Goal: Task Accomplishment & Management: Manage account settings

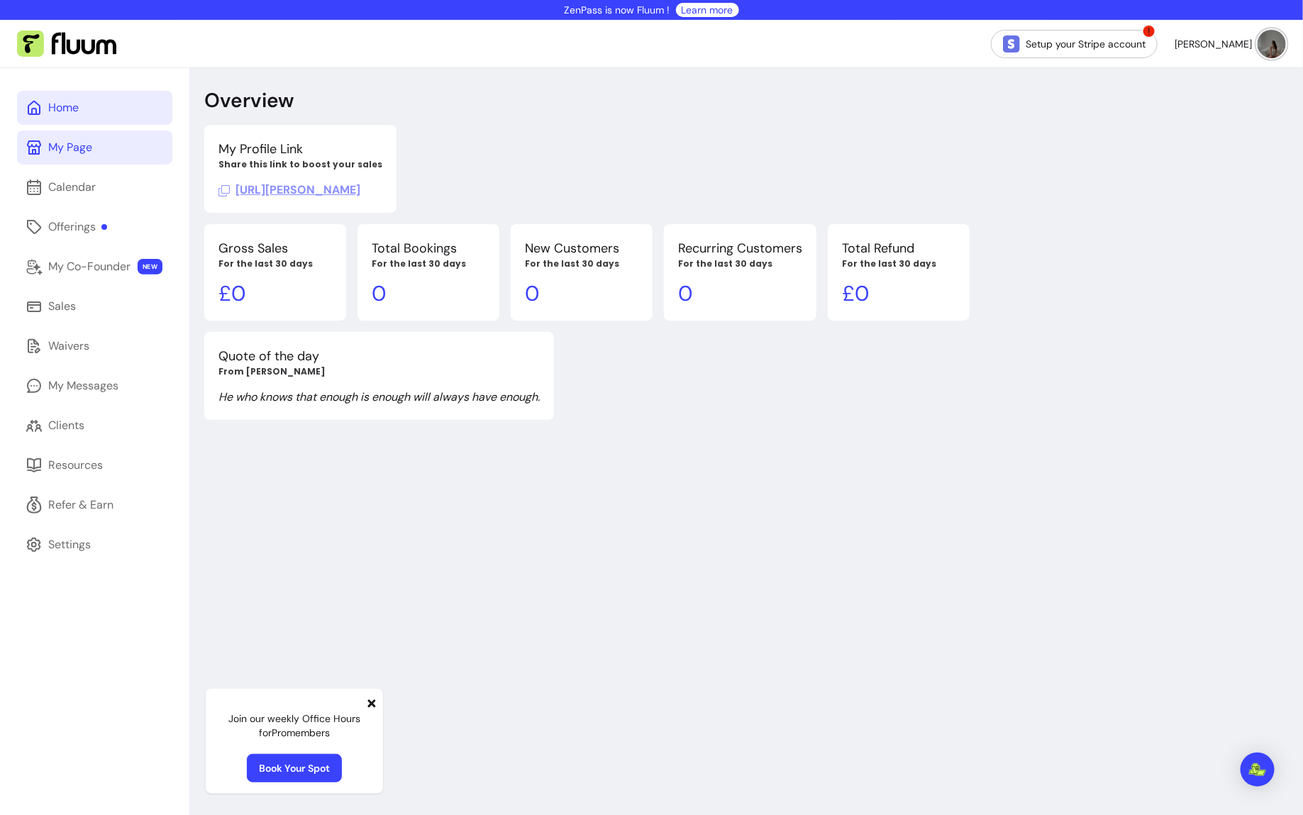
click at [84, 145] on div "My Page" at bounding box center [70, 147] width 44 height 17
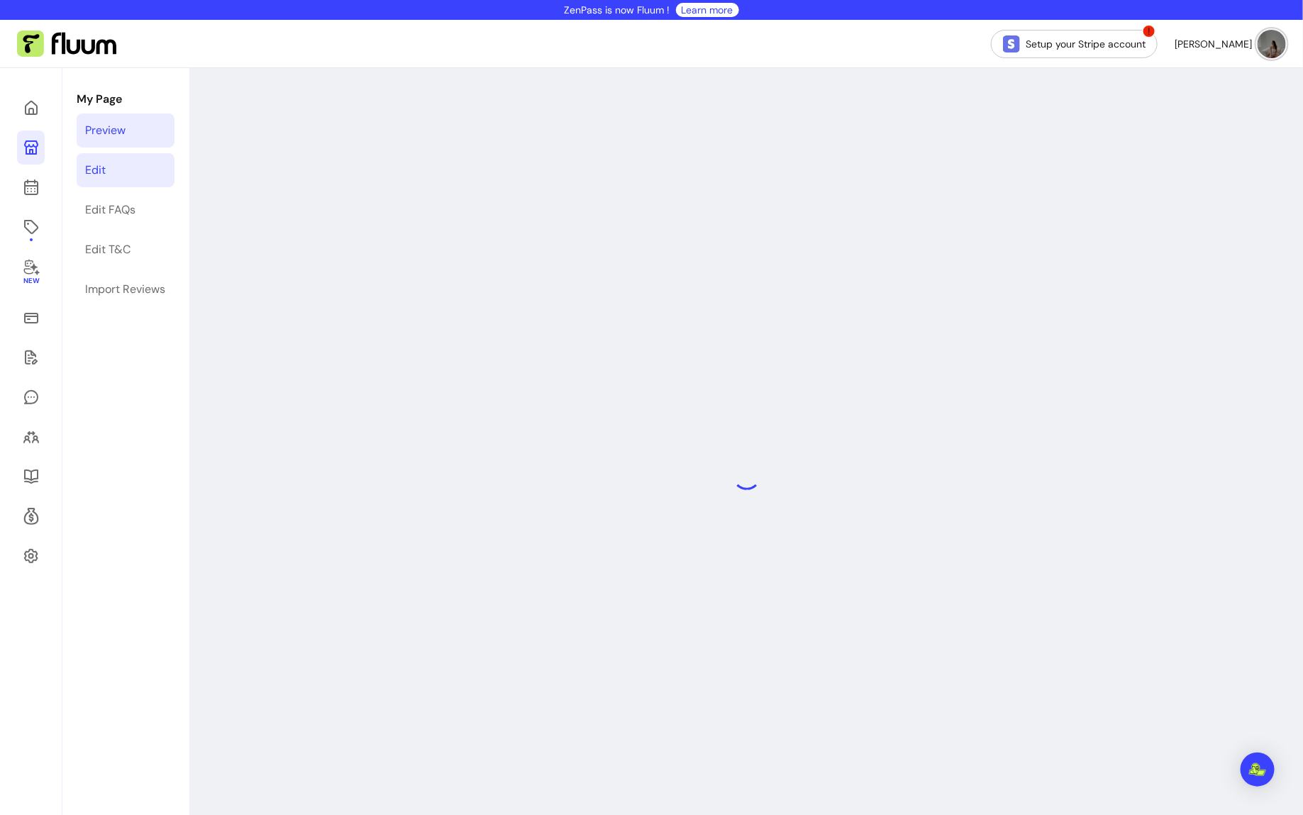
click at [143, 170] on link "Edit" at bounding box center [126, 170] width 98 height 34
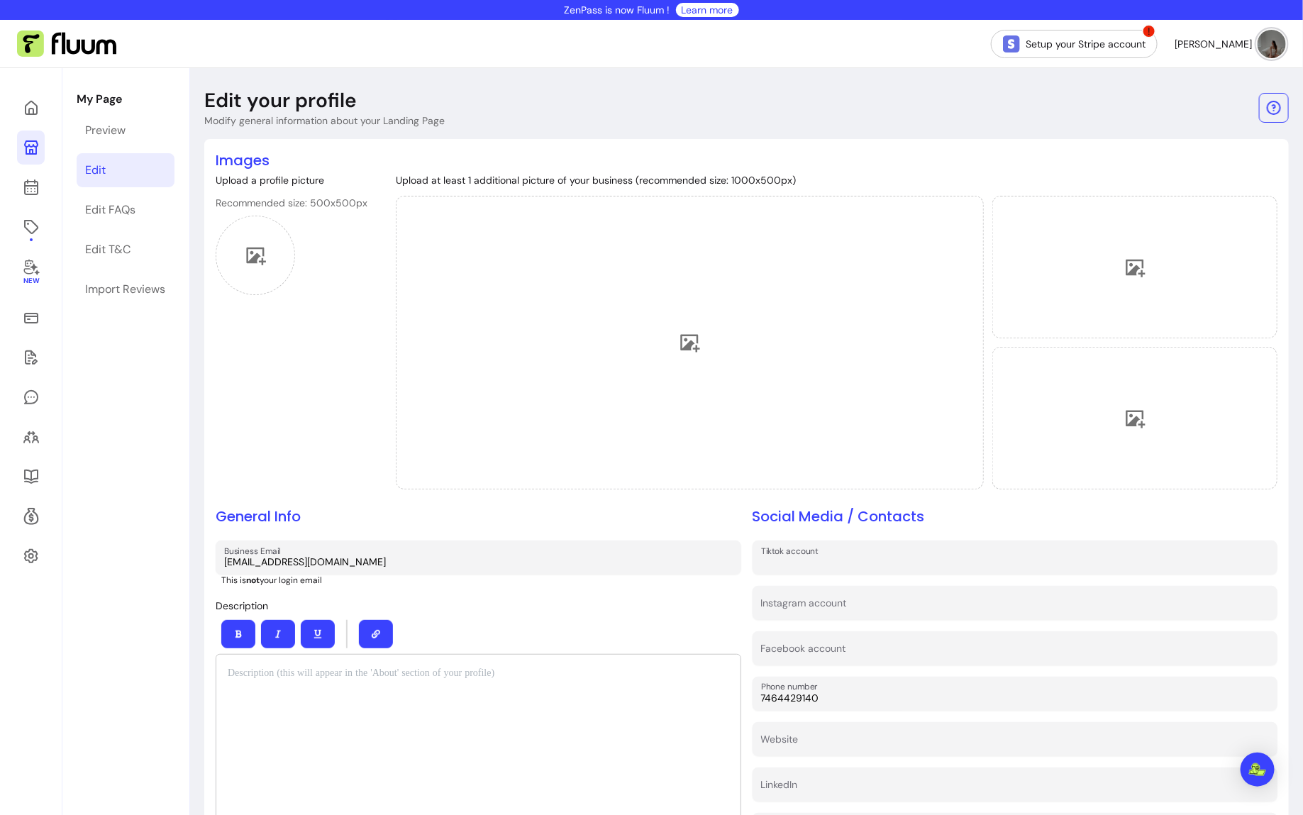
click at [831, 569] on input "Tiktok account" at bounding box center [1015, 562] width 509 height 14
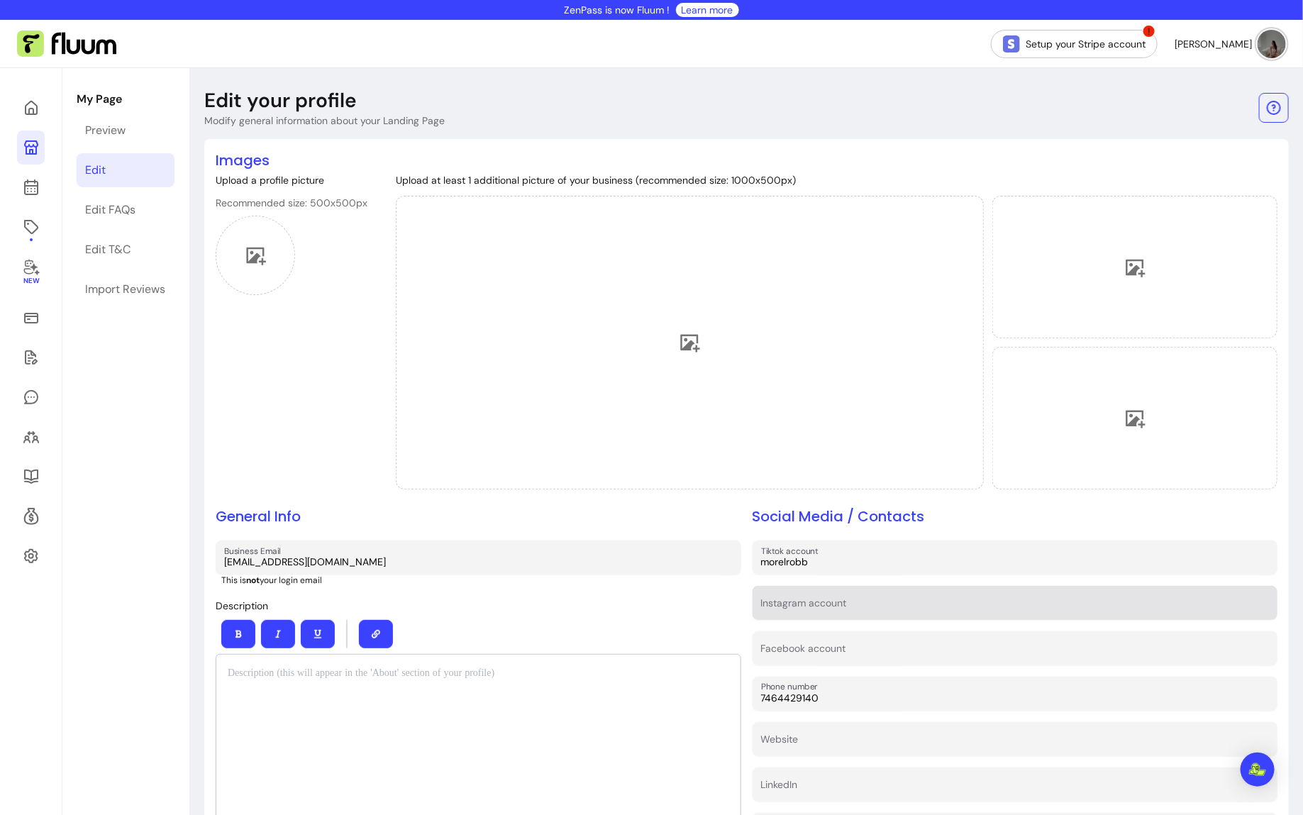
type input "morelrobb"
click at [823, 614] on input "Instagram account" at bounding box center [1015, 607] width 509 height 14
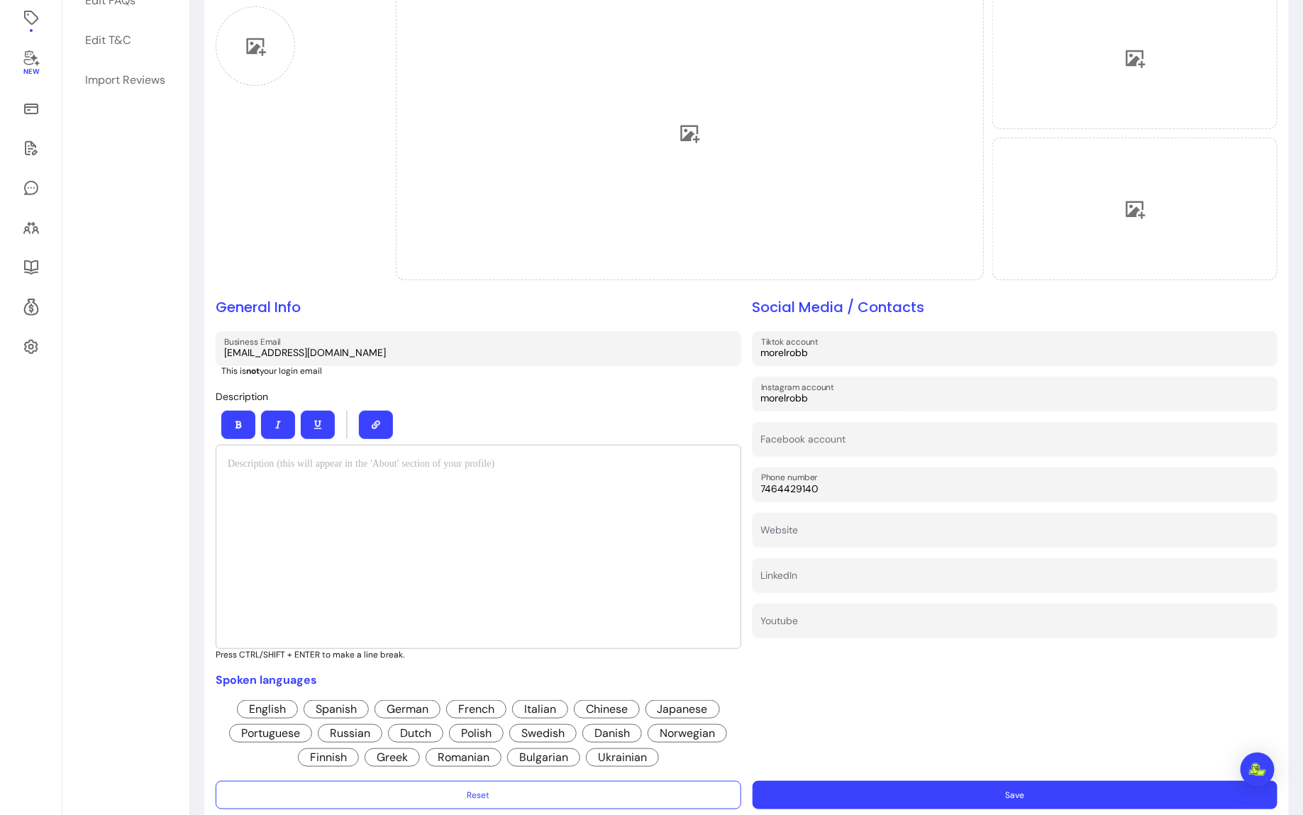
scroll to position [242, 0]
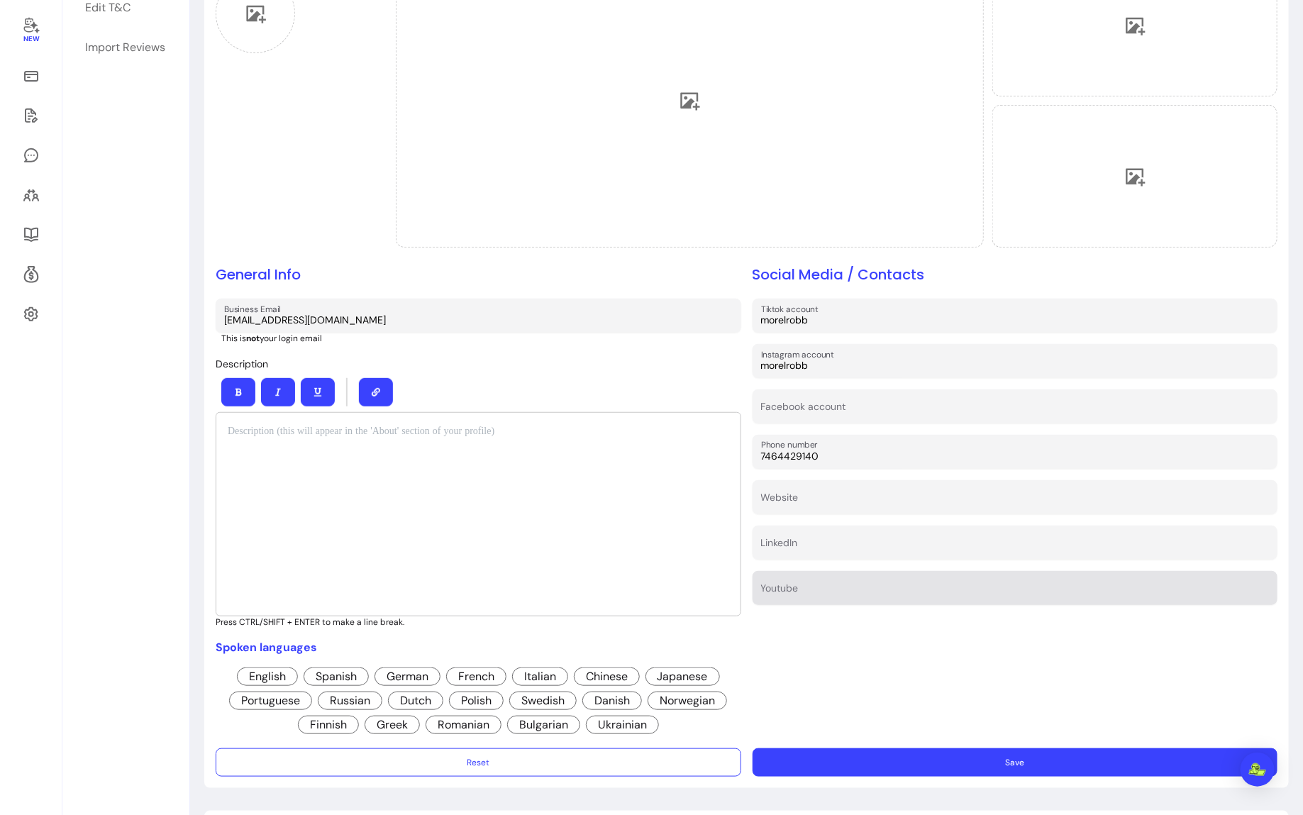
type input "morelrobb"
click at [809, 550] on input "LinkedIn" at bounding box center [1015, 547] width 509 height 14
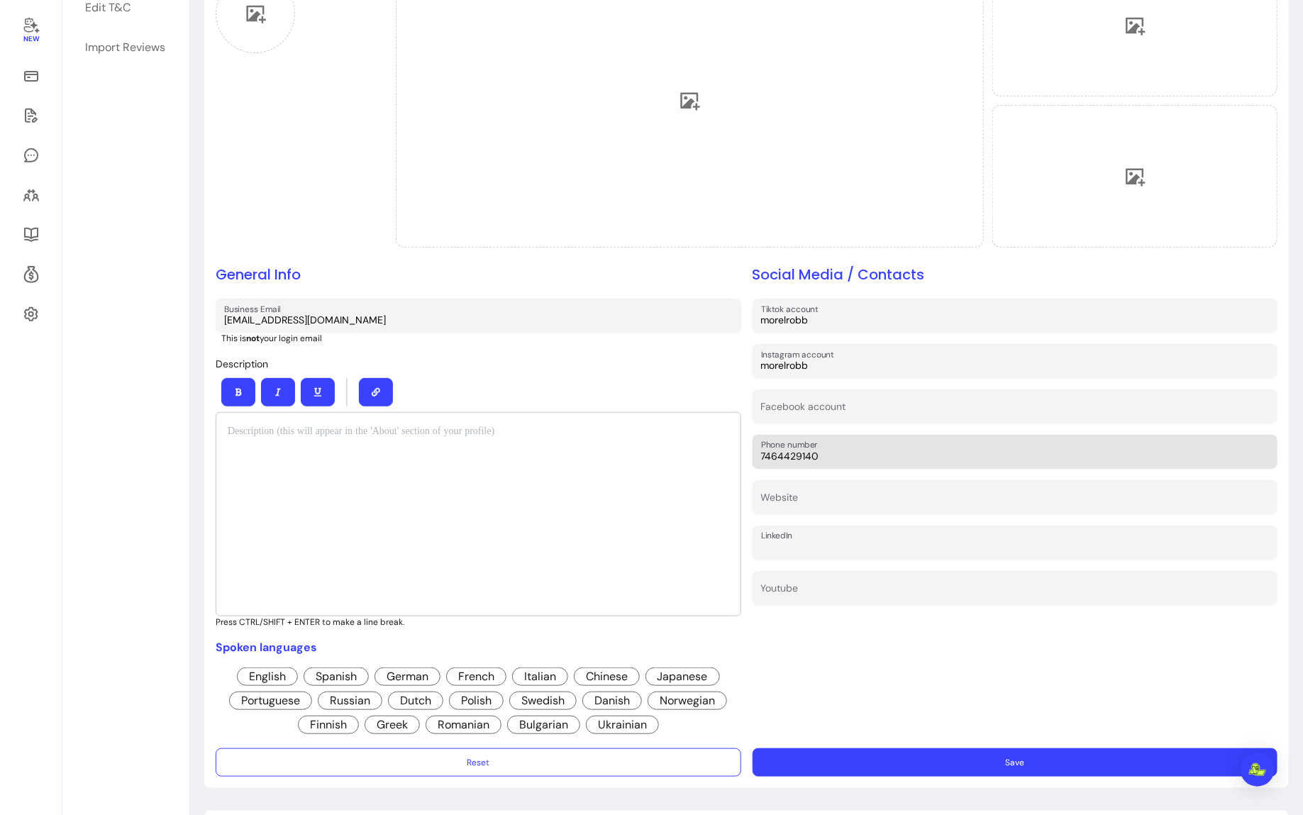
paste input "[URL][DOMAIN_NAME]"
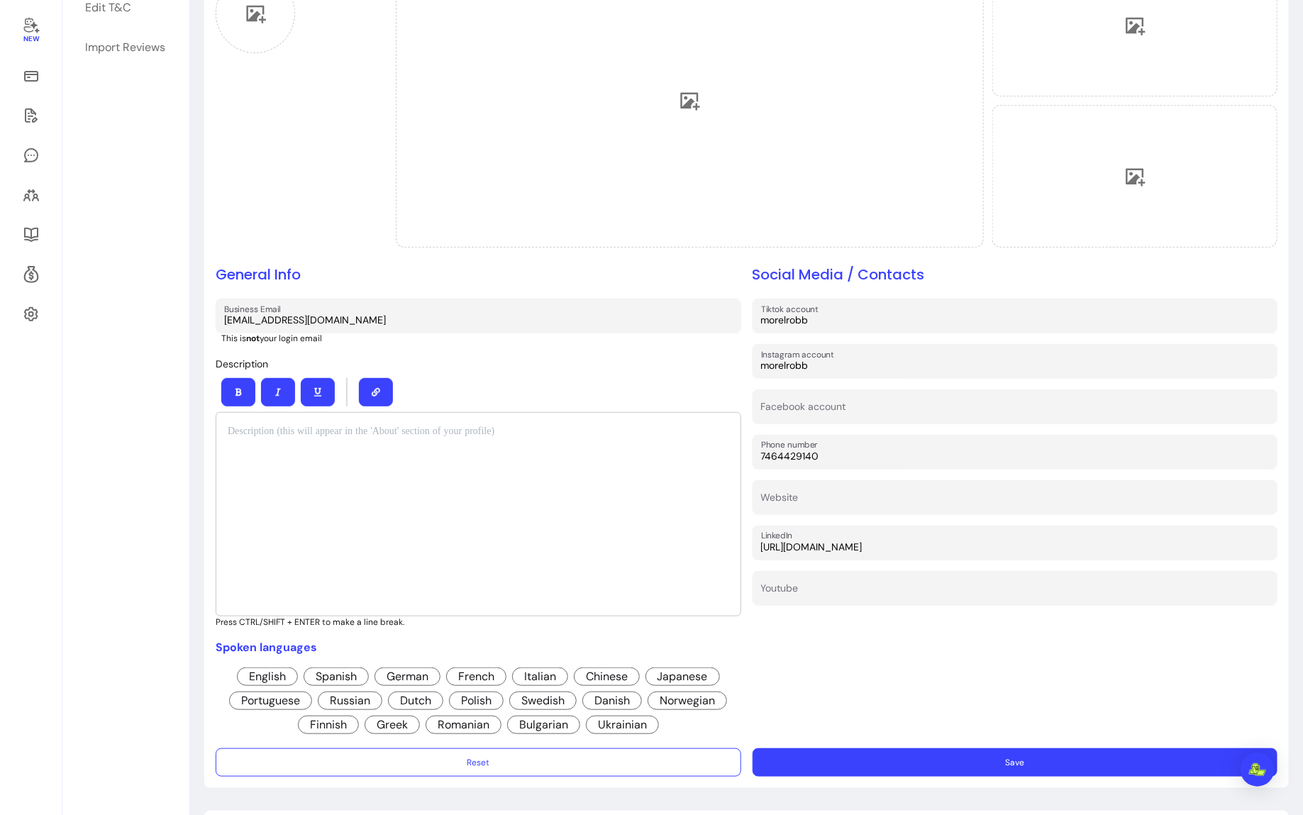
scroll to position [378, 0]
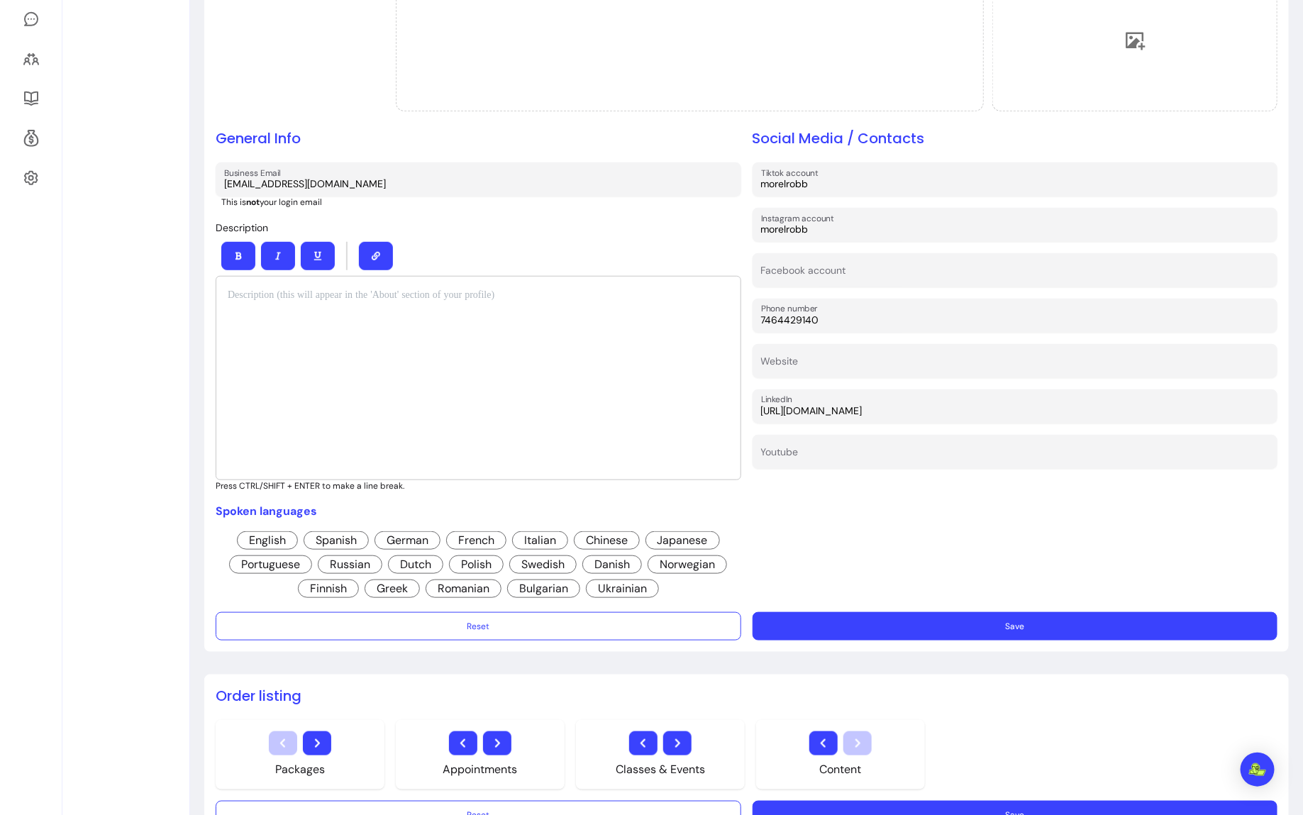
type input "[URL][DOMAIN_NAME]"
click at [282, 542] on span "English" at bounding box center [267, 540] width 61 height 18
click at [339, 538] on span "Spanish" at bounding box center [336, 540] width 65 height 18
click at [540, 545] on span "Italian" at bounding box center [540, 540] width 56 height 18
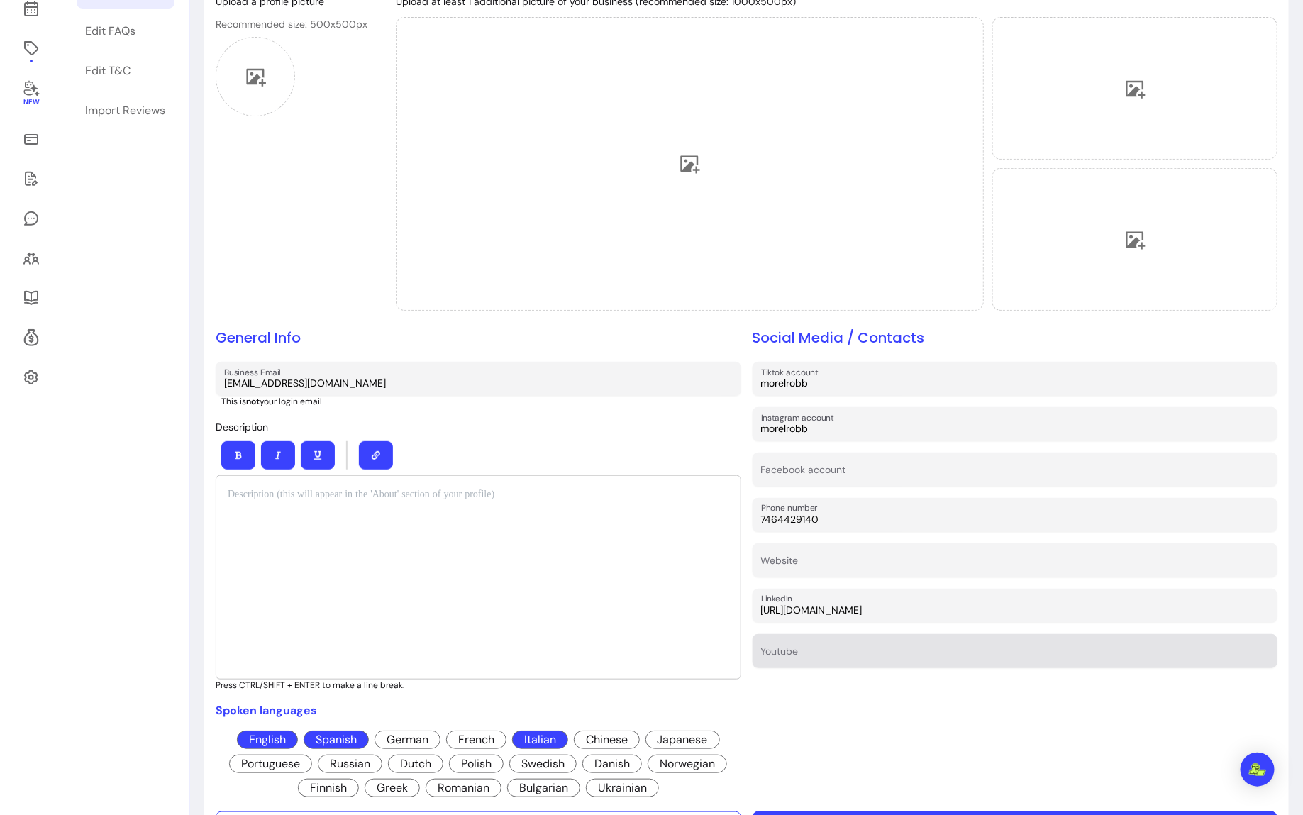
scroll to position [363, 0]
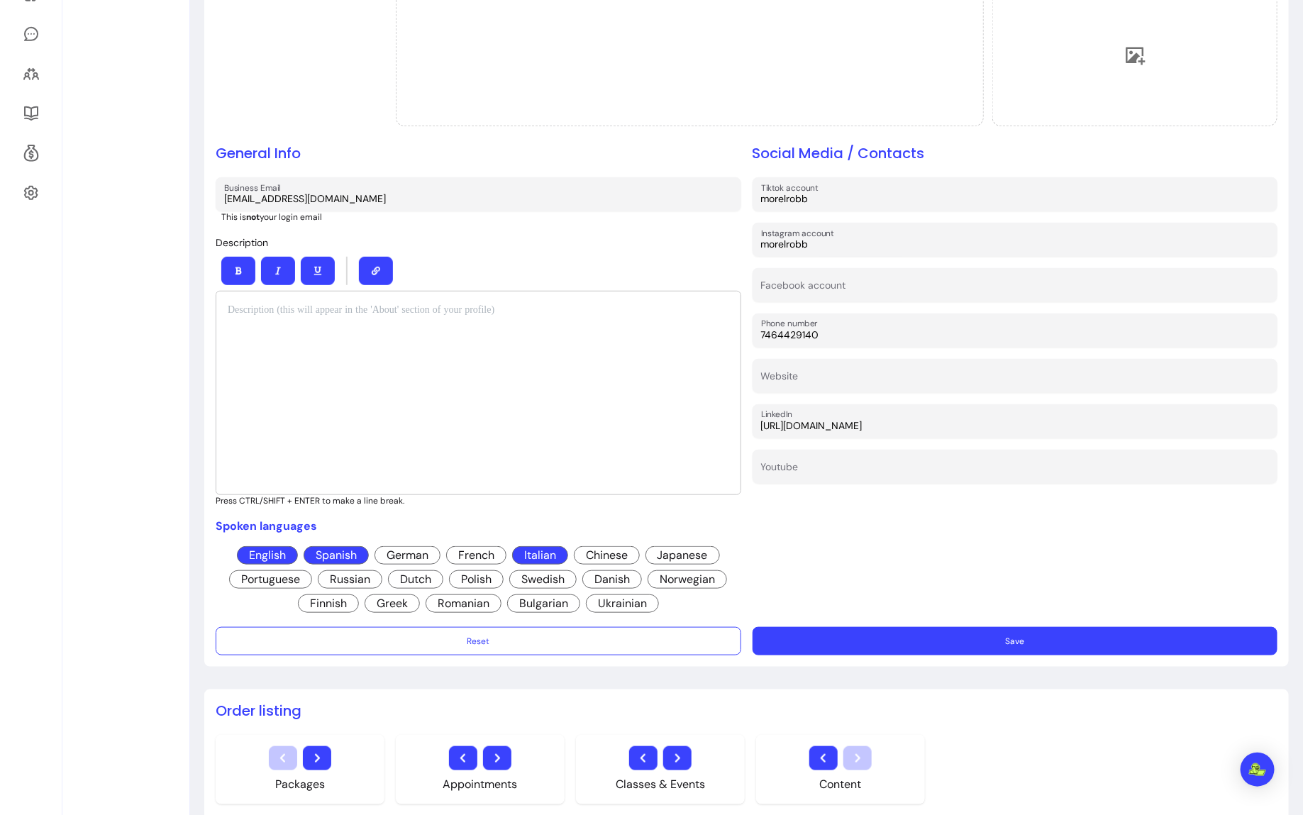
click at [865, 641] on button "Save" at bounding box center [1016, 641] width 526 height 28
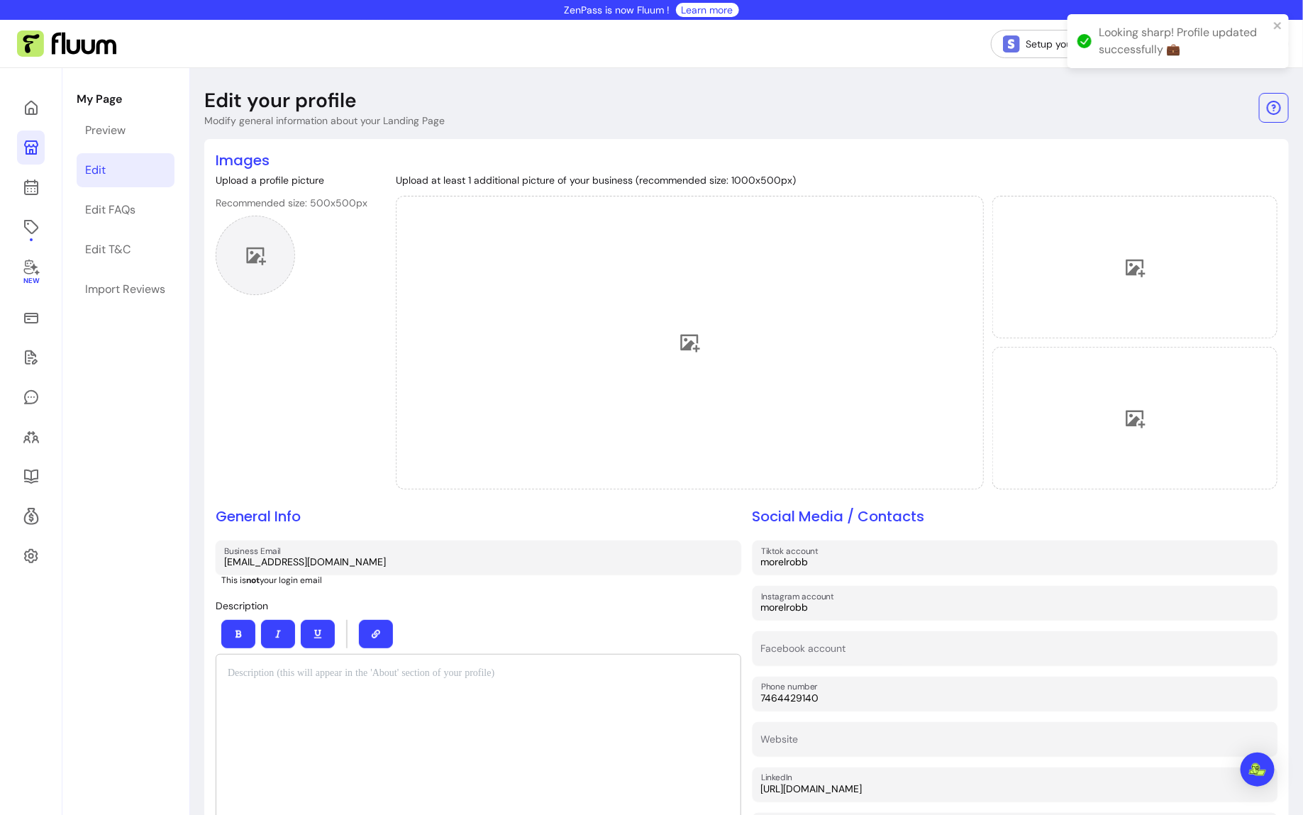
click at [243, 255] on div at bounding box center [255, 255] width 79 height 79
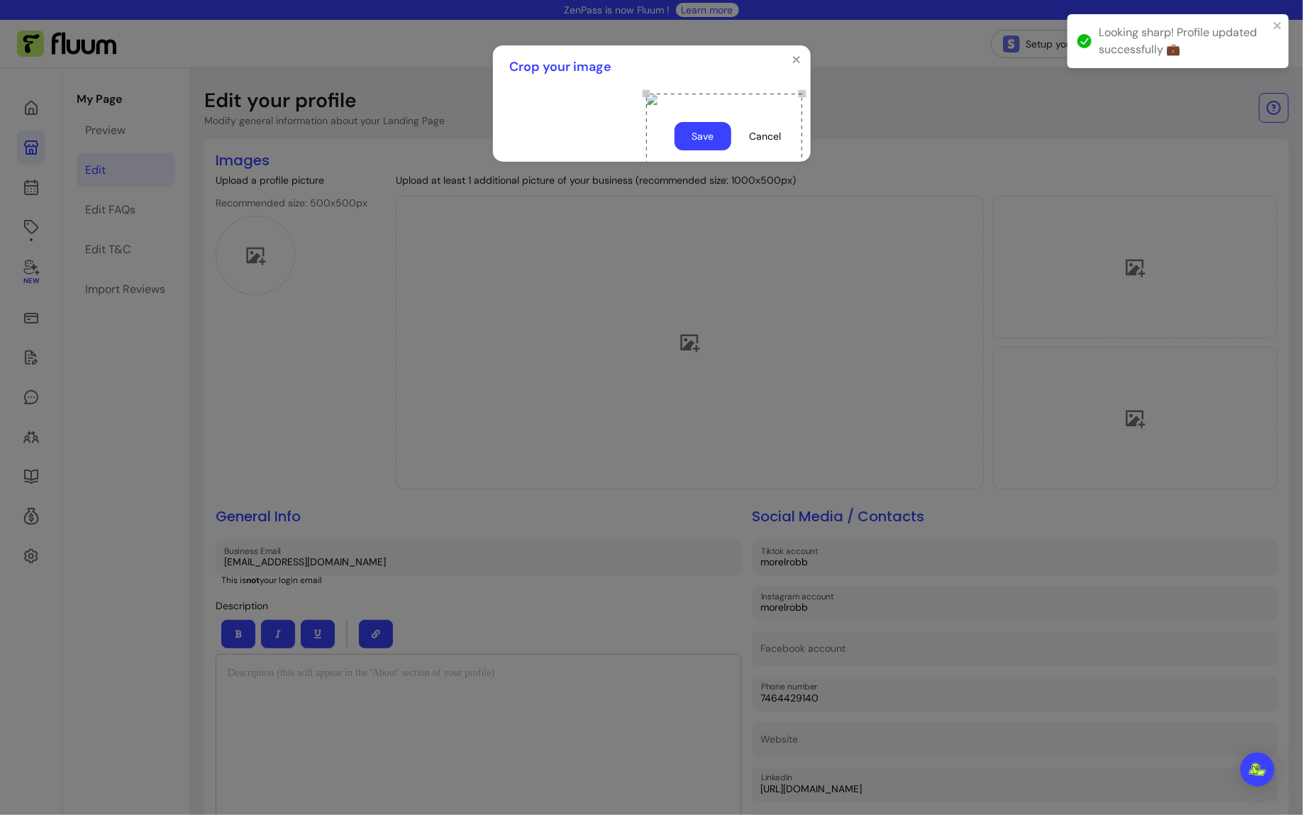
click at [721, 162] on footer "Save Cancel" at bounding box center [652, 136] width 318 height 51
click at [706, 150] on button "Save" at bounding box center [702, 137] width 55 height 28
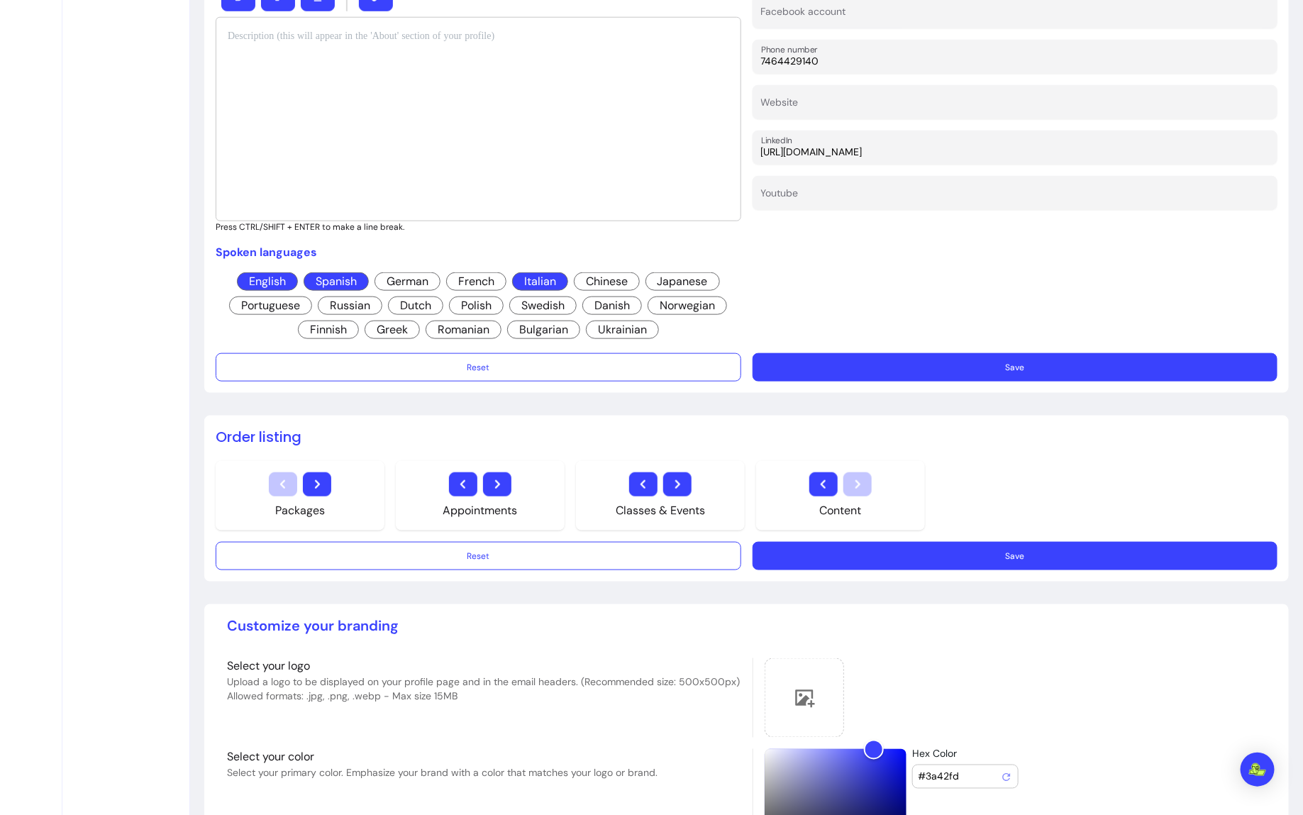
scroll to position [653, 0]
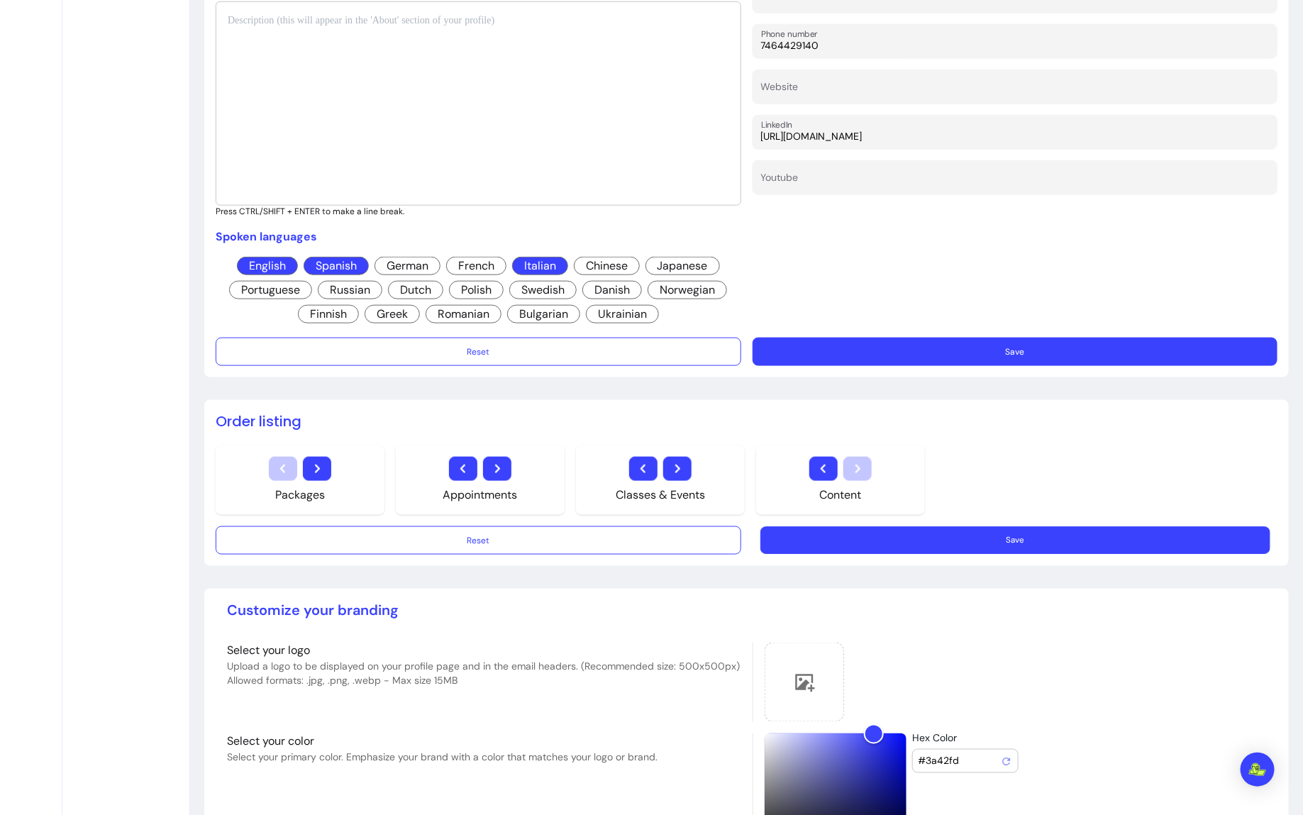
click at [922, 531] on button "Save" at bounding box center [1014, 540] width 509 height 28
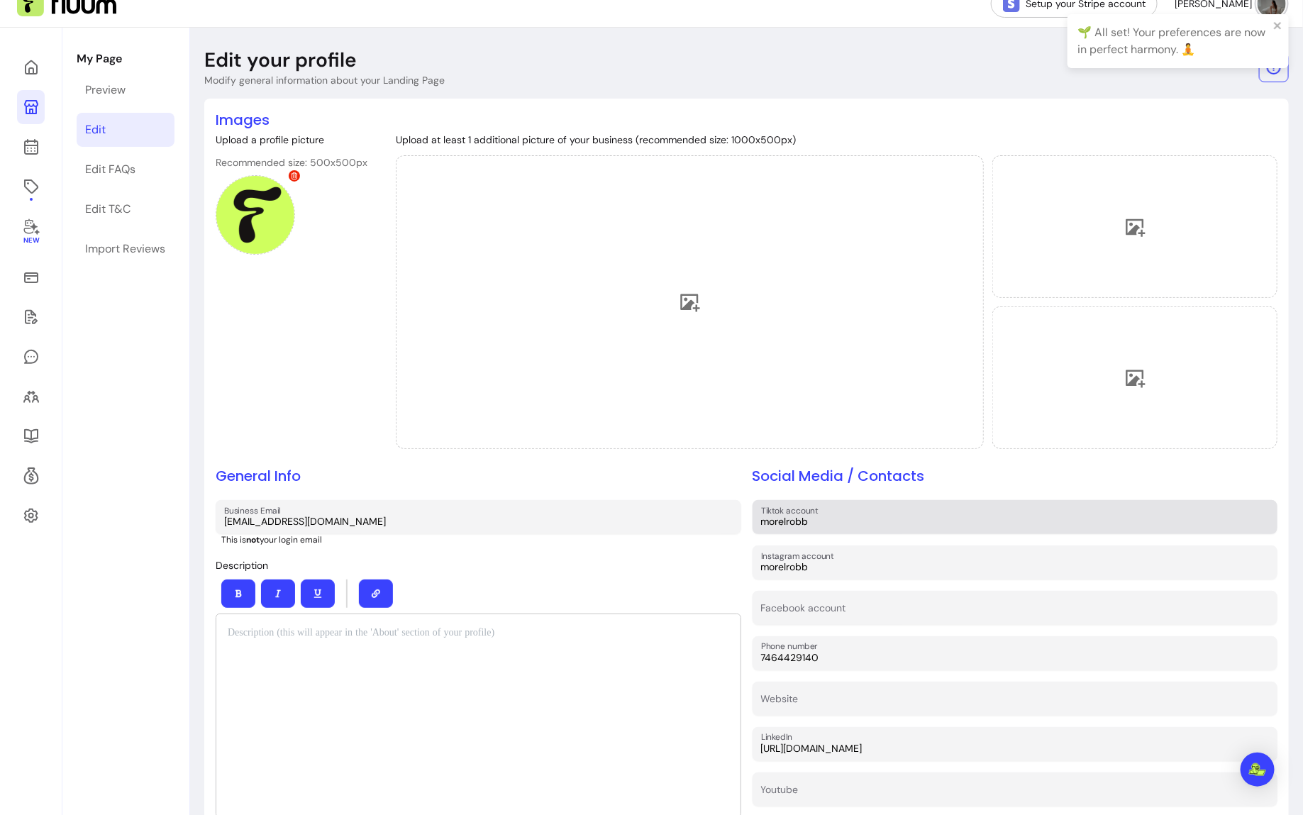
scroll to position [0, 0]
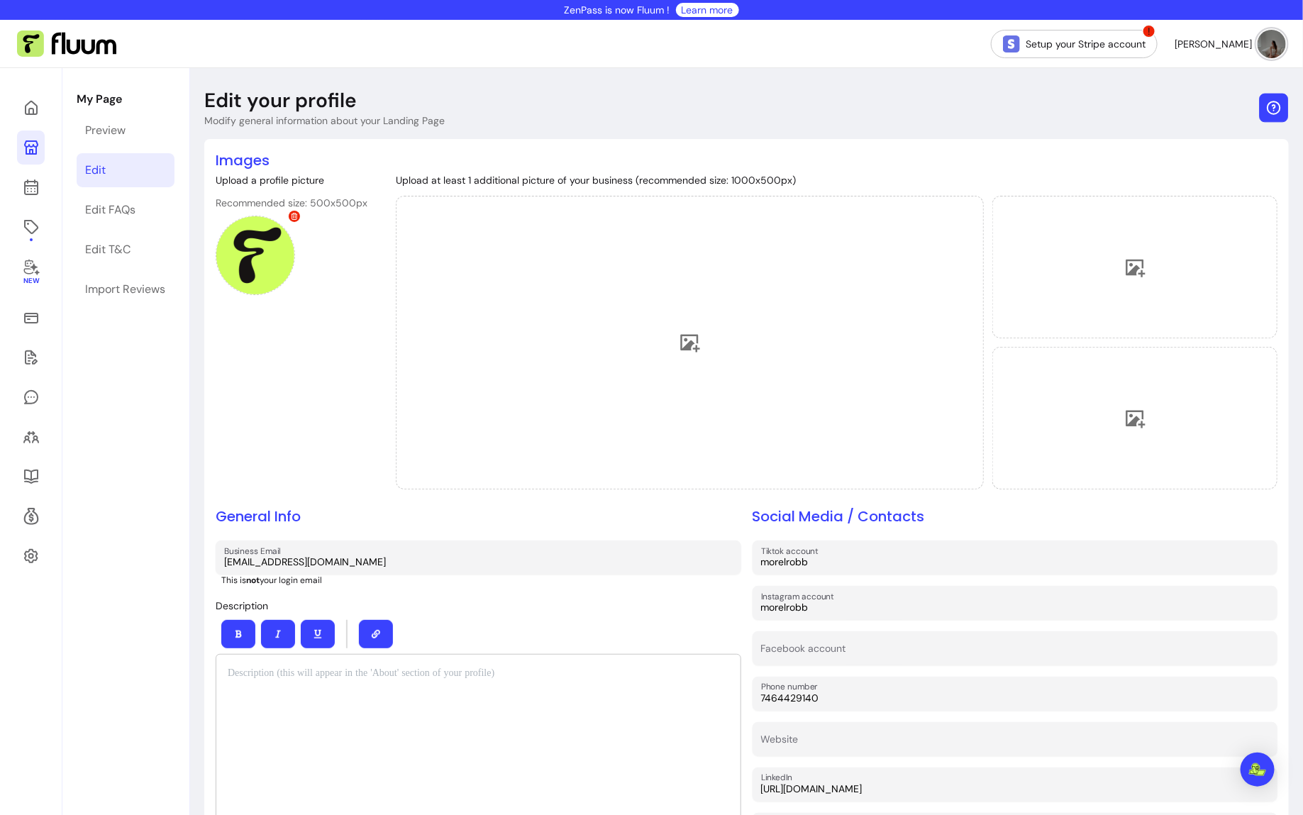
click at [1275, 104] on icon "button" at bounding box center [1273, 107] width 13 height 13
click at [824, 109] on header "Edit your profile Modify general information about your Landing Page" at bounding box center [746, 108] width 1085 height 40
click at [30, 196] on link at bounding box center [31, 187] width 28 height 34
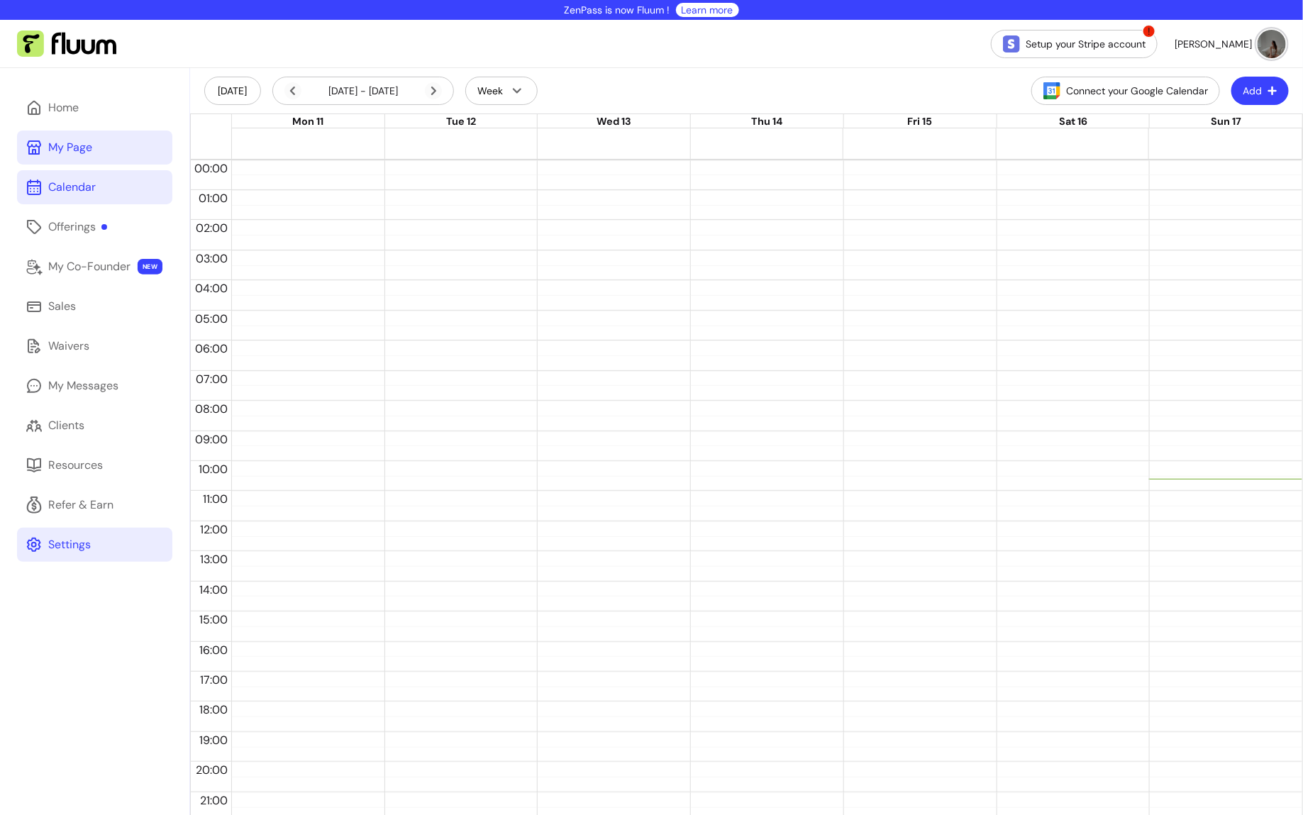
click at [92, 547] on link "Settings" at bounding box center [94, 545] width 155 height 34
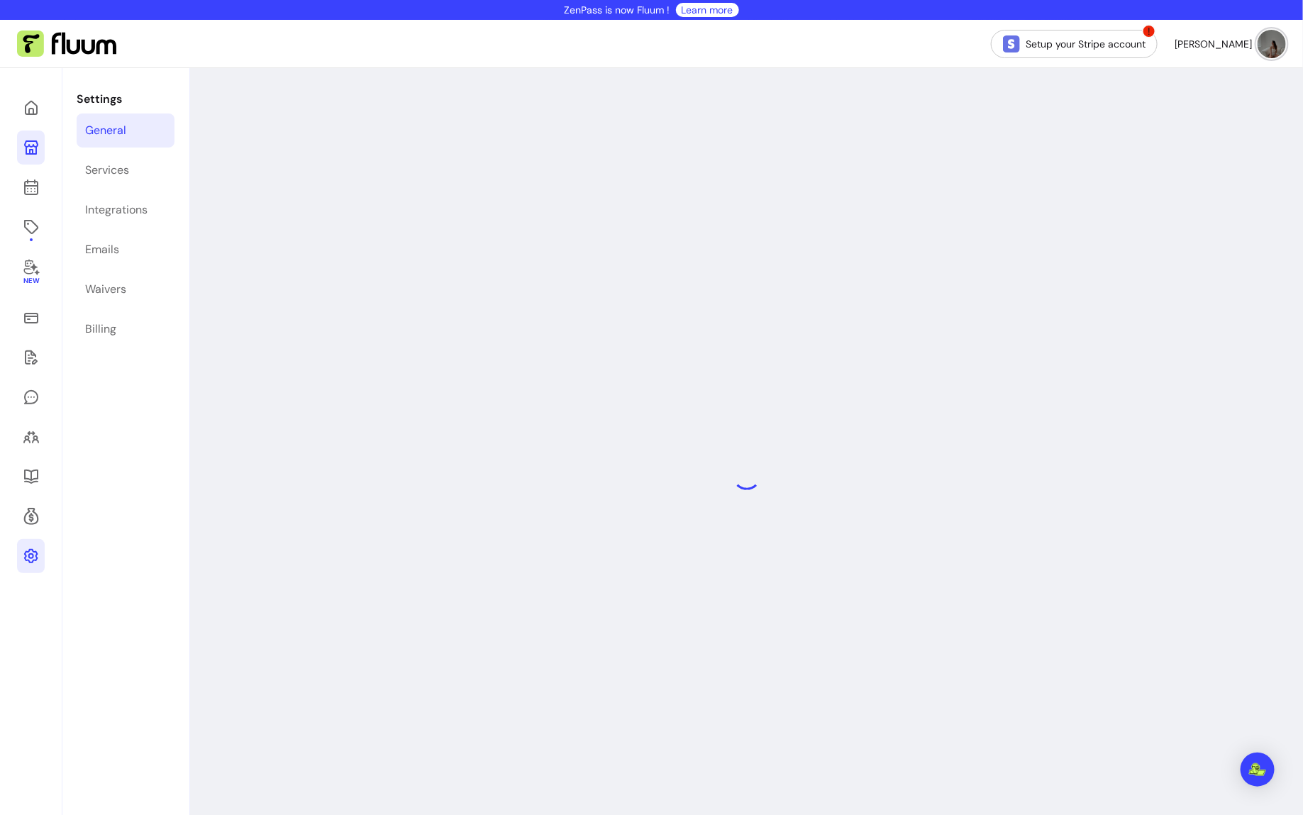
select select "**********"
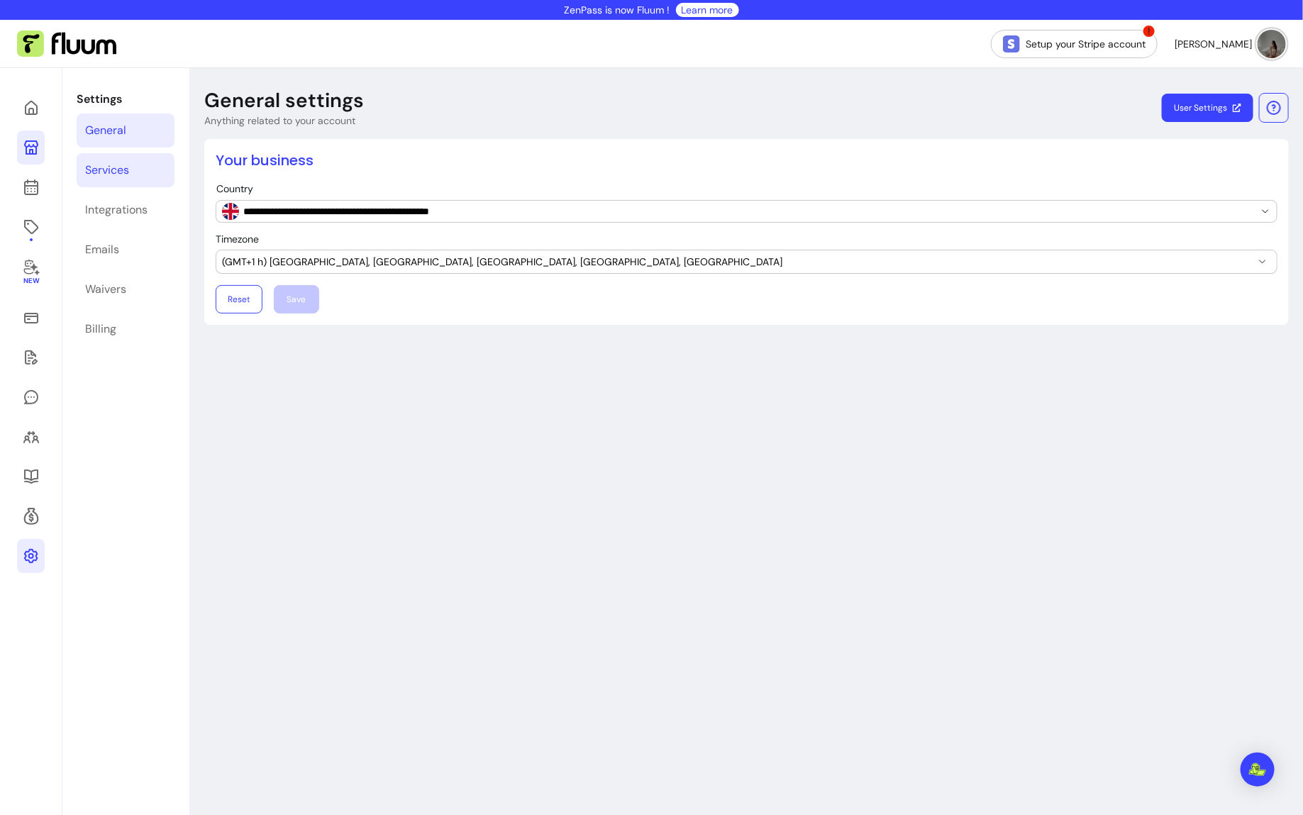
click at [130, 163] on link "Services" at bounding box center [126, 170] width 98 height 34
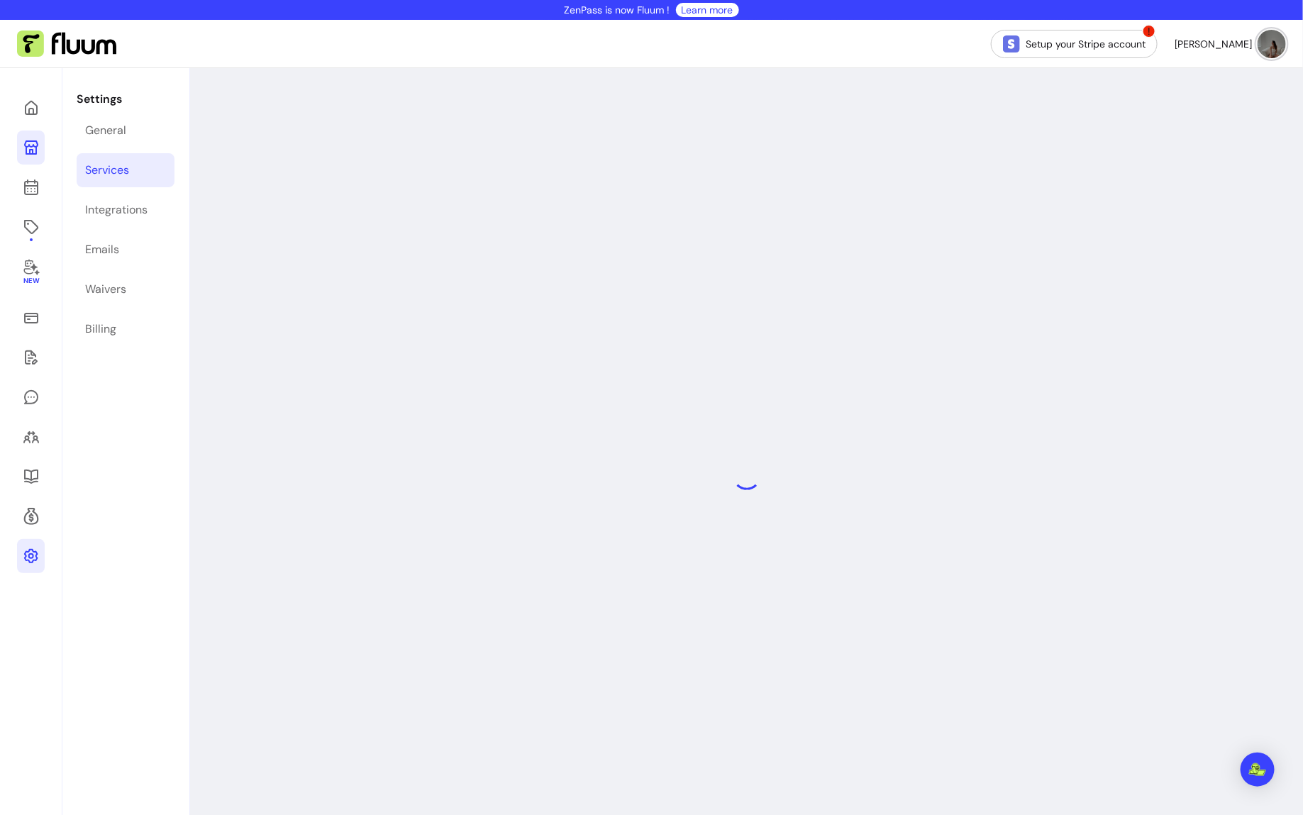
select select "***"
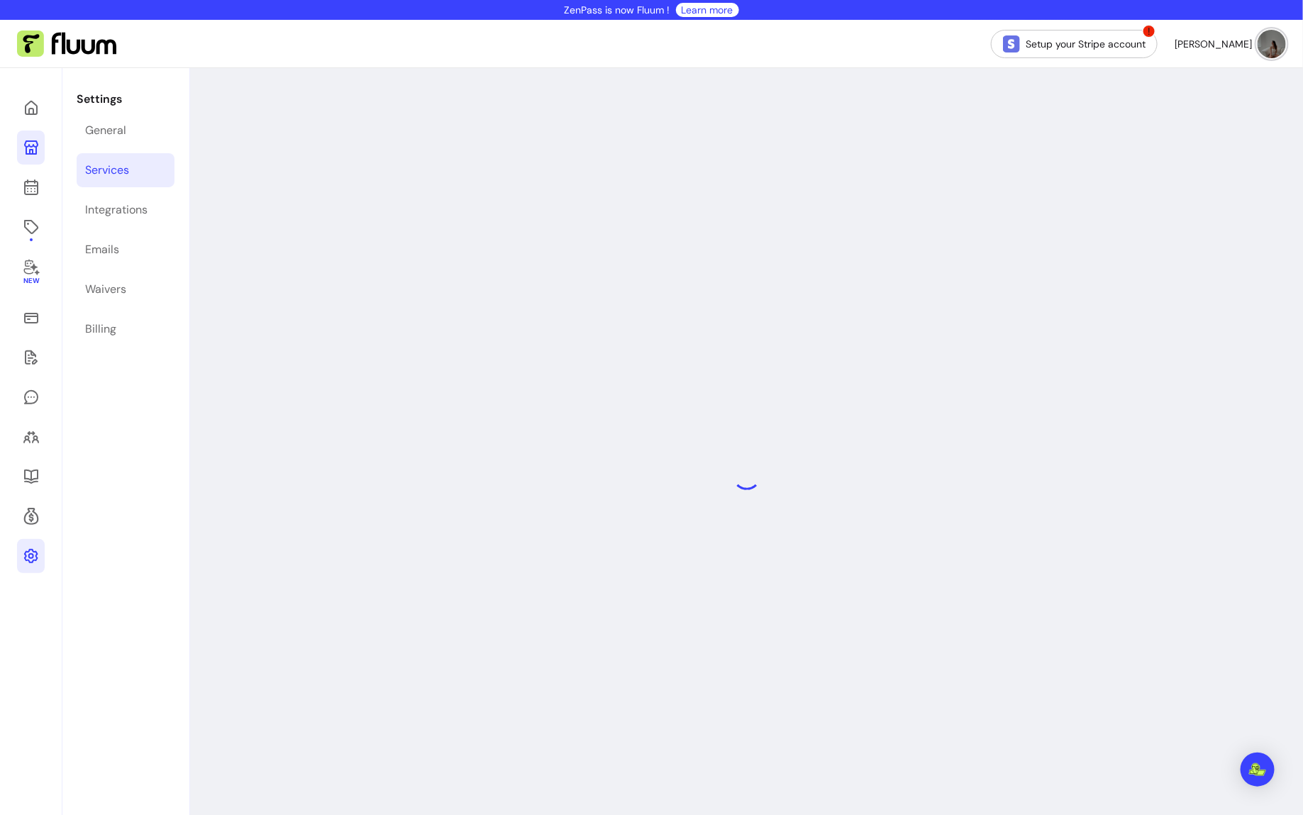
select select "***"
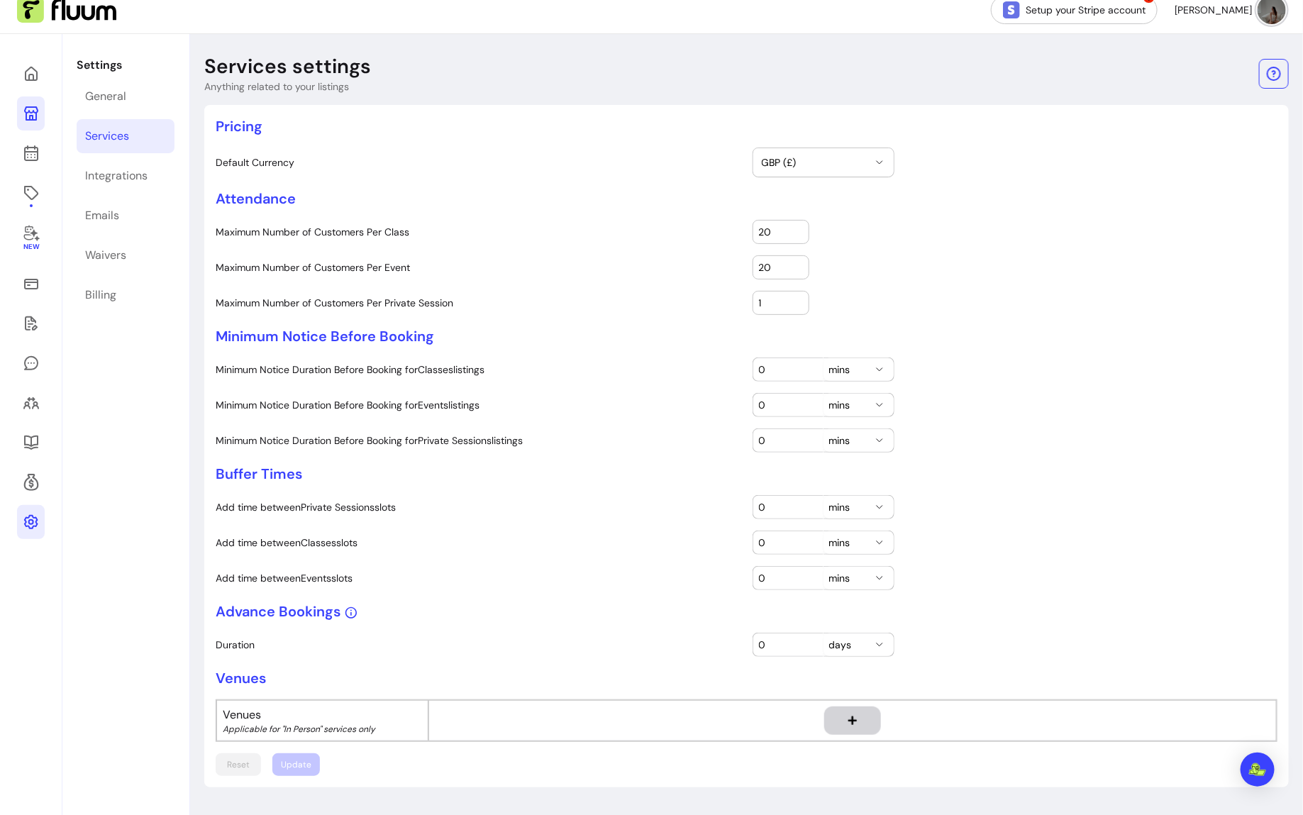
scroll to position [68, 0]
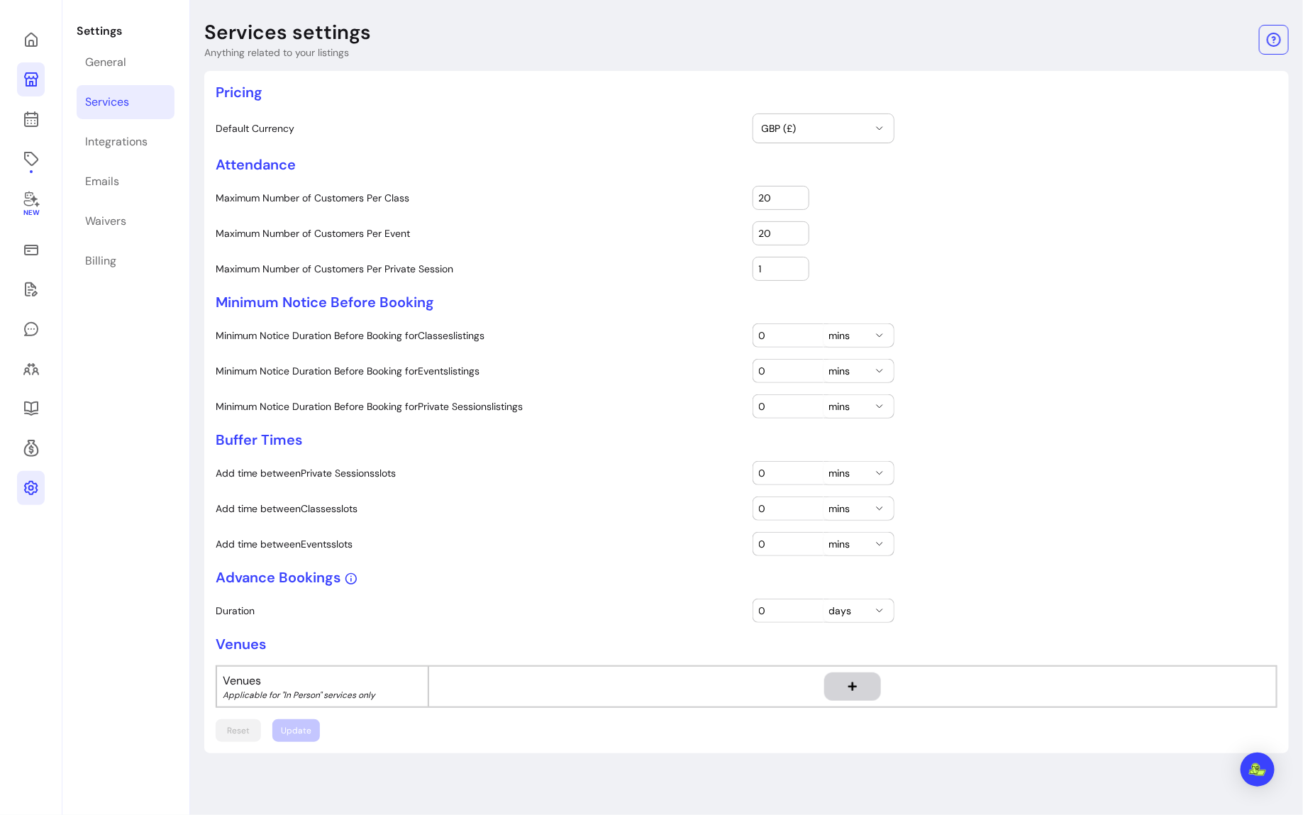
click at [841, 324] on button "mins" at bounding box center [858, 335] width 70 height 23
click at [791, 328] on input "0" at bounding box center [788, 335] width 59 height 14
click at [792, 399] on input "0" at bounding box center [788, 406] width 59 height 14
type input "30"
click at [786, 470] on input "0" at bounding box center [788, 473] width 59 height 14
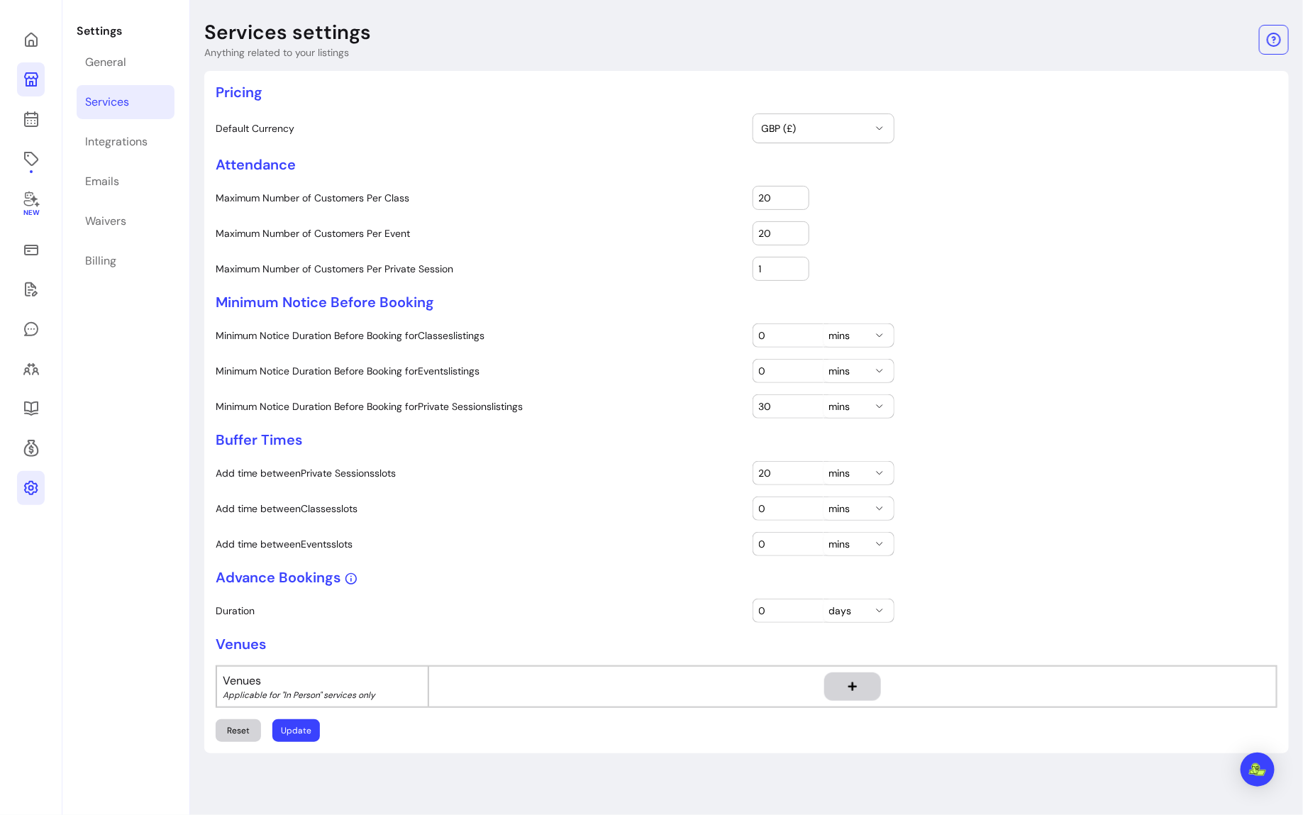
type input "20"
click at [784, 604] on input "0" at bounding box center [788, 611] width 59 height 14
type input "60"
click at [292, 719] on button "Update" at bounding box center [296, 730] width 48 height 23
click at [130, 137] on div "Integrations" at bounding box center [116, 141] width 62 height 17
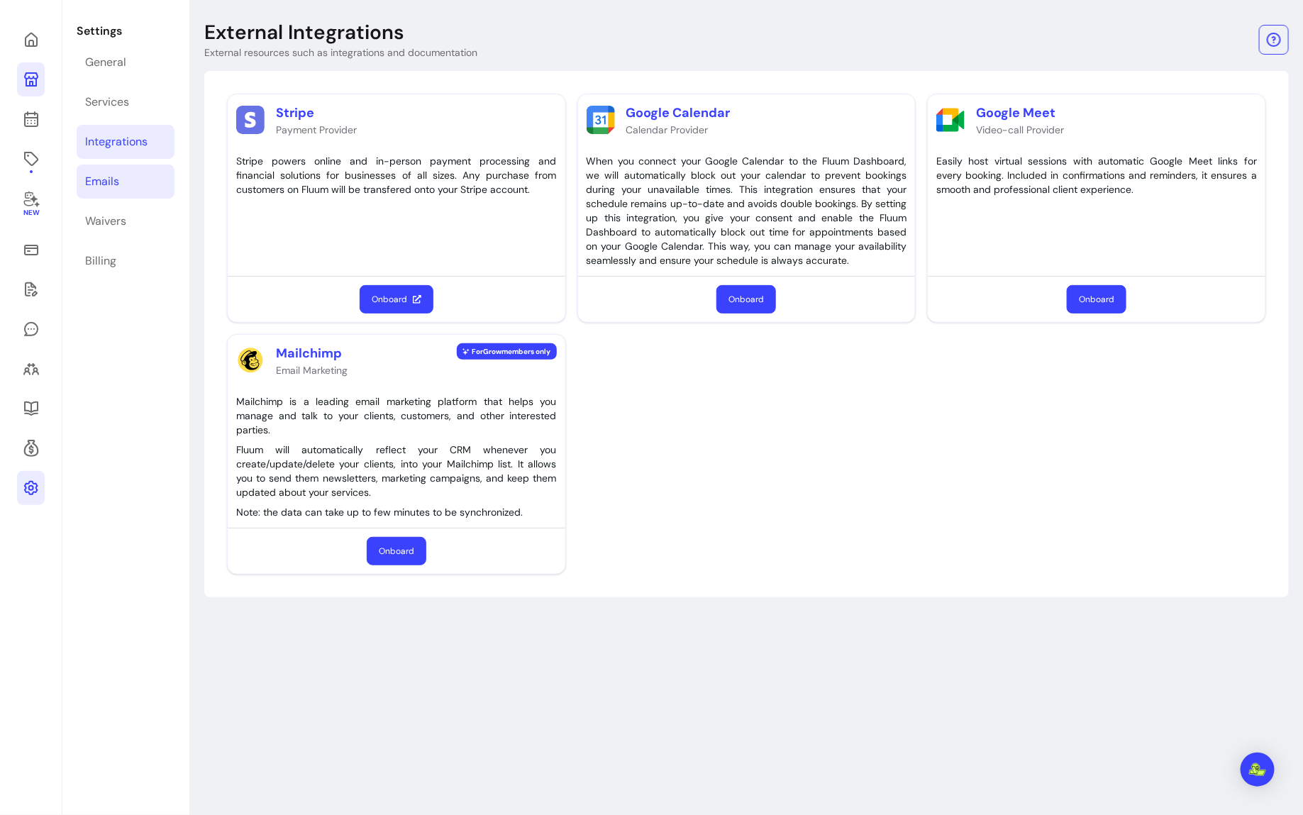
click at [118, 181] on link "Emails" at bounding box center [126, 182] width 98 height 34
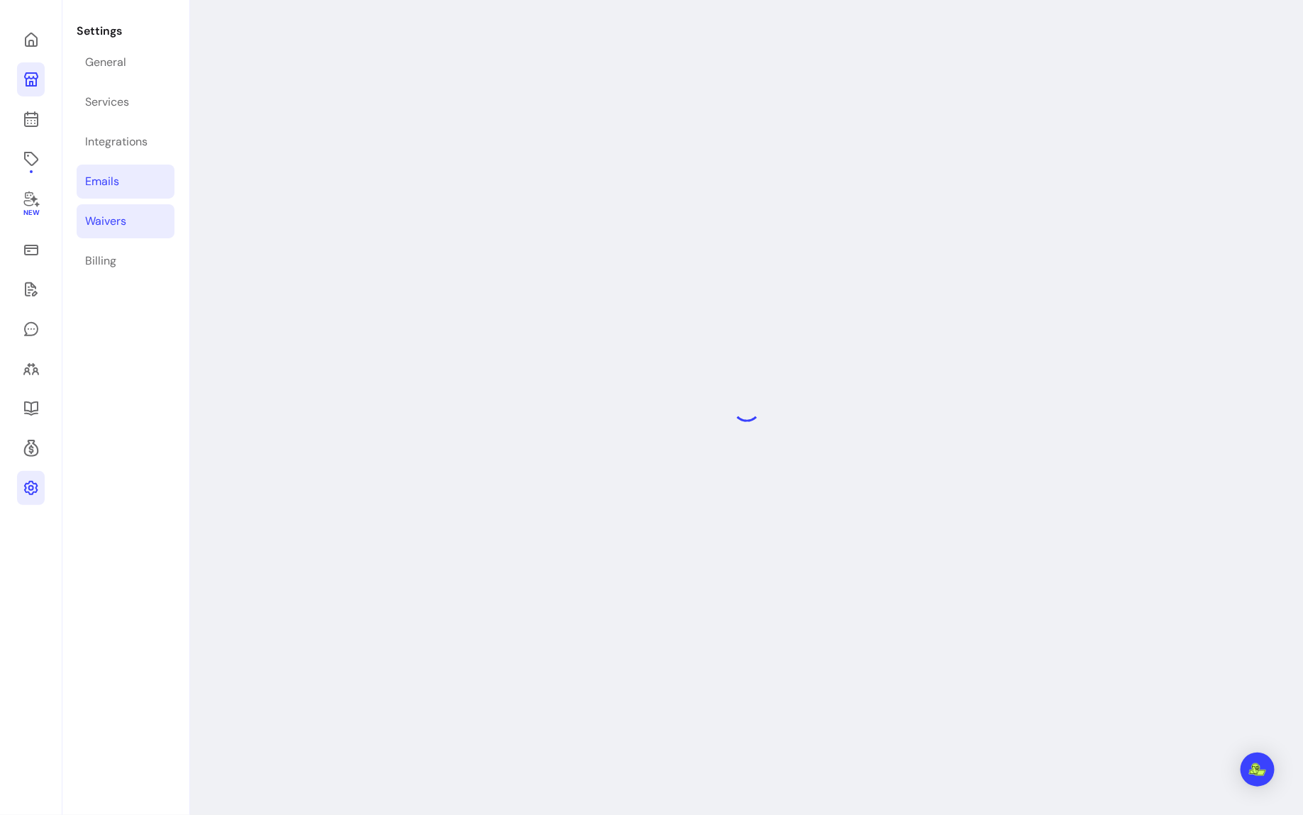
select select "**********"
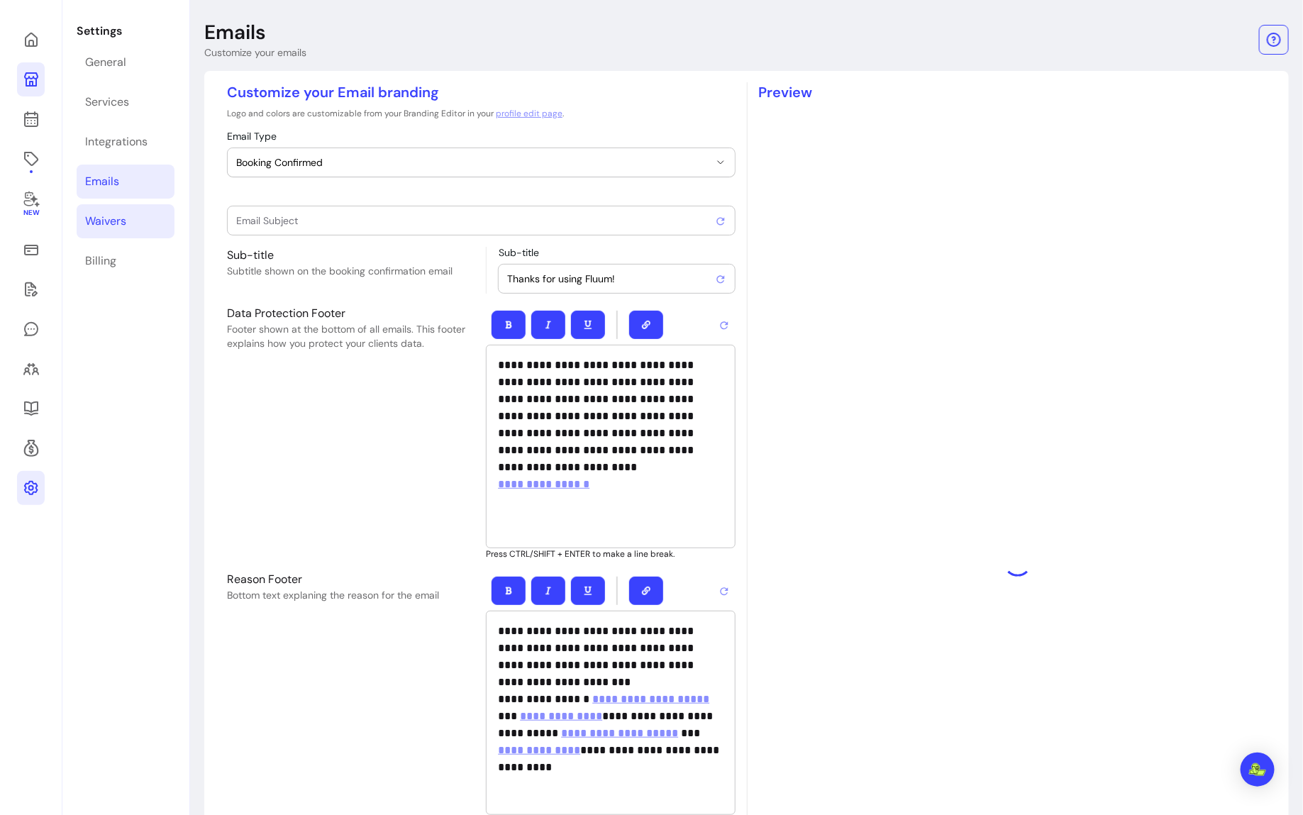
type input "Booking confirmed !"
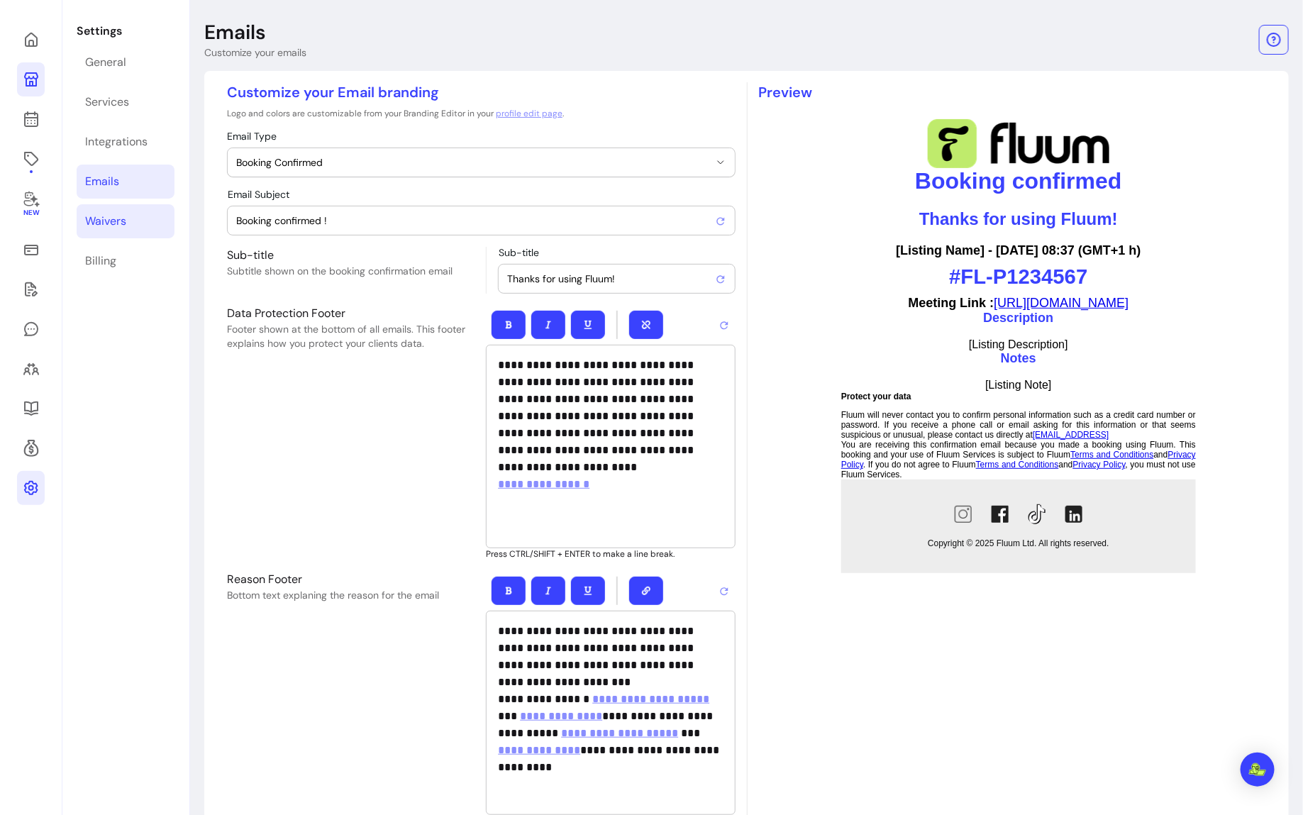
click at [134, 221] on link "Waivers" at bounding box center [126, 221] width 98 height 34
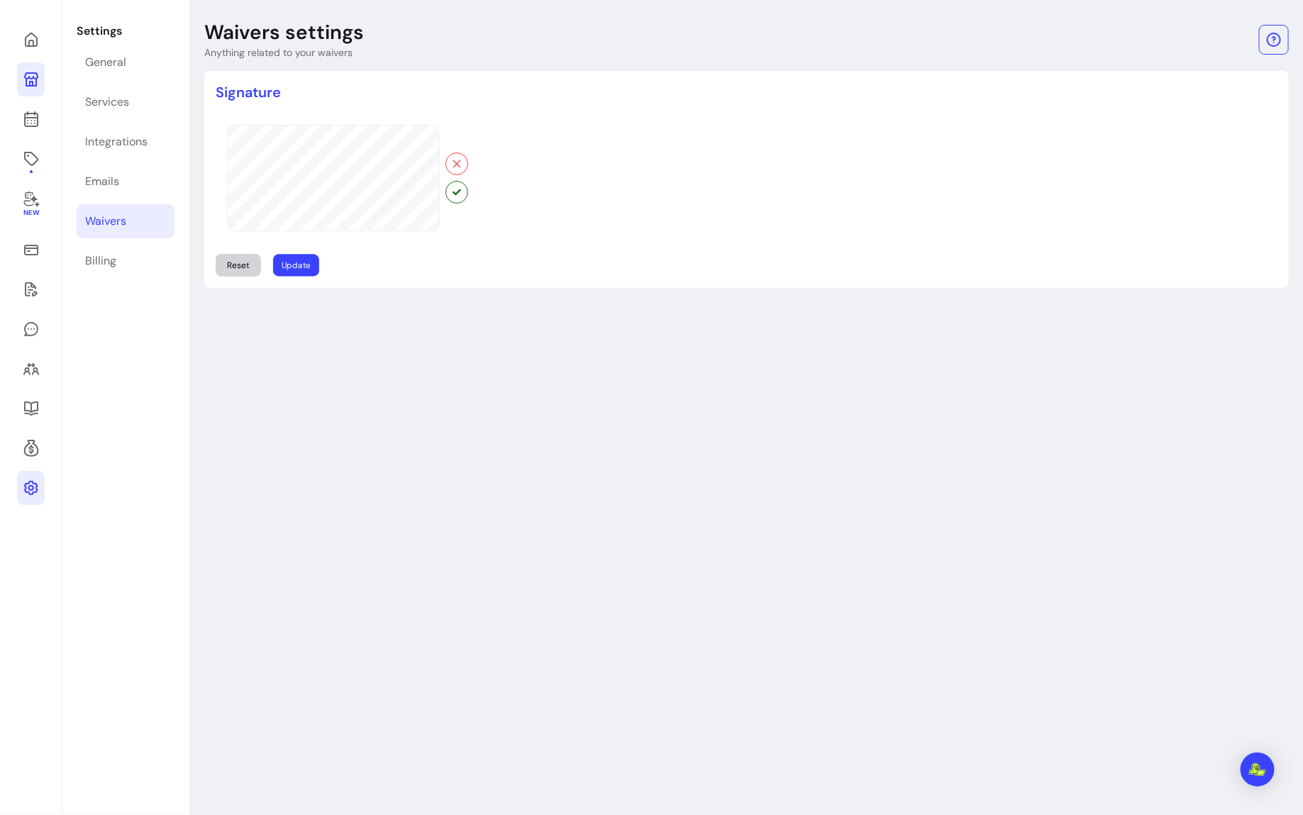
click at [300, 270] on button "Update" at bounding box center [296, 265] width 46 height 22
click at [124, 264] on link "Billing" at bounding box center [126, 261] width 98 height 34
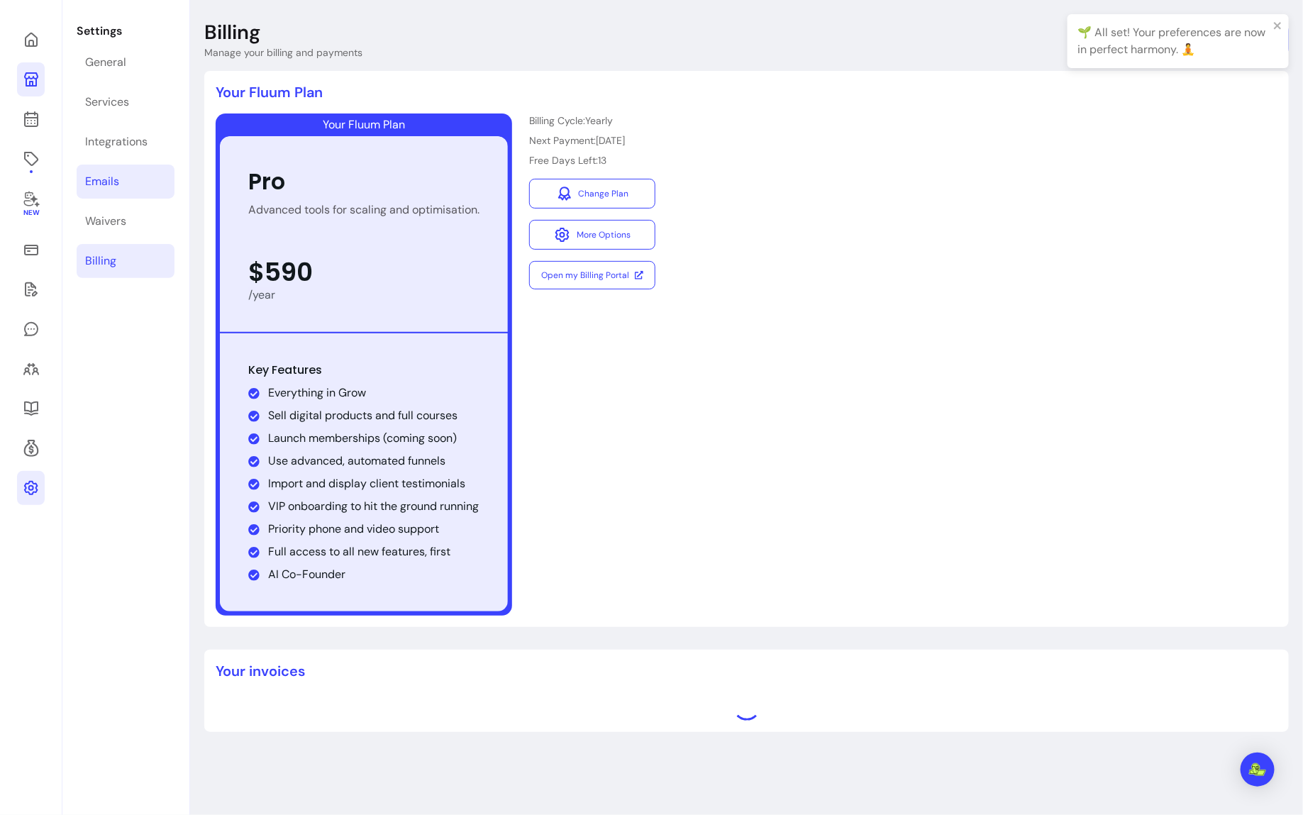
click at [109, 180] on div "Emails" at bounding box center [102, 181] width 34 height 17
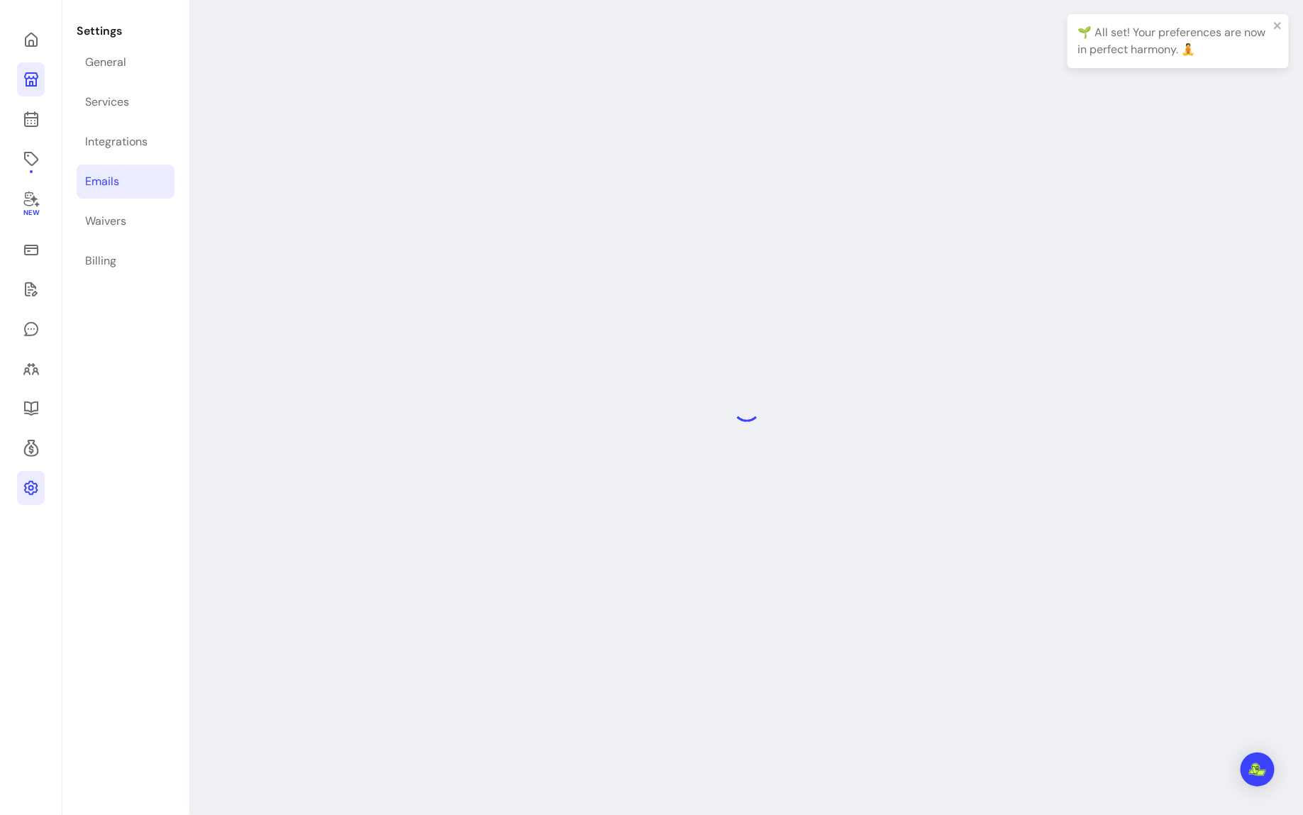
select select "**********"
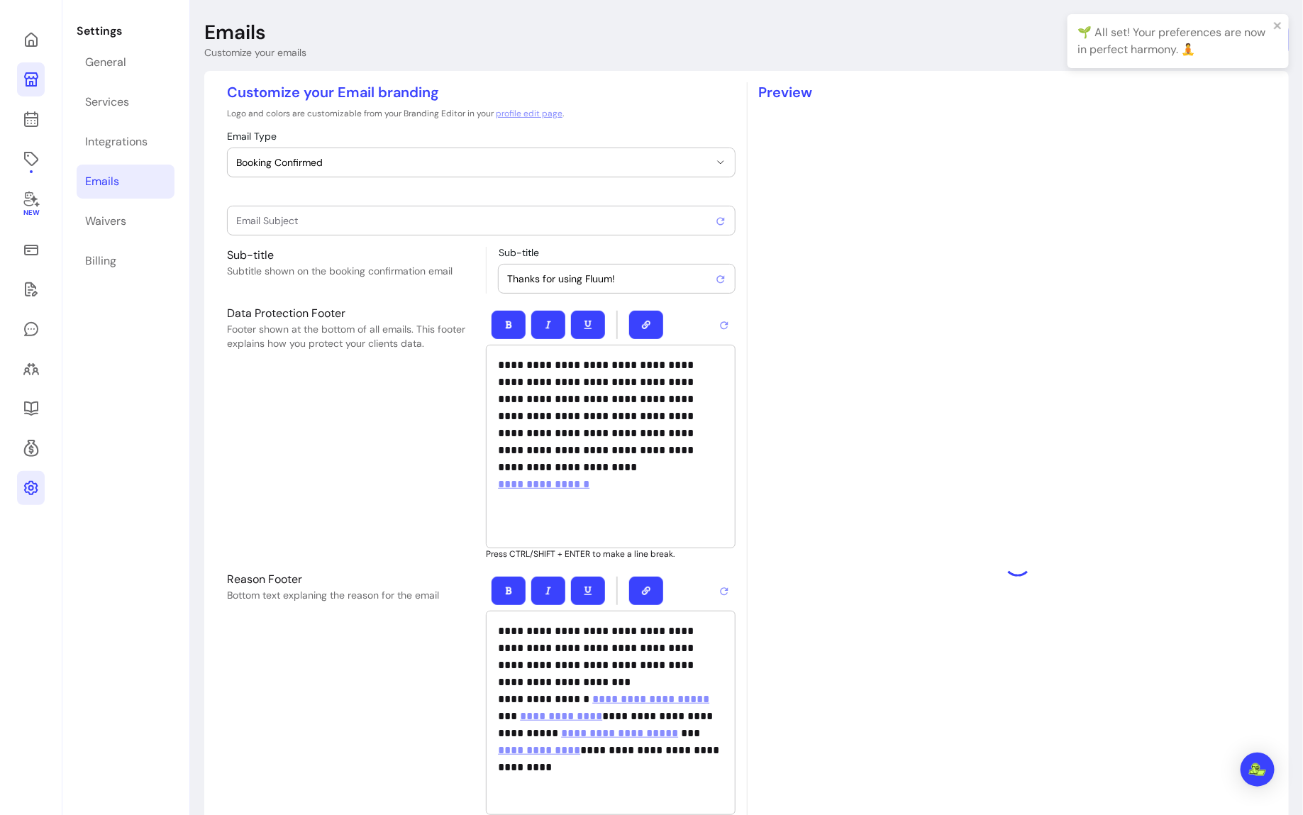
type input "Booking confirmed !"
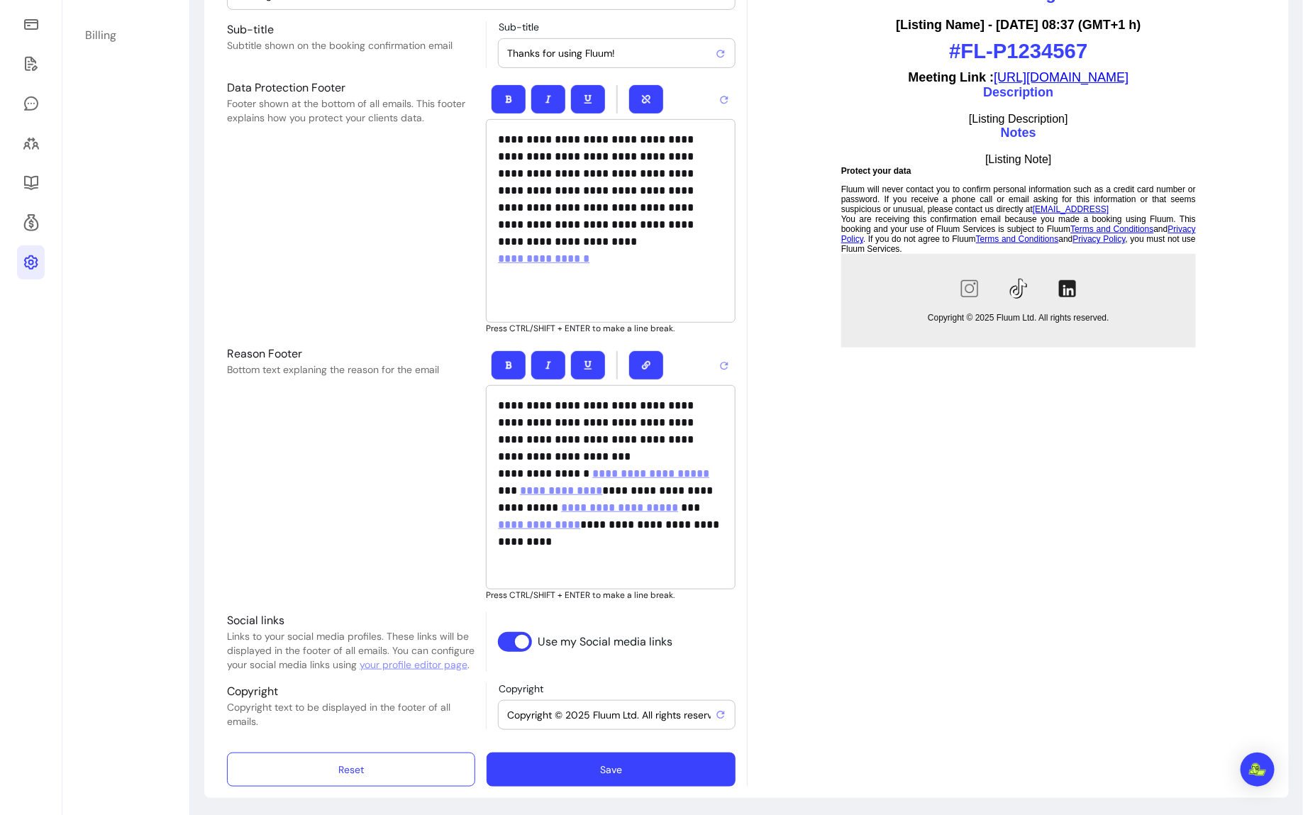
click at [627, 713] on input "Copyright © 2025 Fluum Ltd. All rights reserved." at bounding box center [610, 715] width 207 height 14
click at [606, 715] on input "Copyright © 2025 Fluum Ltd. All rights reserved." at bounding box center [610, 715] width 207 height 14
drag, startPoint x: 639, startPoint y: 711, endPoint x: 594, endPoint y: 711, distance: 44.7
click at [594, 711] on input "Copyright © 2025 Fluum Ltd. All rights reserved." at bounding box center [610, 715] width 207 height 14
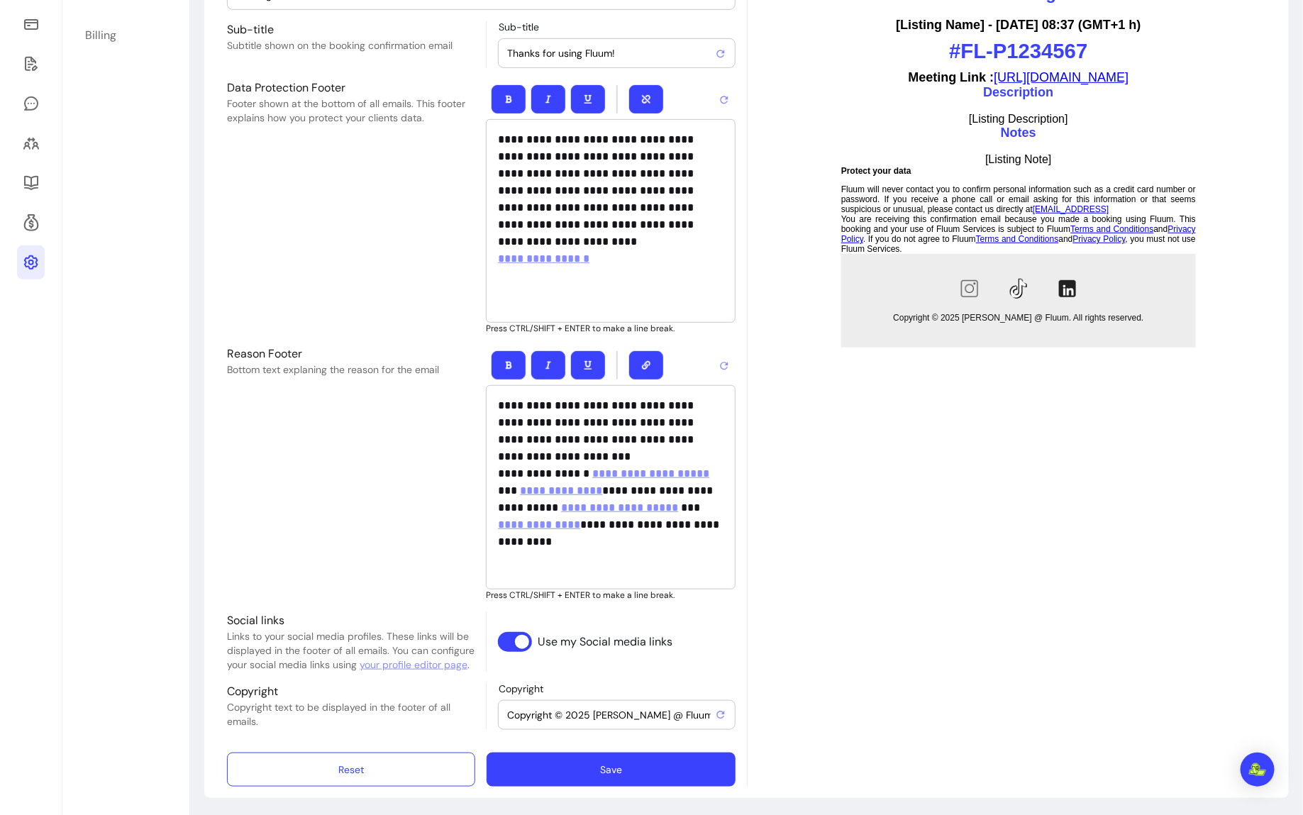
type input "Copyright © 2025 [PERSON_NAME] @ Fluum. All rights reserved."
click at [558, 770] on button "Save" at bounding box center [611, 770] width 248 height 34
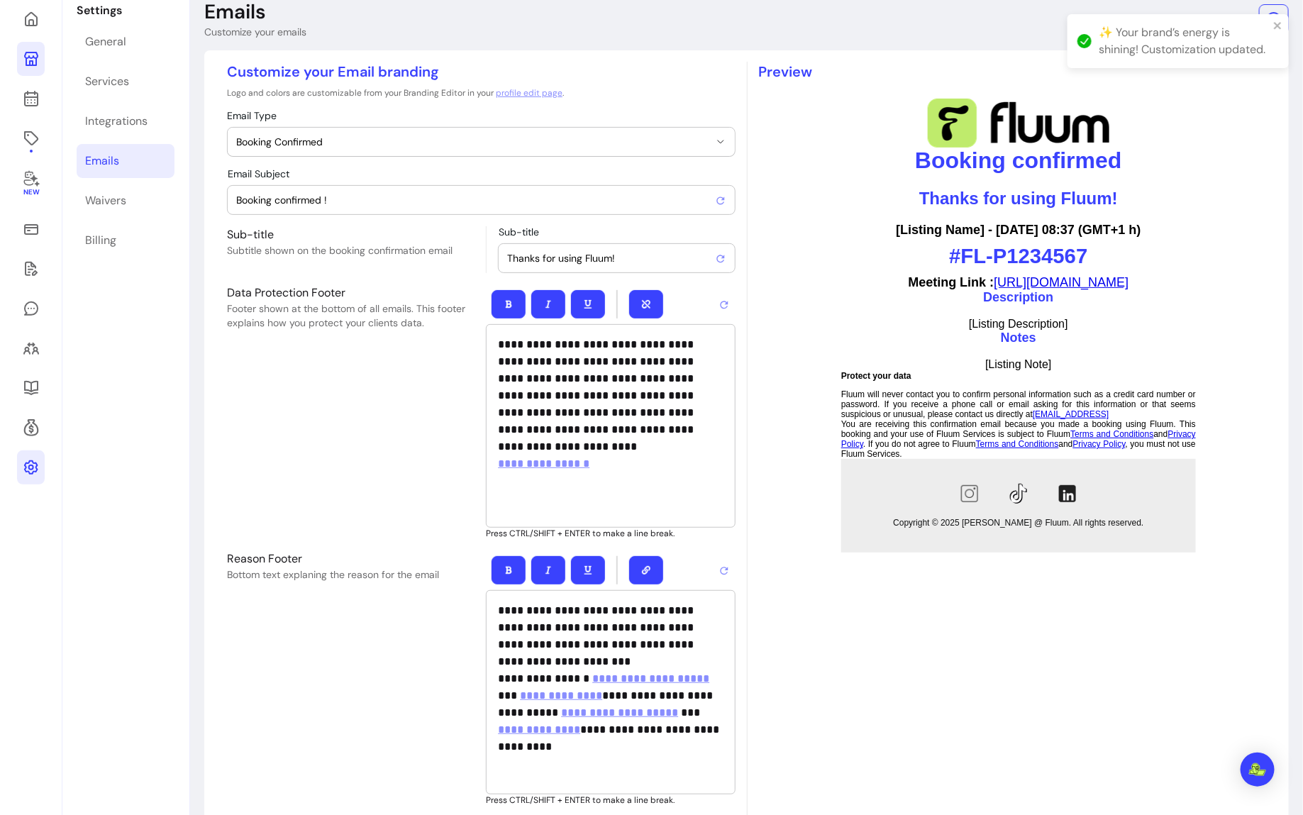
scroll to position [2, 0]
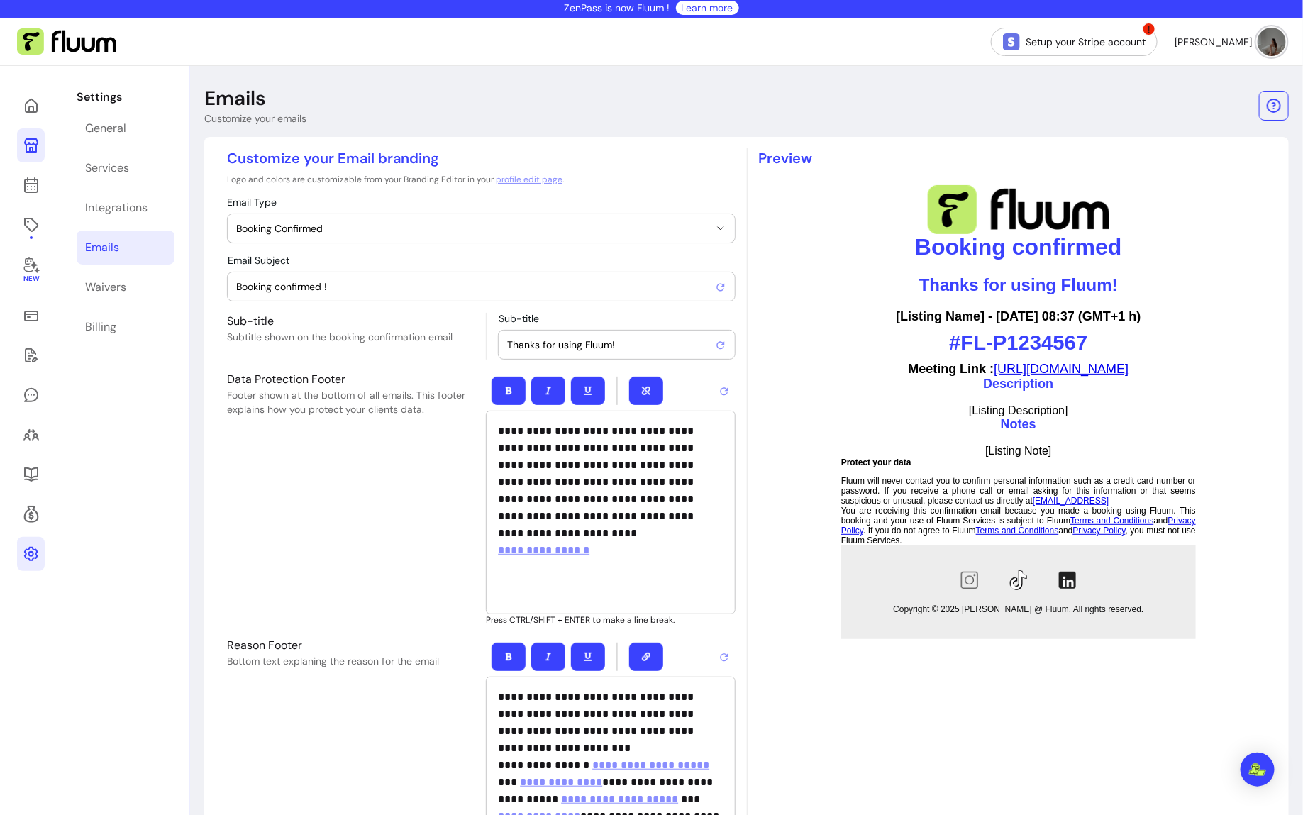
click at [261, 287] on input "Booking confirmed !" at bounding box center [475, 286] width 479 height 14
click at [21, 232] on link at bounding box center [31, 225] width 28 height 34
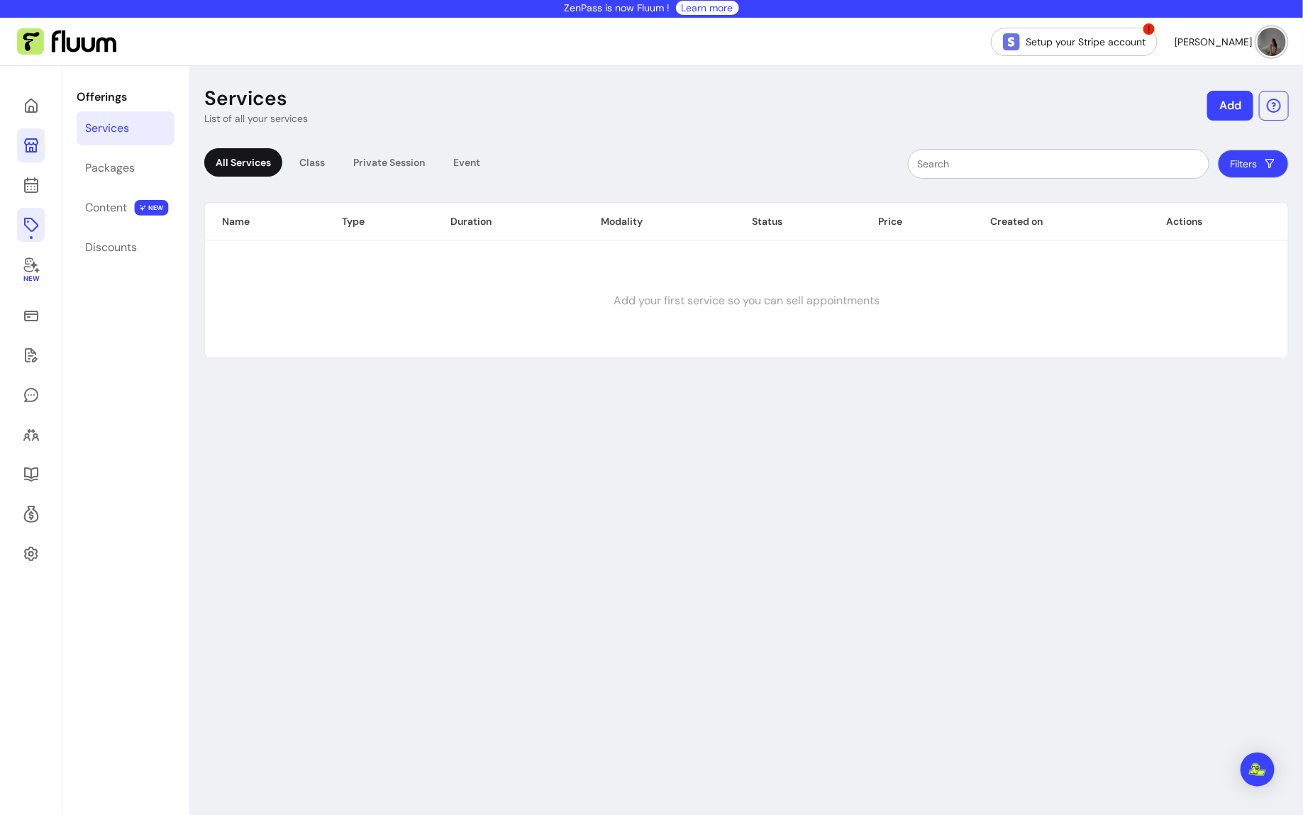
click at [35, 141] on icon at bounding box center [31, 145] width 17 height 17
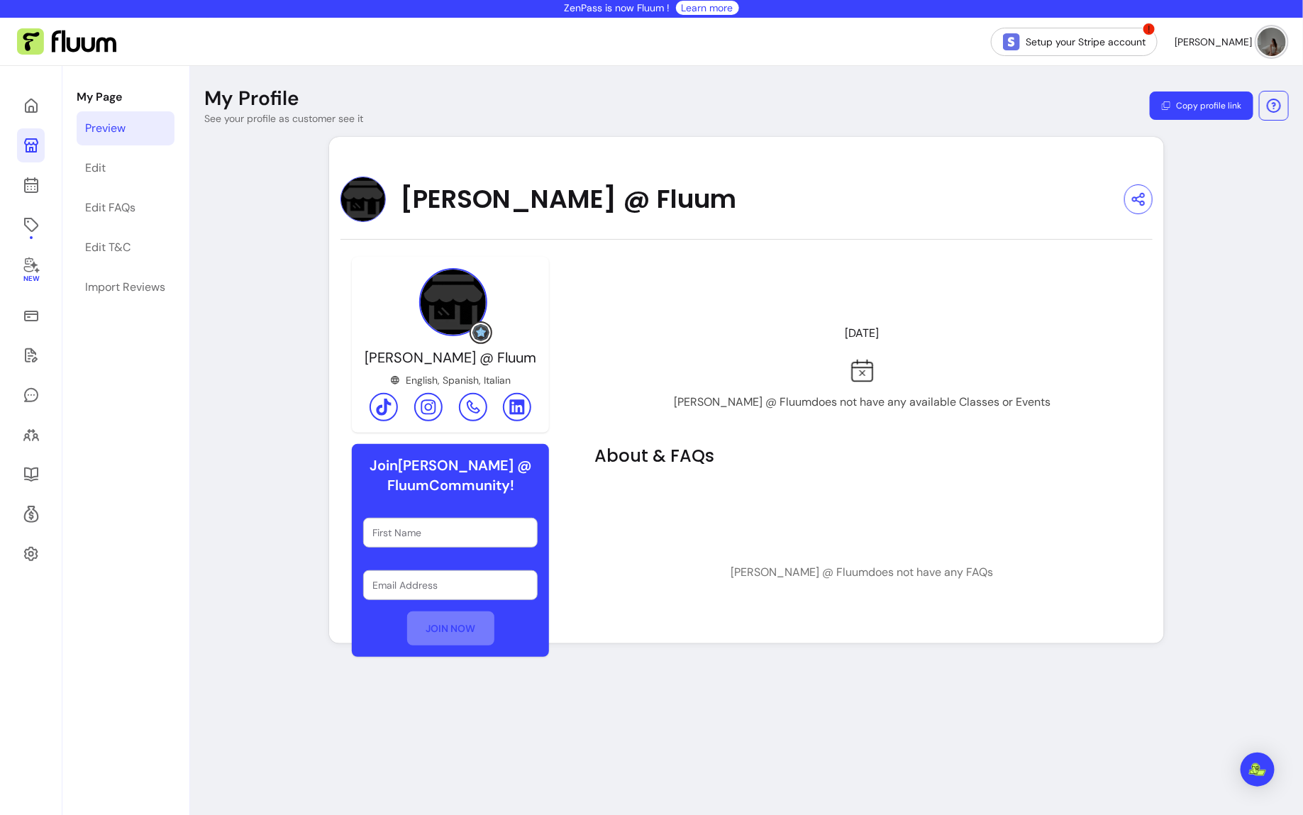
click at [487, 333] on img at bounding box center [480, 332] width 17 height 17
click at [110, 152] on link "Edit" at bounding box center [126, 168] width 98 height 34
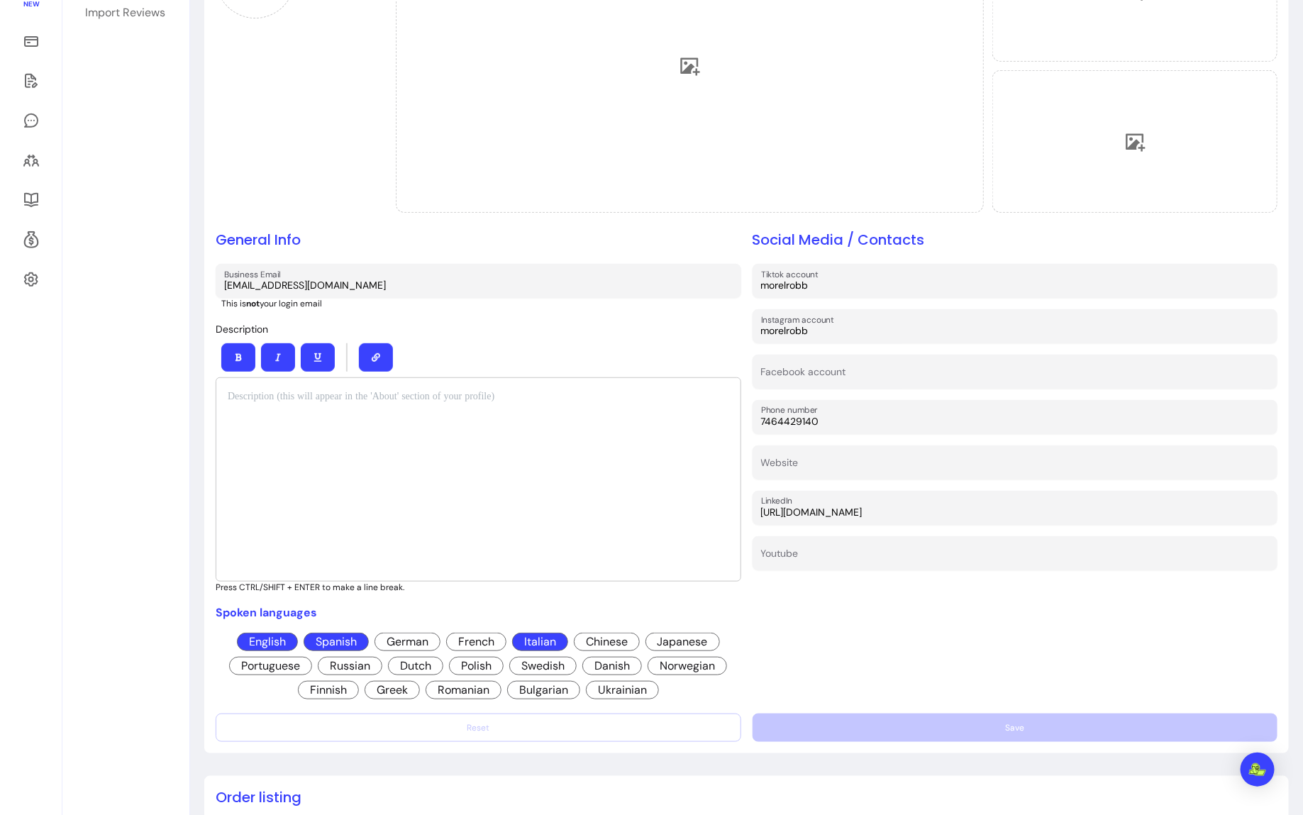
scroll to position [126, 0]
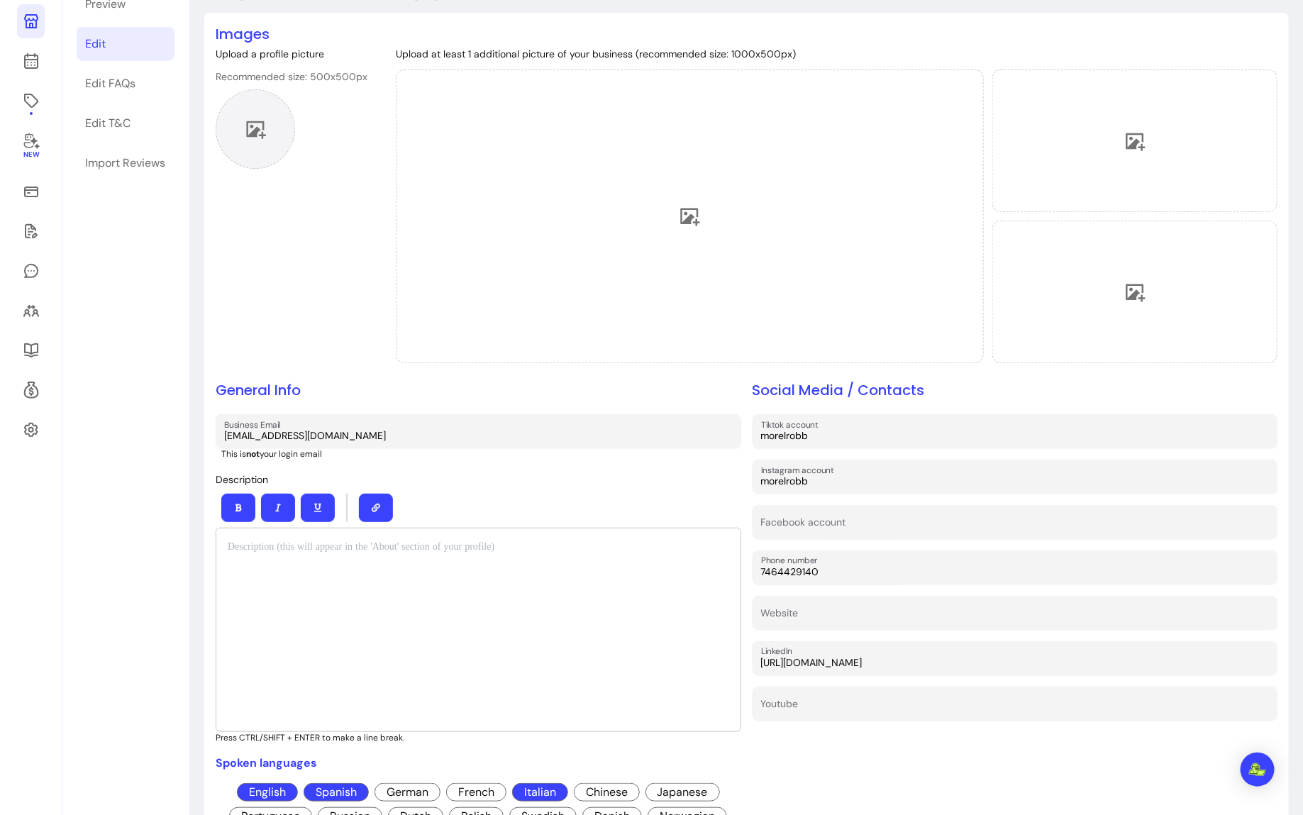
click at [250, 125] on icon at bounding box center [255, 128] width 21 height 21
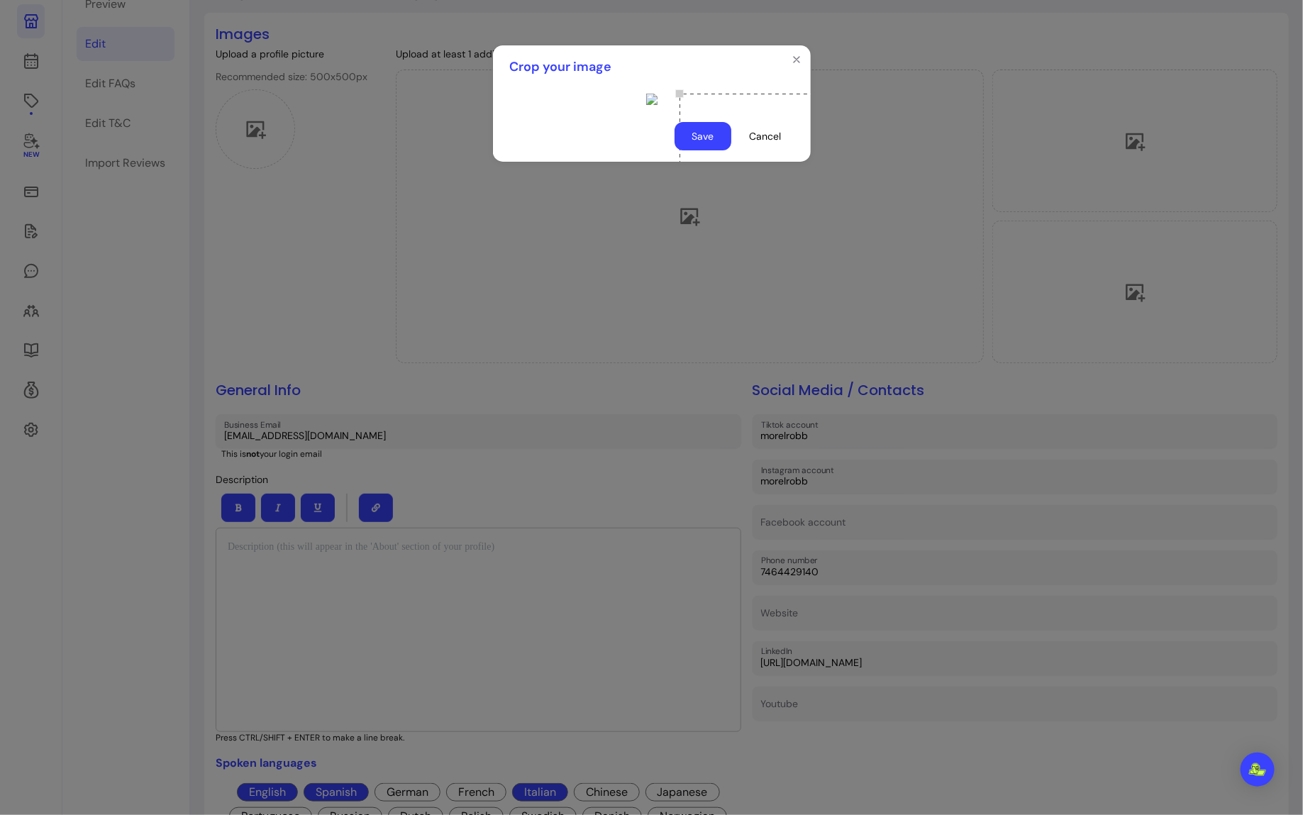
click at [701, 150] on button "Save" at bounding box center [703, 136] width 57 height 28
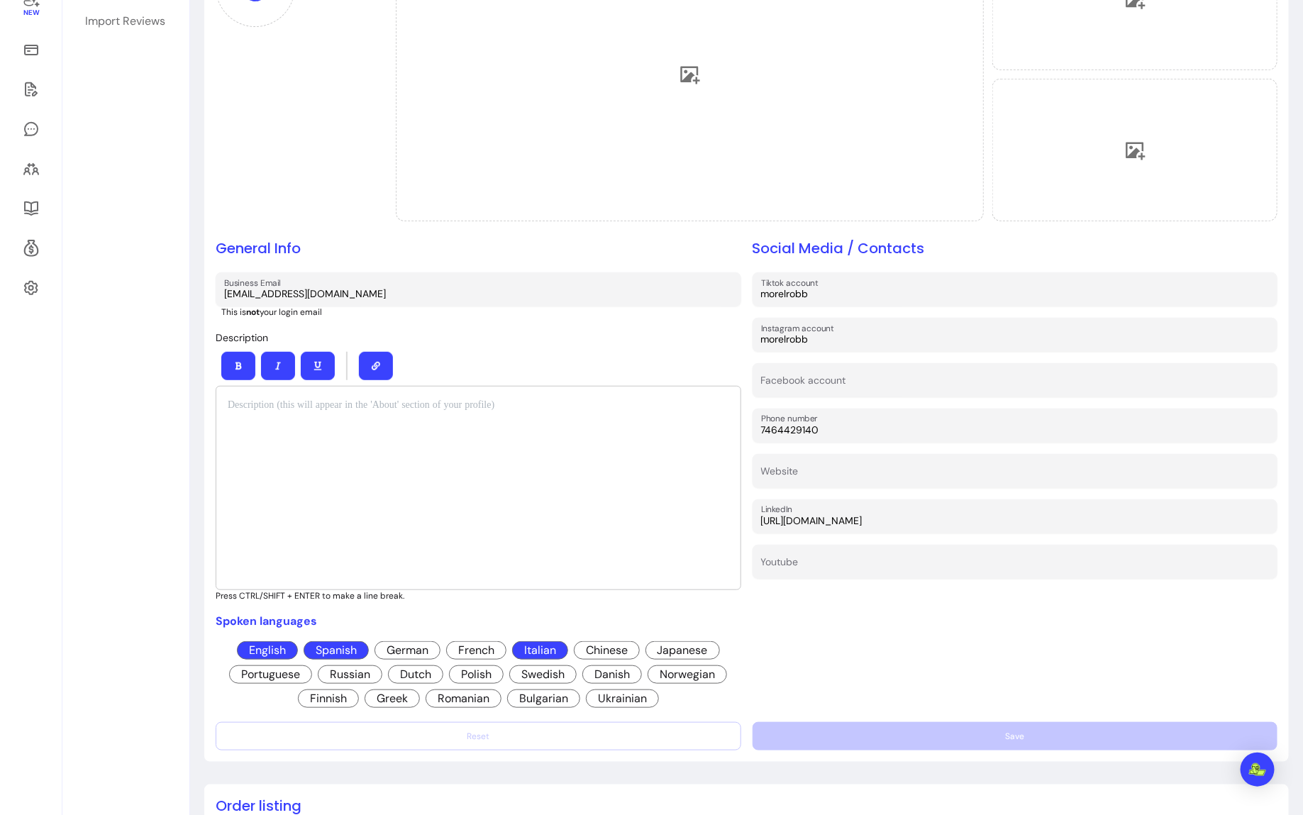
scroll to position [266, 0]
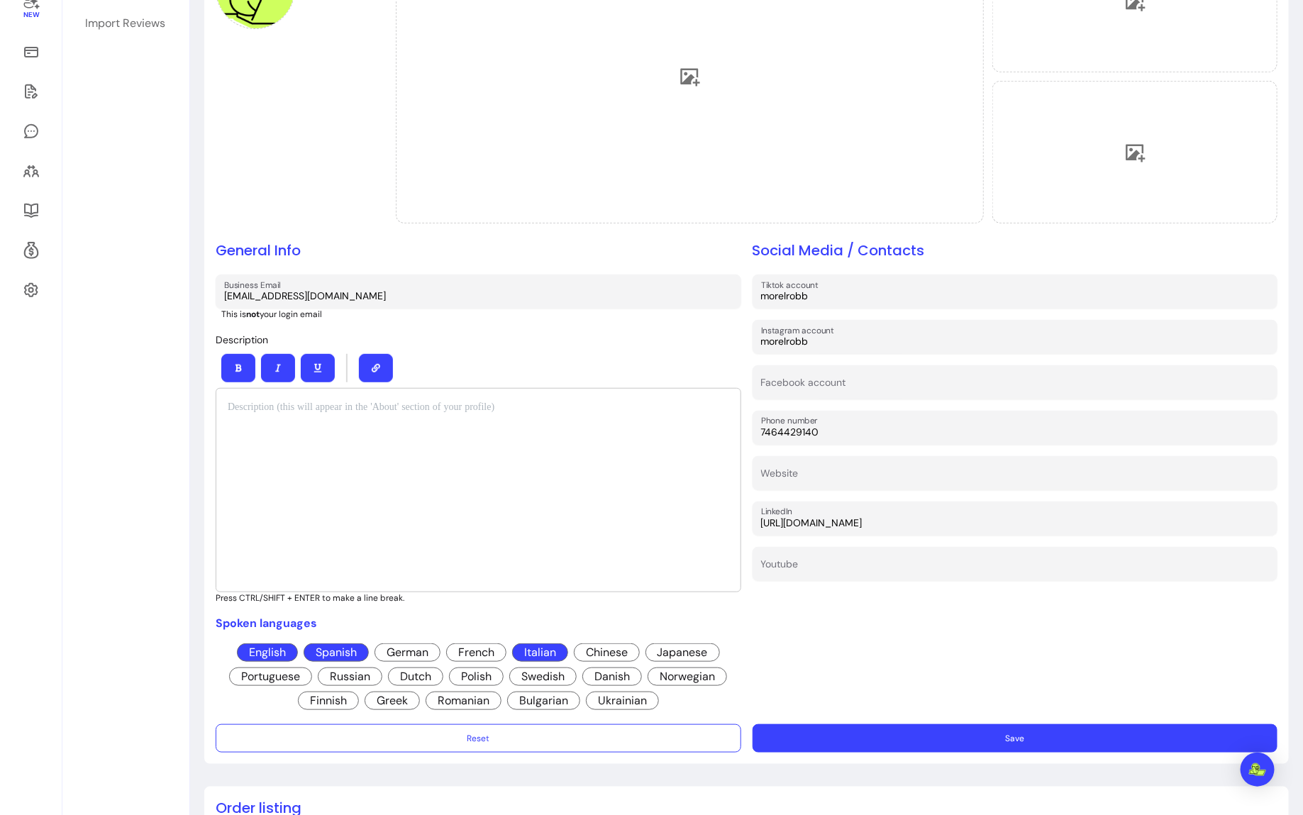
click at [874, 728] on button "Save" at bounding box center [1016, 738] width 526 height 28
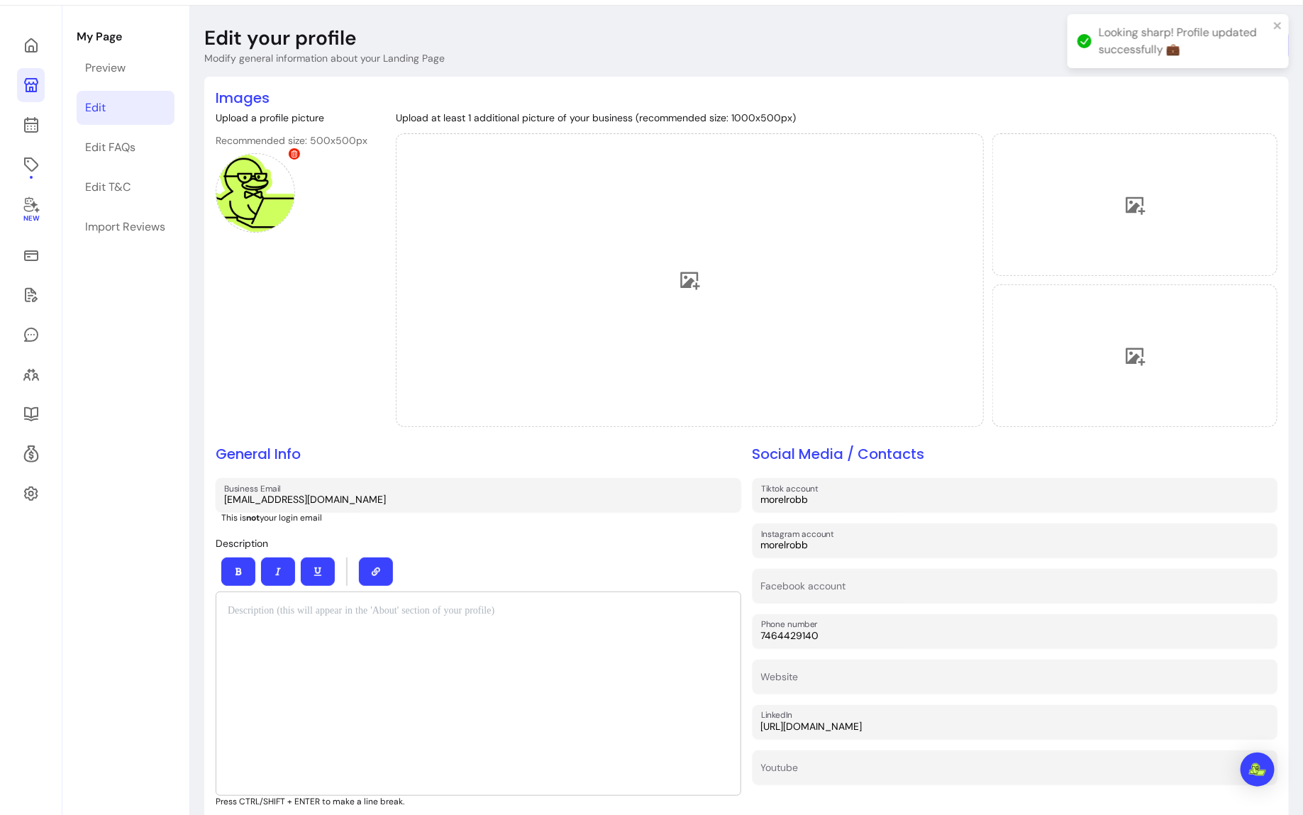
scroll to position [66, 0]
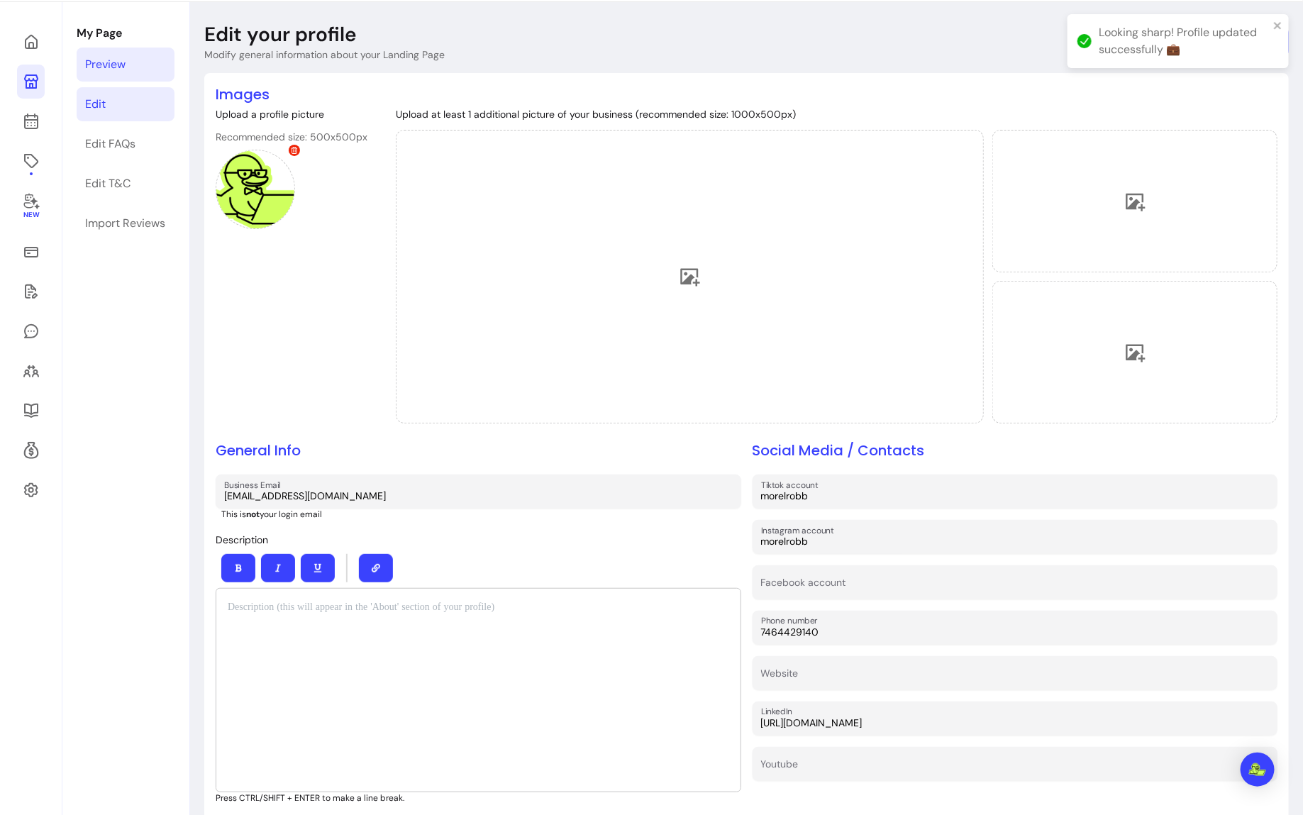
click at [94, 65] on div "Preview" at bounding box center [105, 64] width 40 height 17
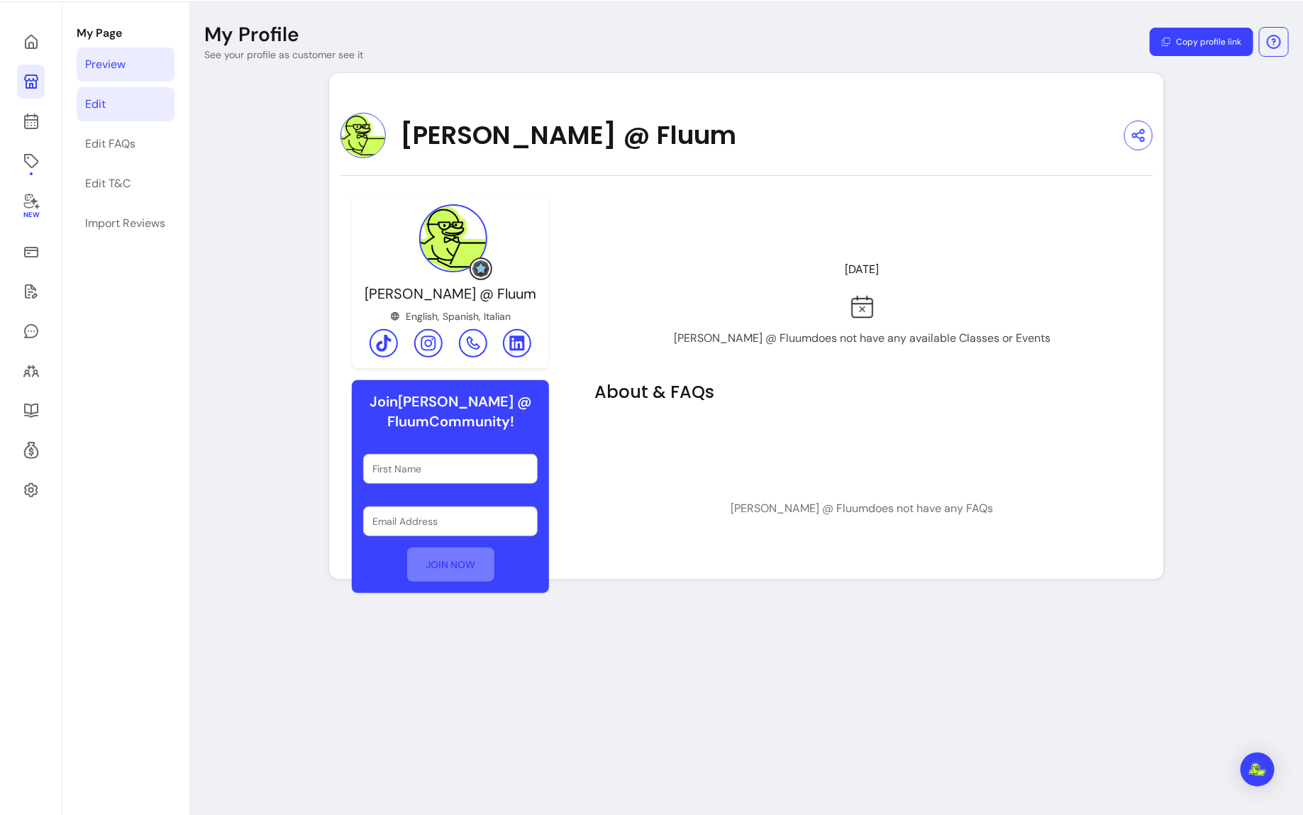
click at [109, 105] on link "Edit" at bounding box center [126, 104] width 98 height 34
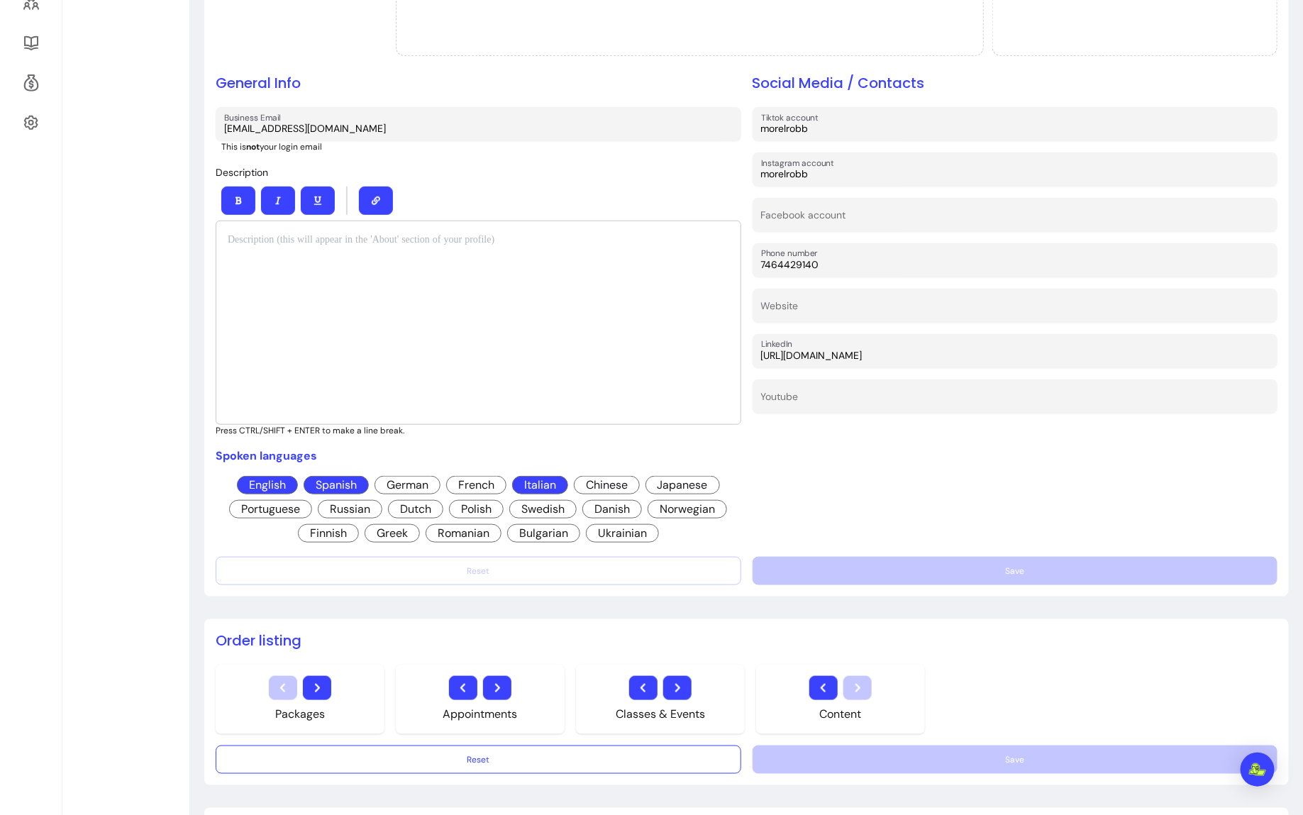
scroll to position [782, 0]
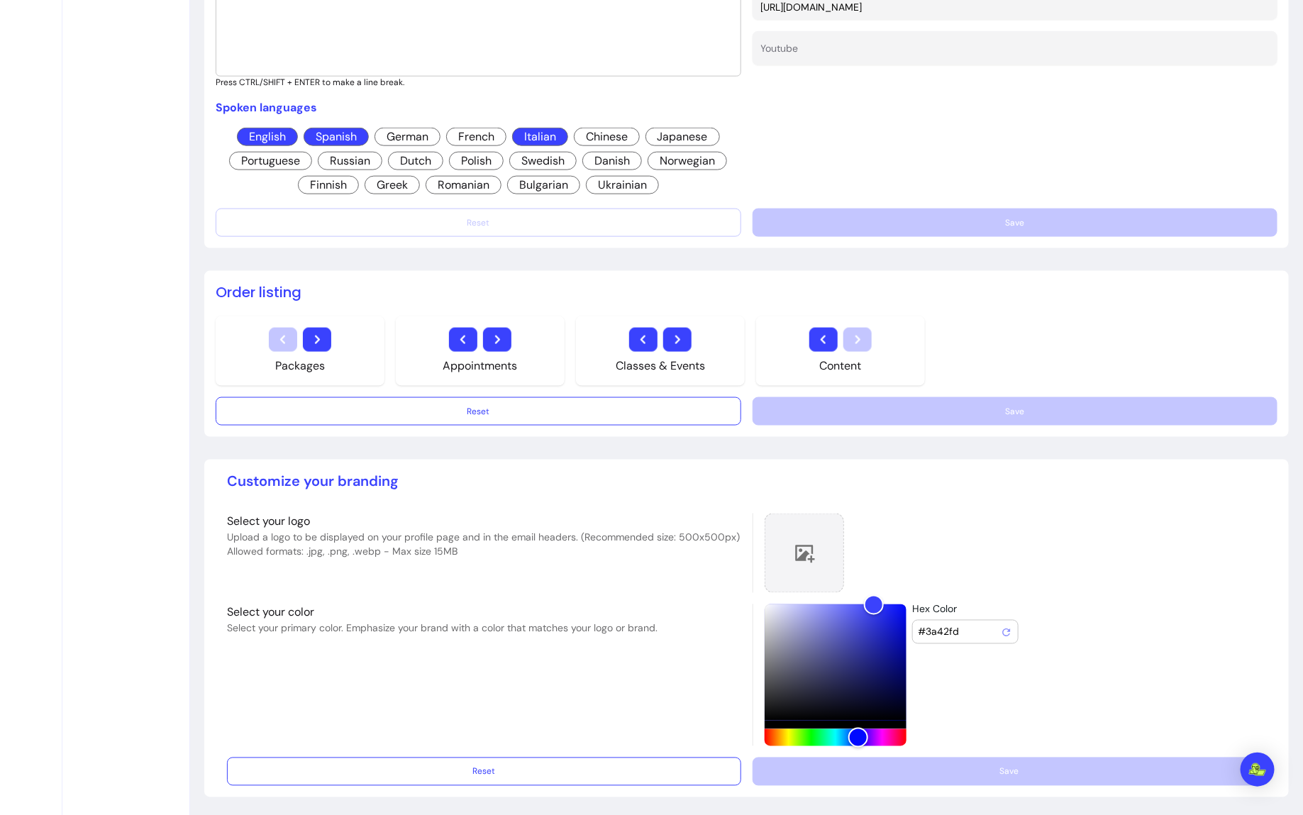
click at [794, 546] on icon at bounding box center [804, 553] width 21 height 21
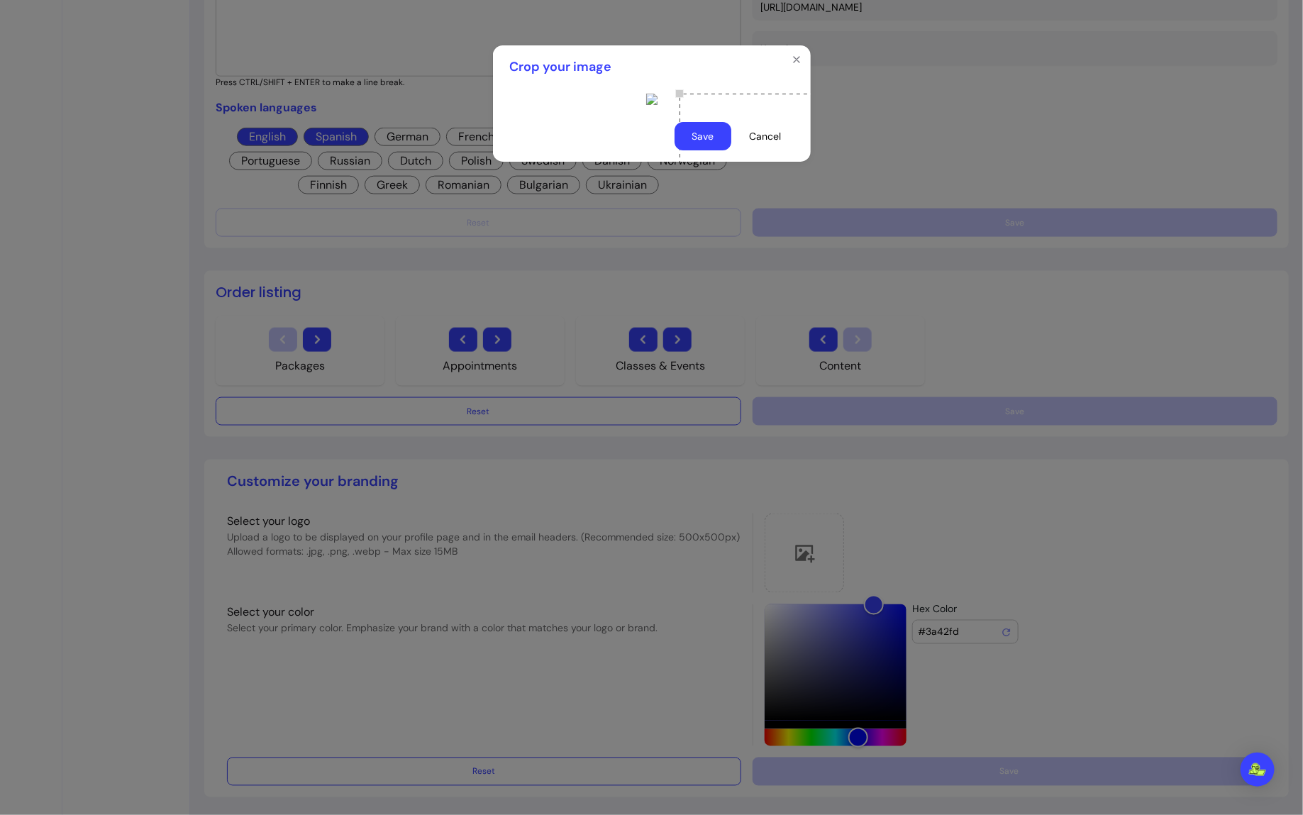
click at [705, 150] on button "Save" at bounding box center [703, 136] width 57 height 28
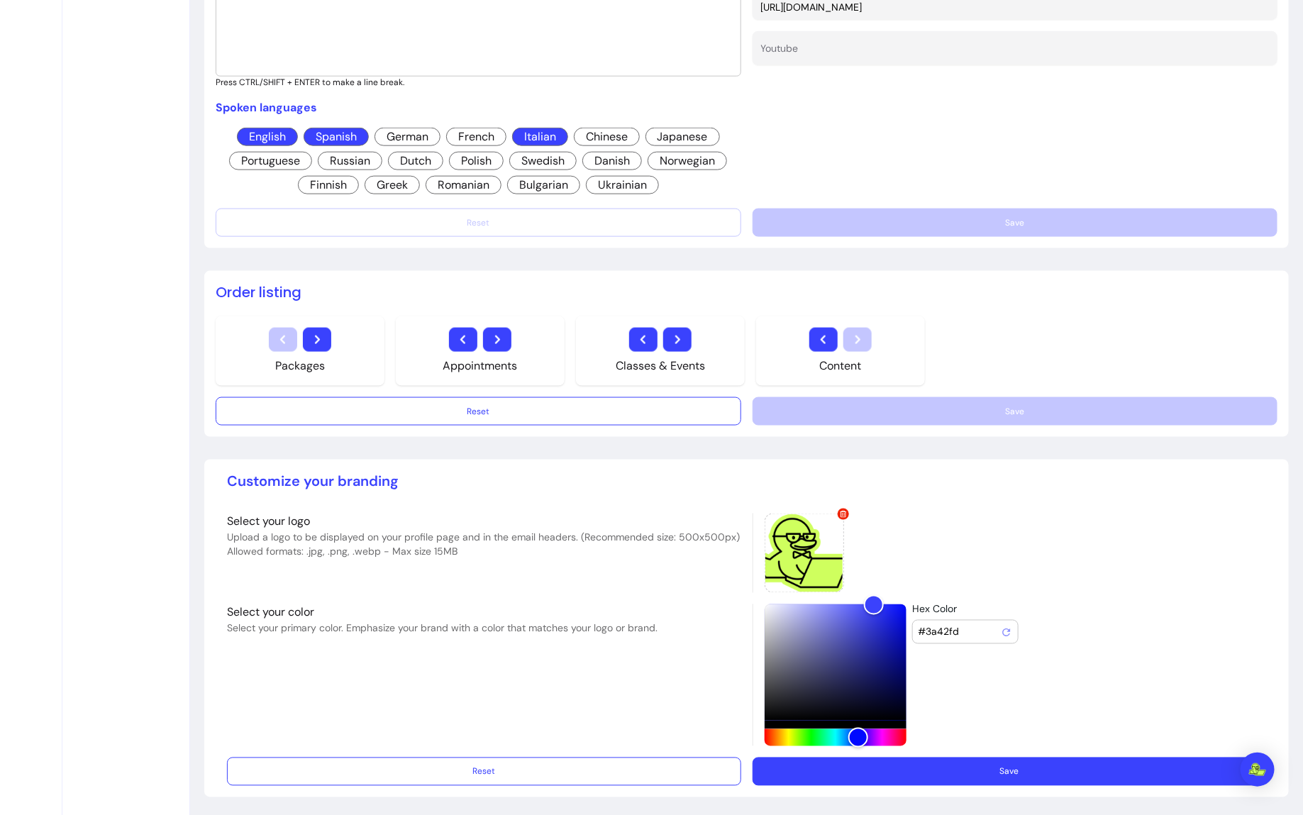
click at [988, 762] on button "Save" at bounding box center [1010, 772] width 514 height 28
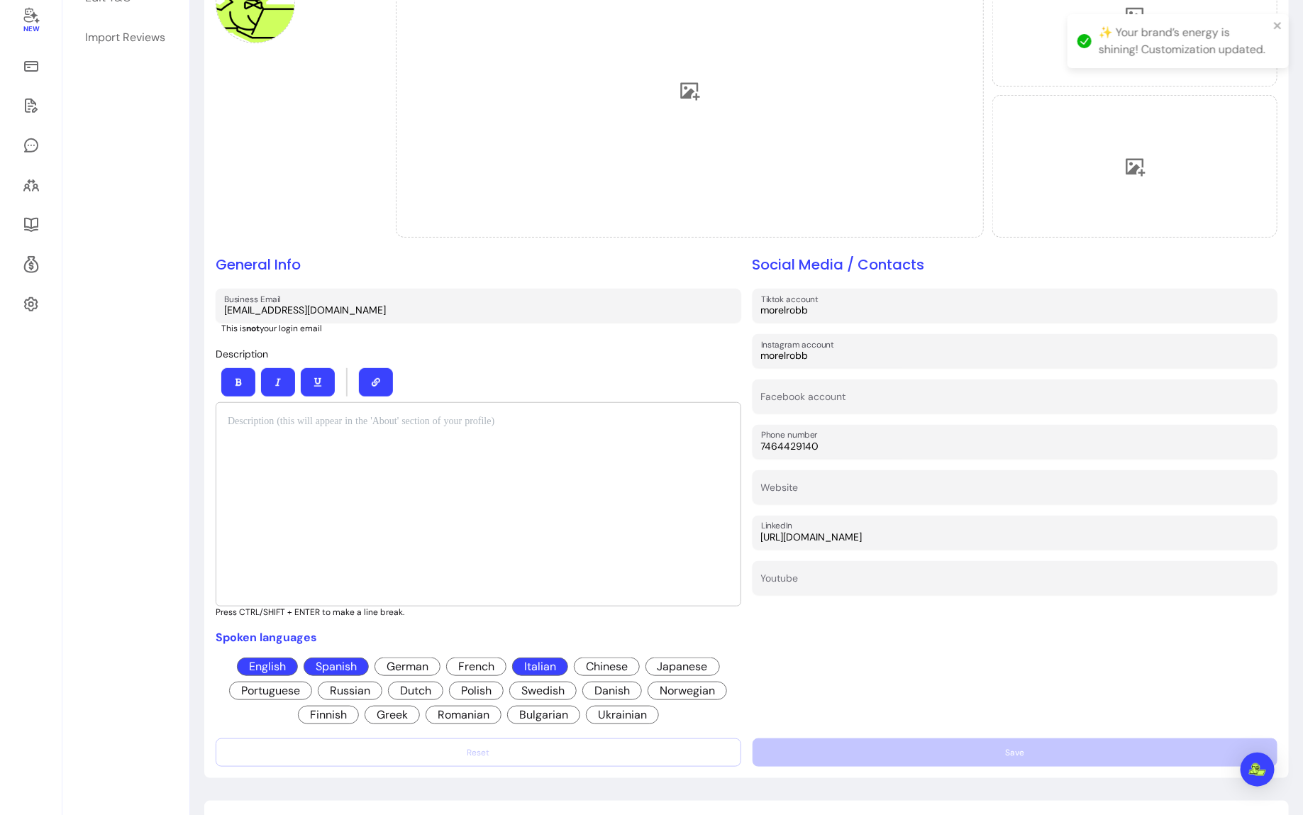
scroll to position [0, 0]
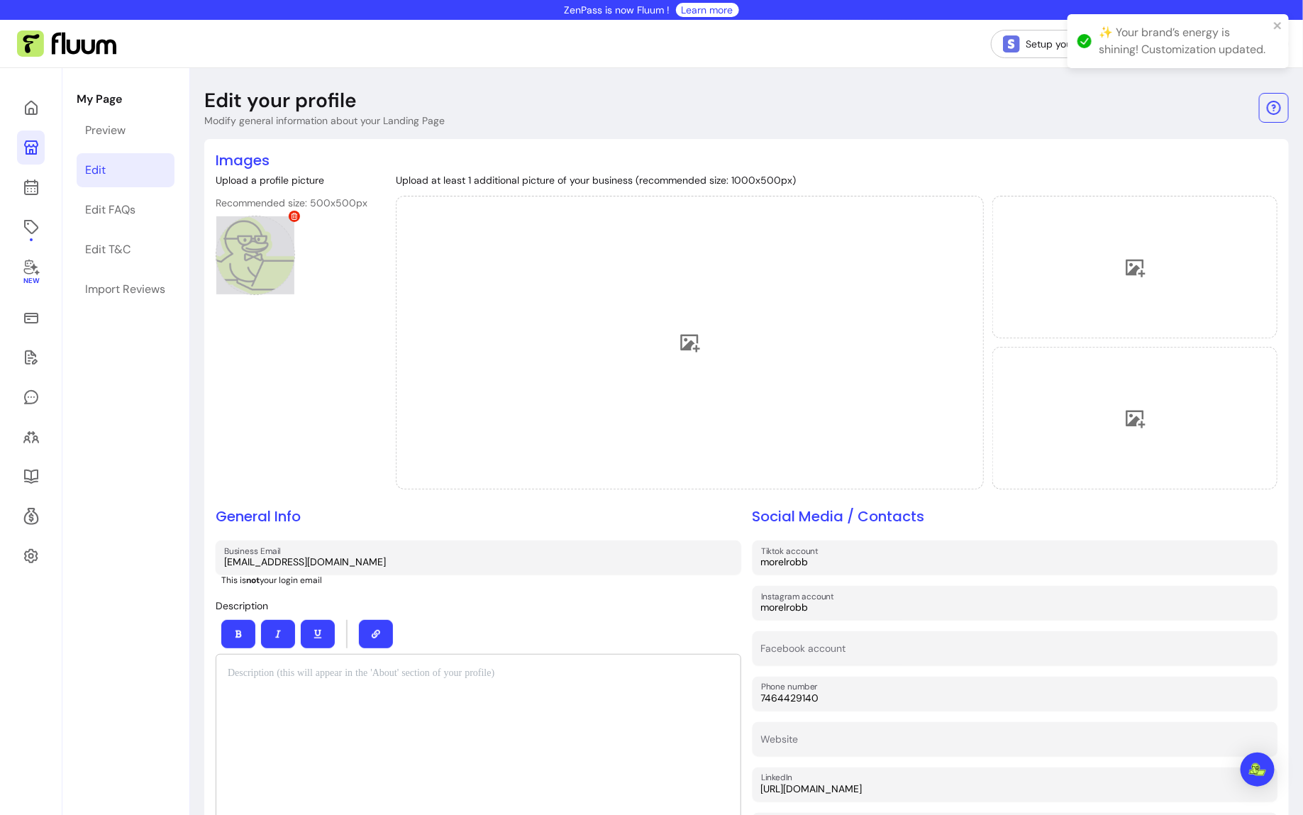
click at [259, 262] on div at bounding box center [255, 255] width 79 height 79
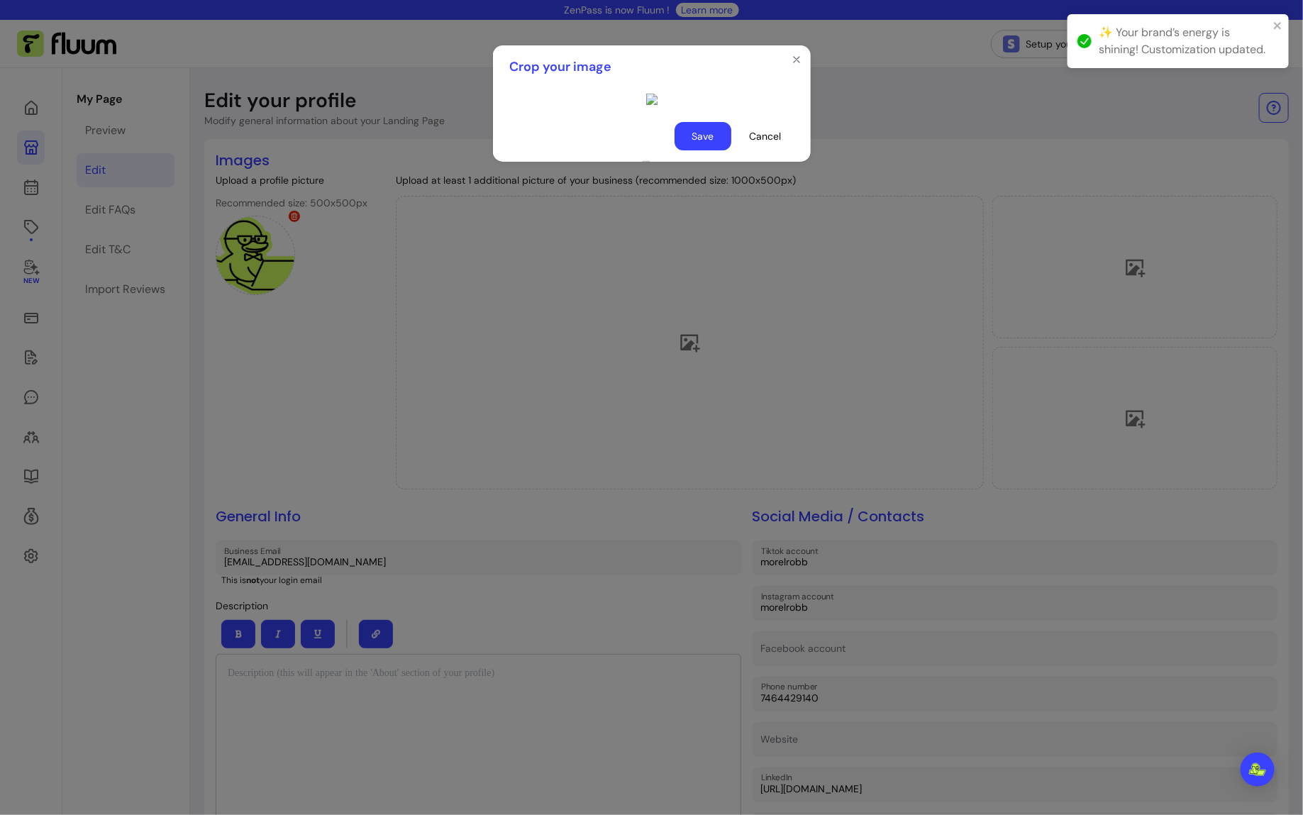
click at [709, 150] on button "Save" at bounding box center [703, 136] width 57 height 28
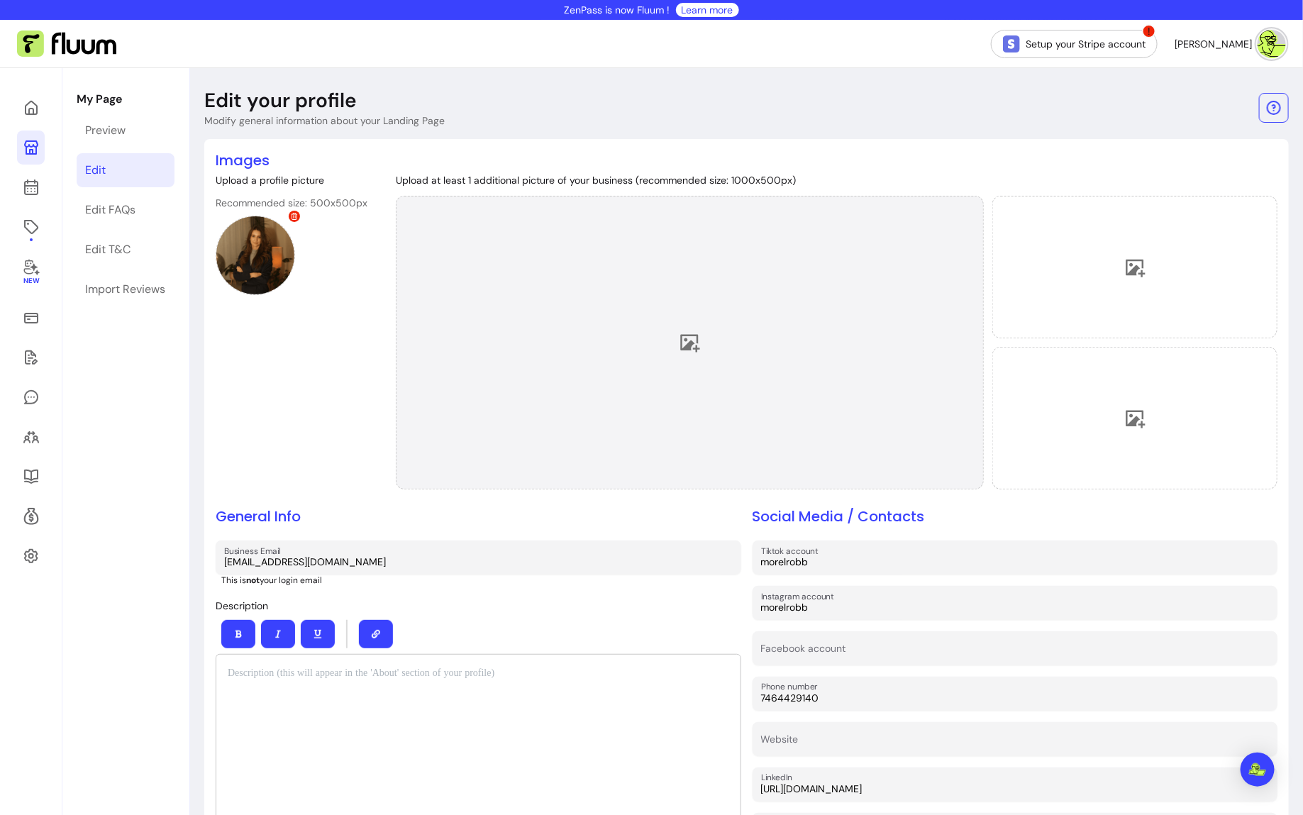
scroll to position [782, 0]
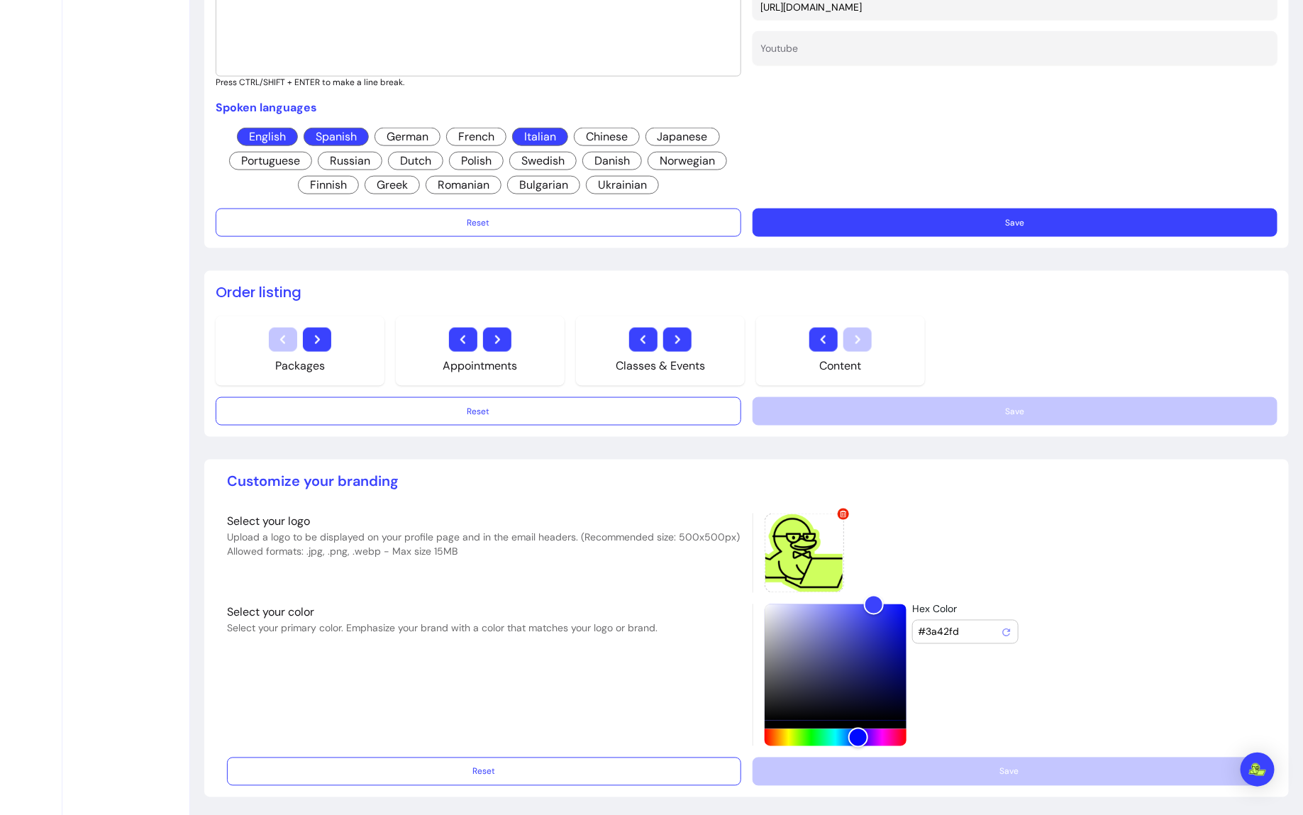
click at [830, 221] on button "Save" at bounding box center [1016, 223] width 526 height 28
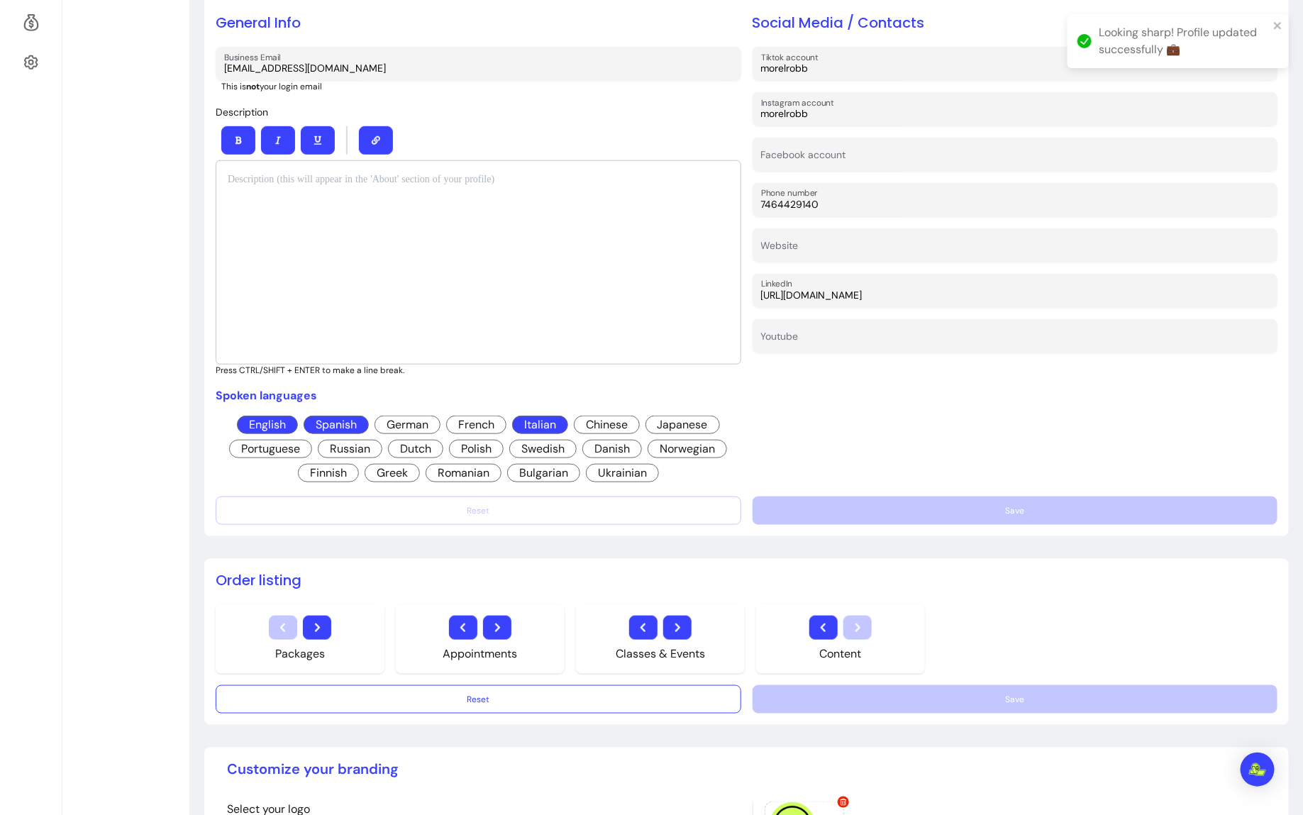
scroll to position [0, 0]
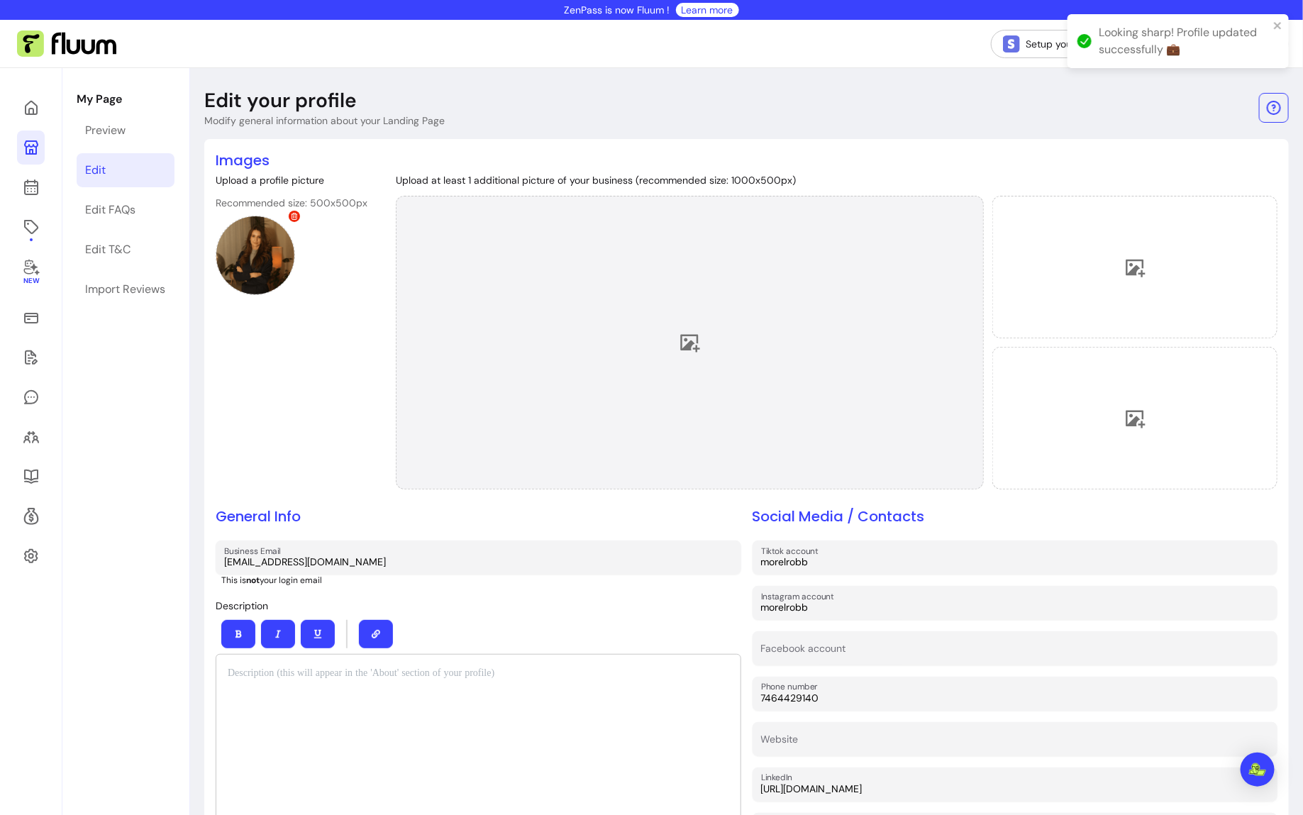
click at [564, 298] on div at bounding box center [690, 343] width 588 height 294
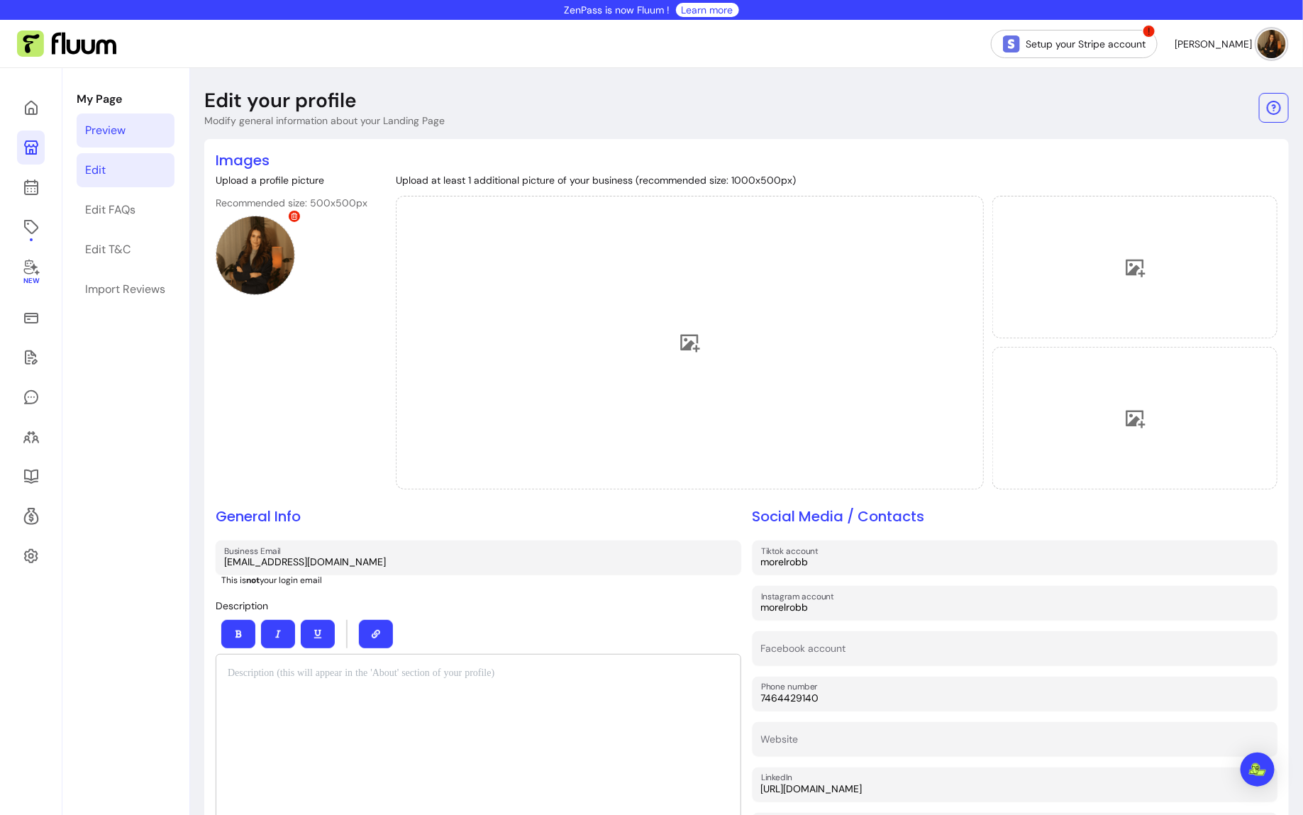
click at [135, 138] on link "Preview" at bounding box center [126, 130] width 98 height 34
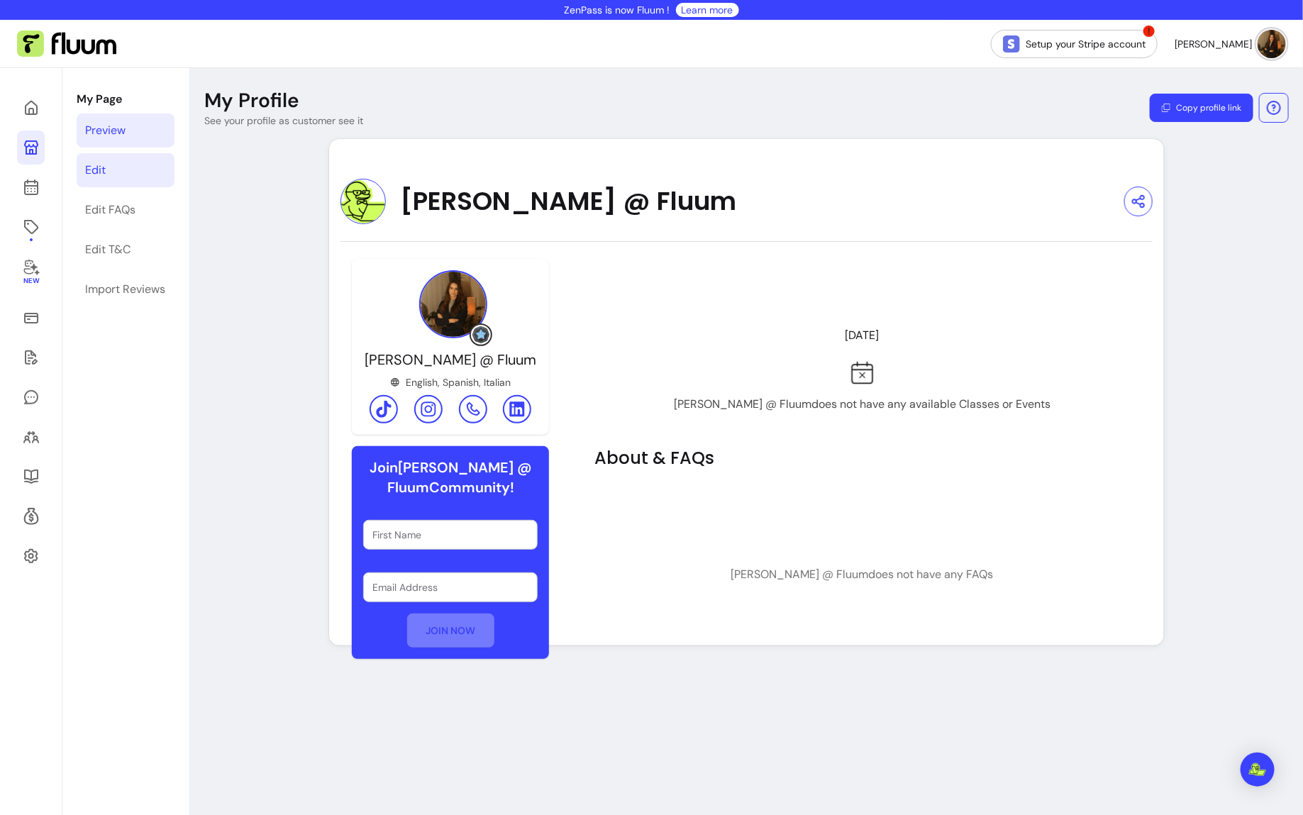
click at [125, 183] on link "Edit" at bounding box center [126, 170] width 98 height 34
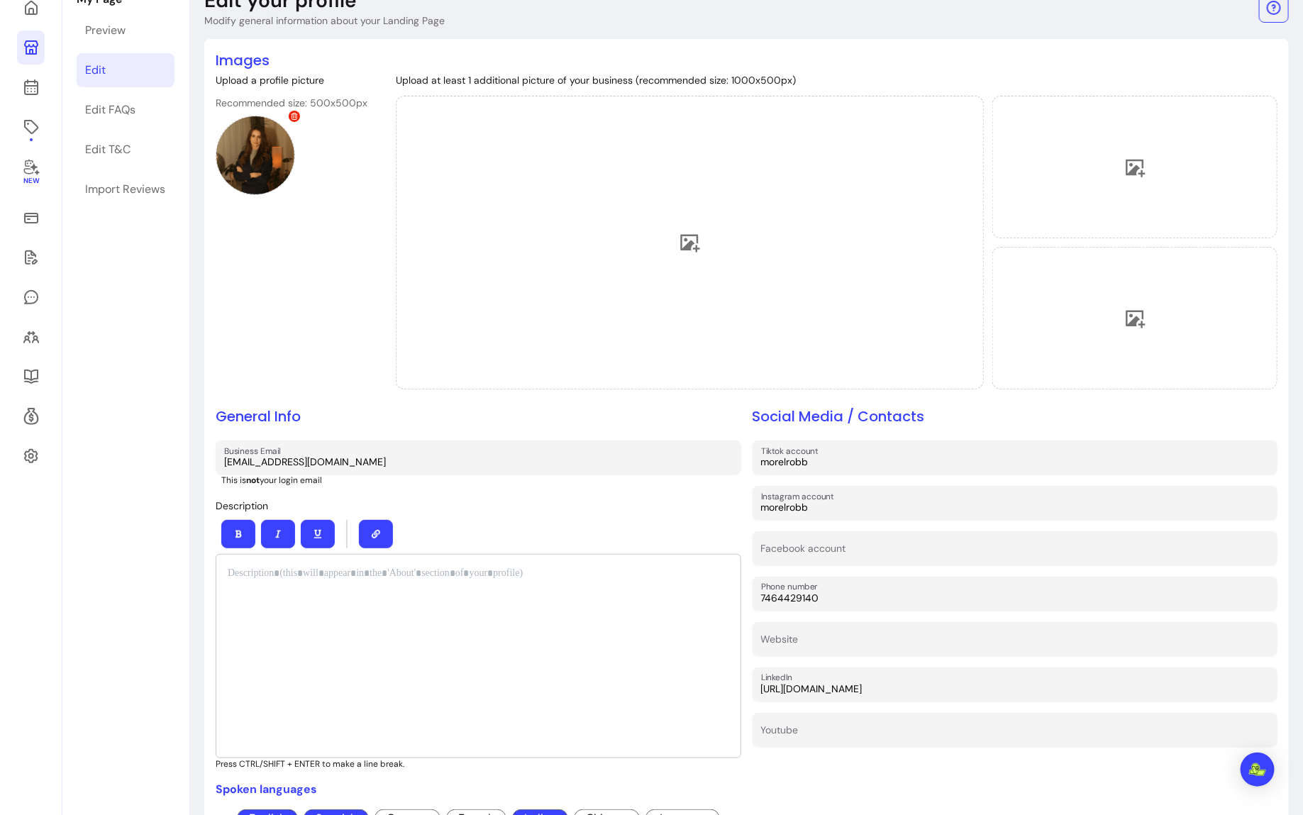
scroll to position [101, 0]
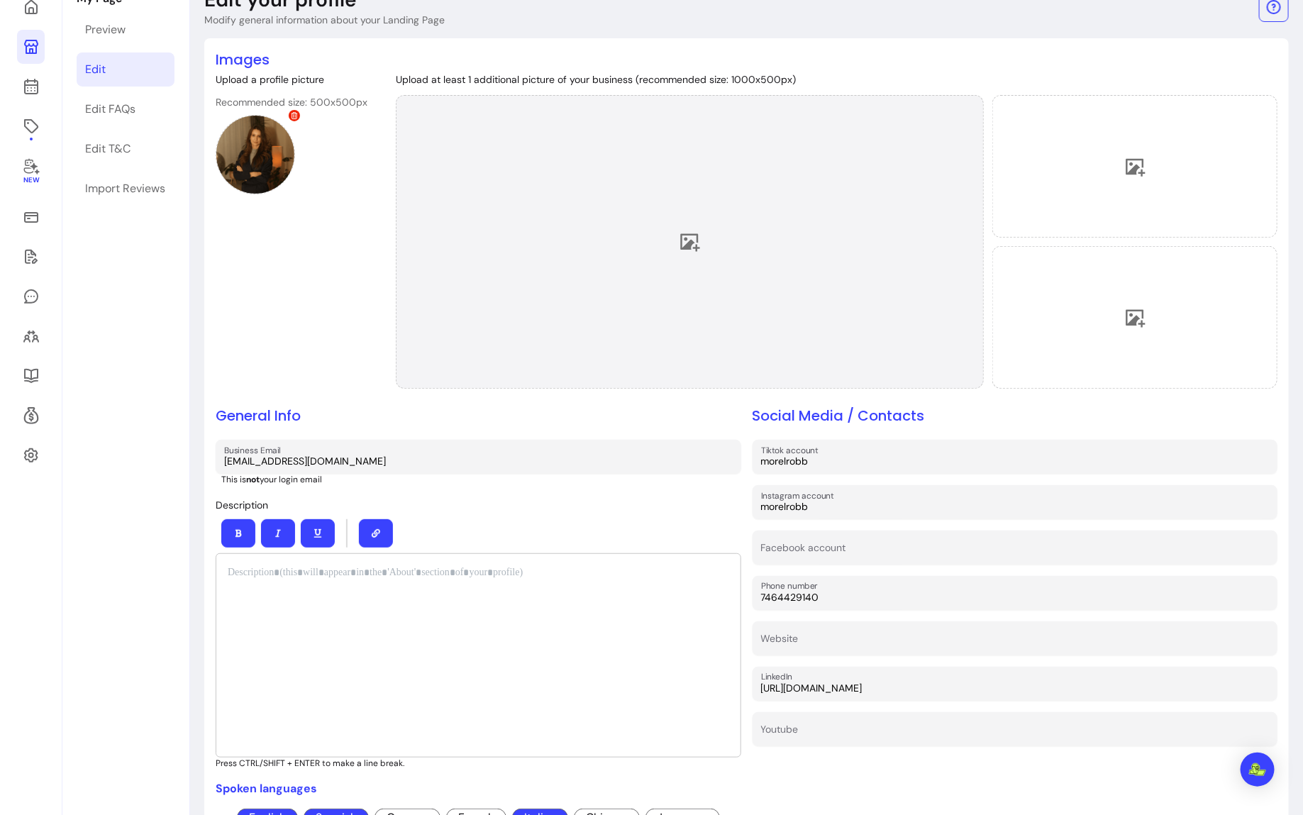
click at [573, 284] on div at bounding box center [690, 242] width 588 height 294
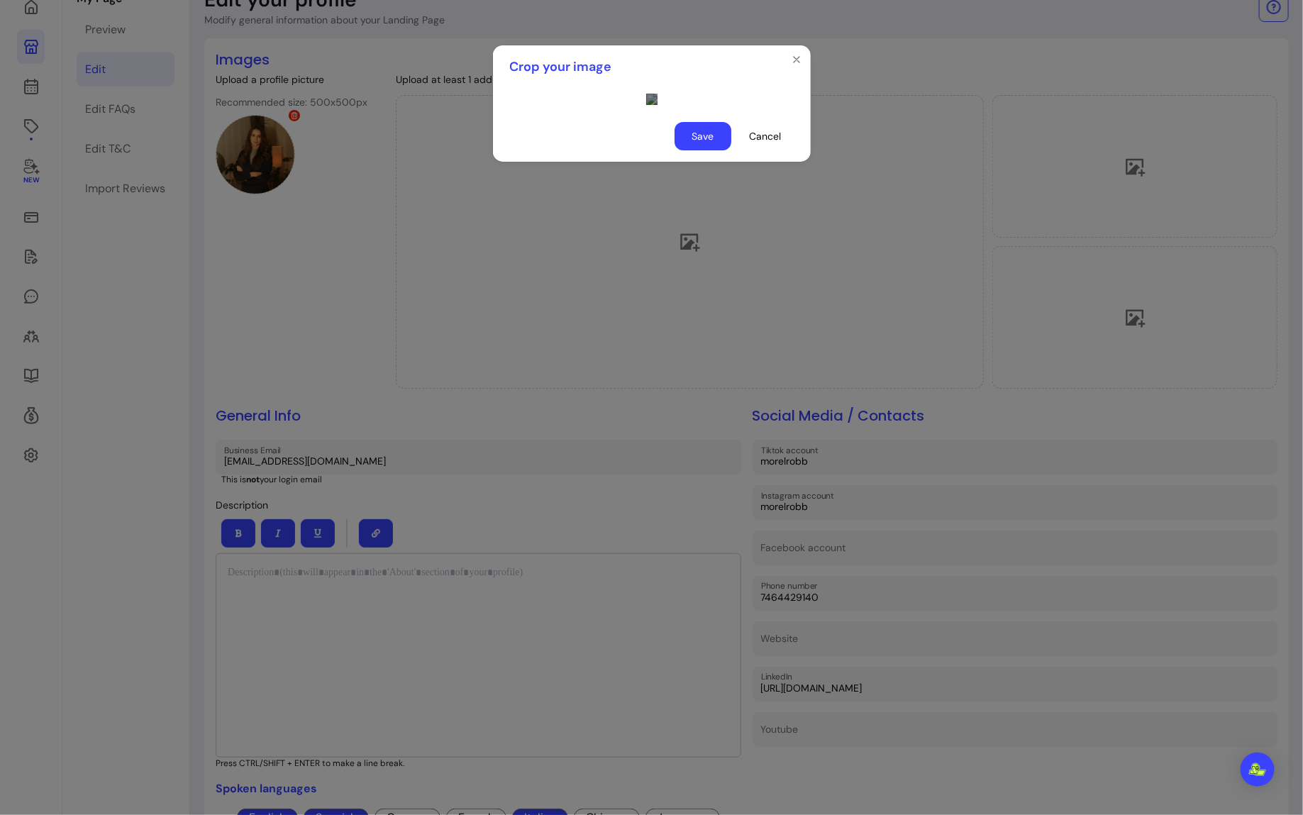
click at [655, 332] on div "Use the arrow keys to move the crop selection area" at bounding box center [788, 311] width 284 height 142
click at [701, 150] on button "Save" at bounding box center [702, 137] width 55 height 28
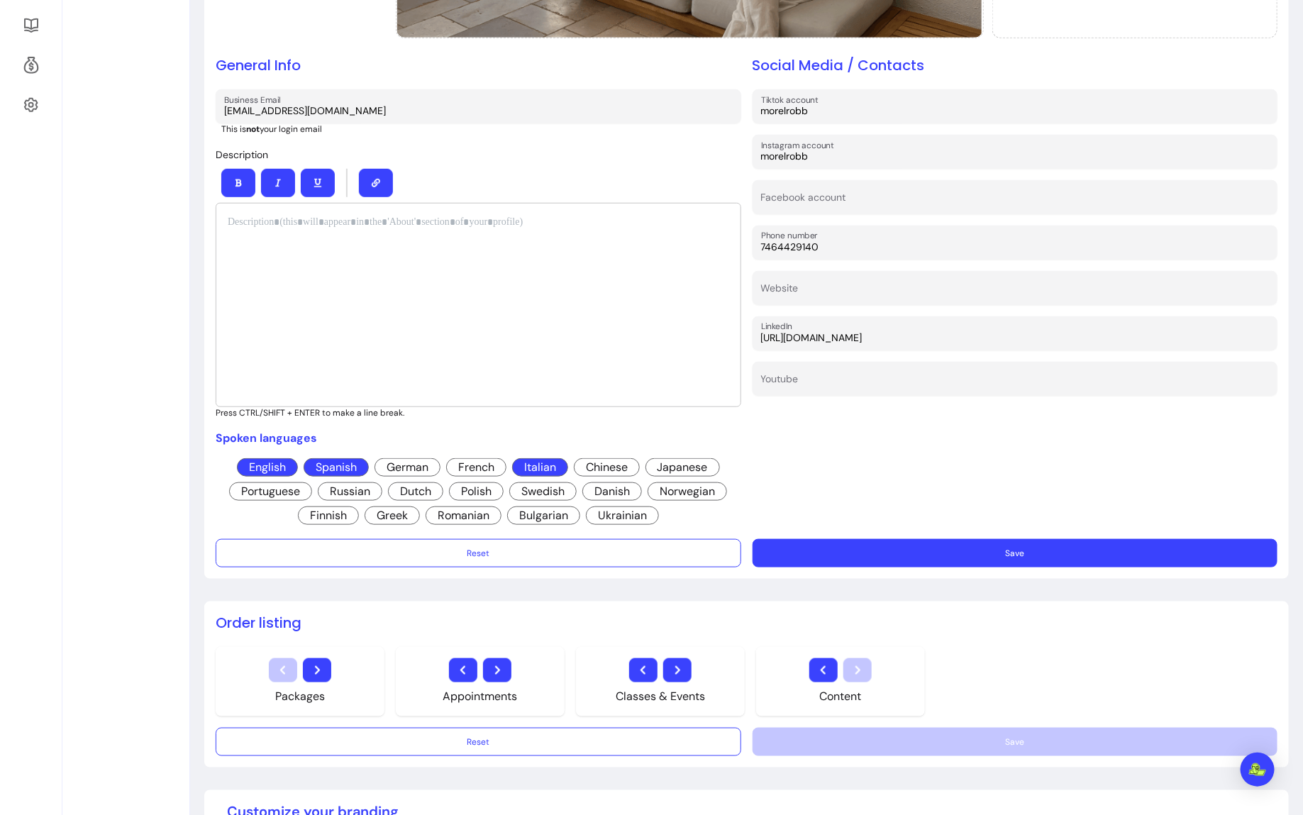
scroll to position [449, 0]
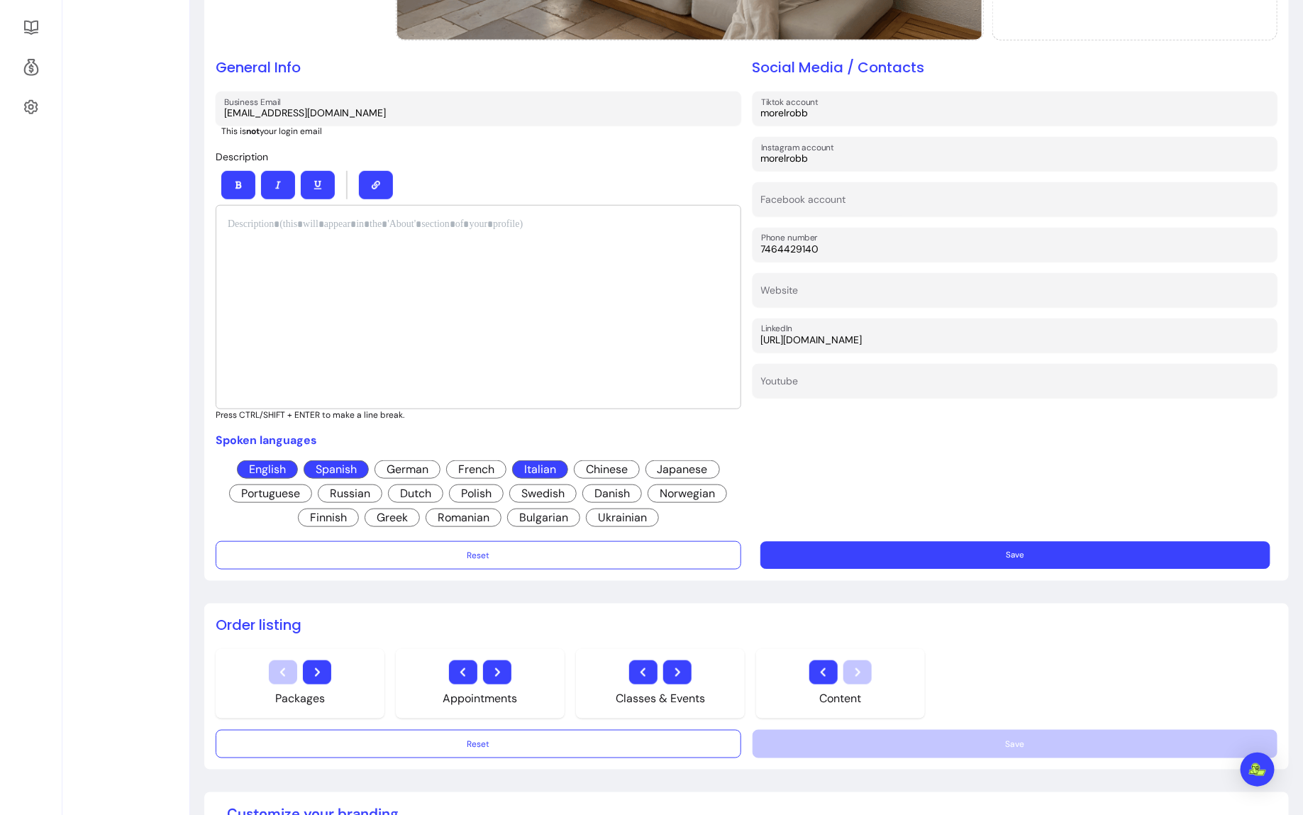
click at [1036, 541] on button "Save" at bounding box center [1014, 555] width 509 height 28
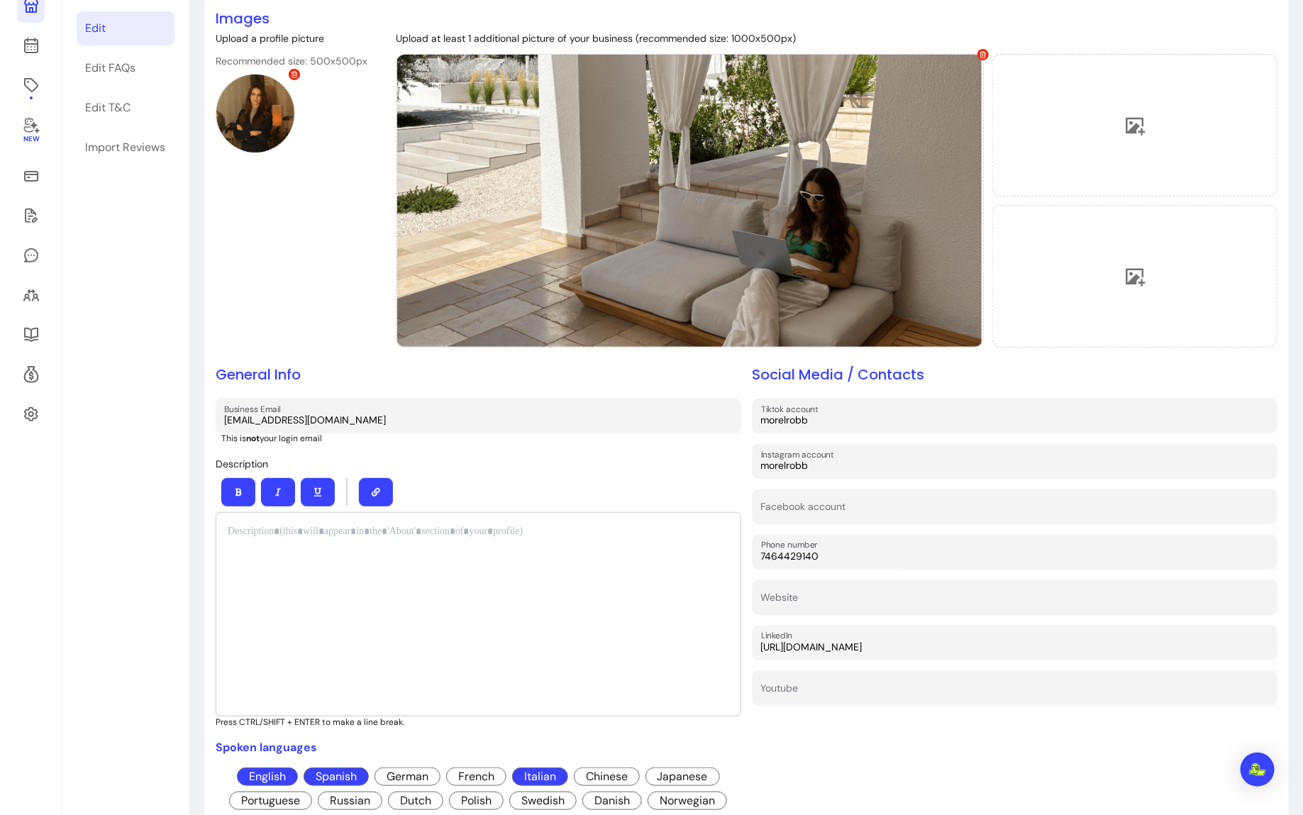
scroll to position [116, 0]
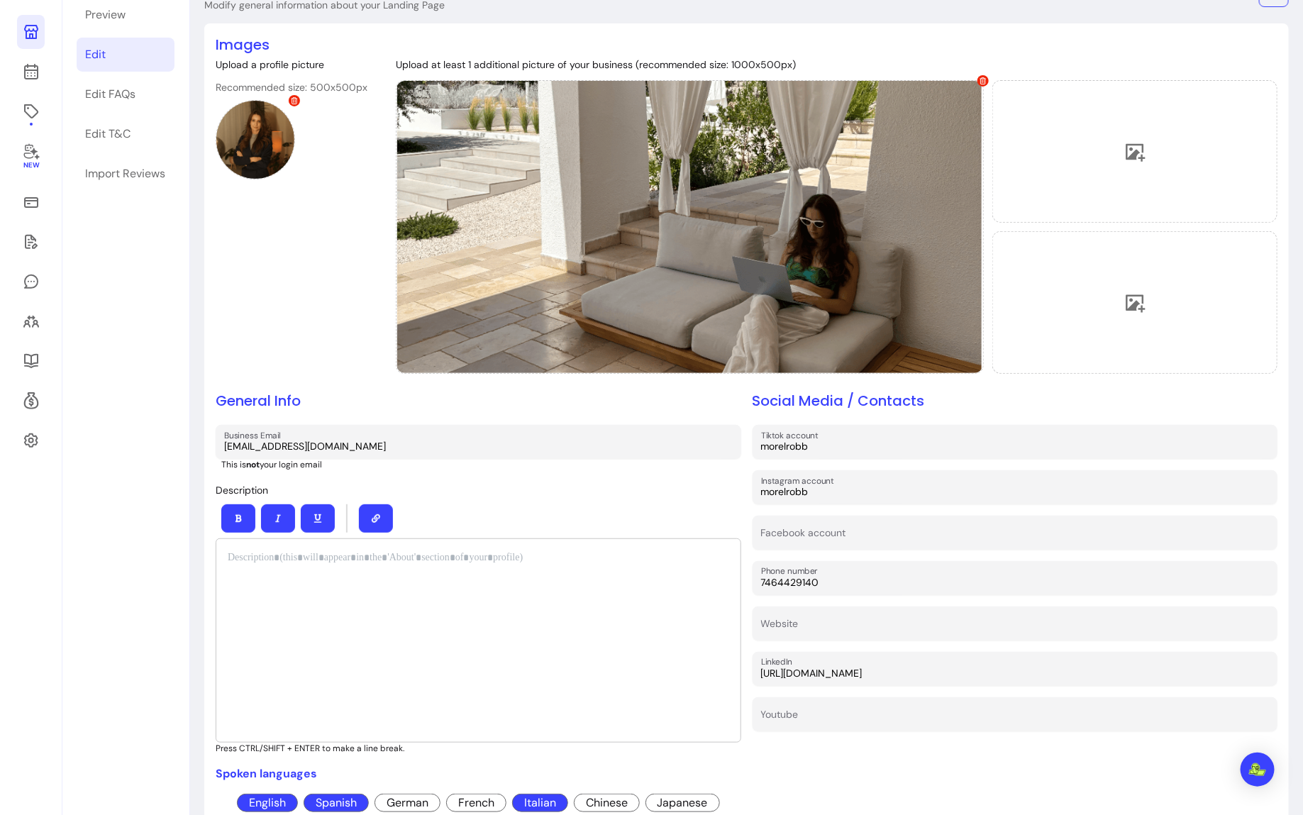
click at [501, 595] on div at bounding box center [479, 640] width 526 height 204
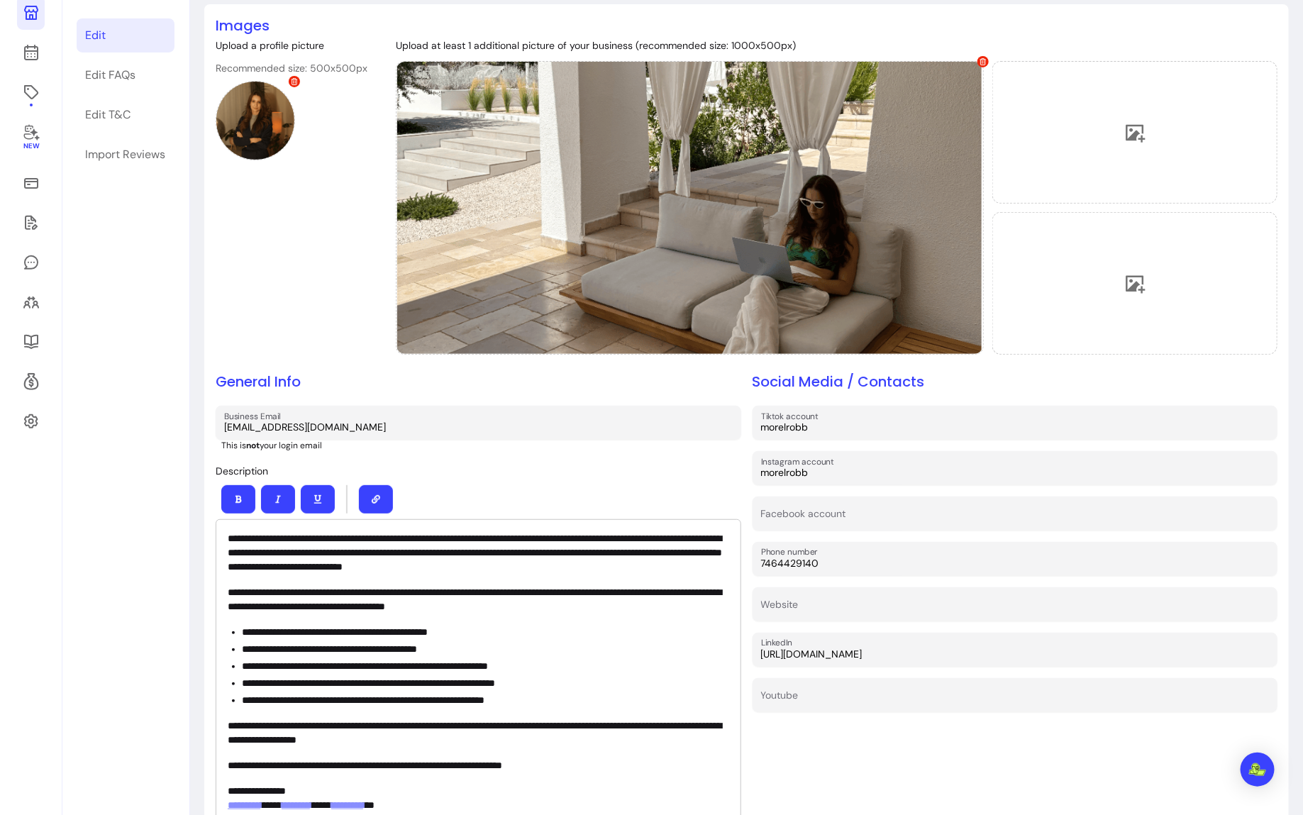
scroll to position [301, 0]
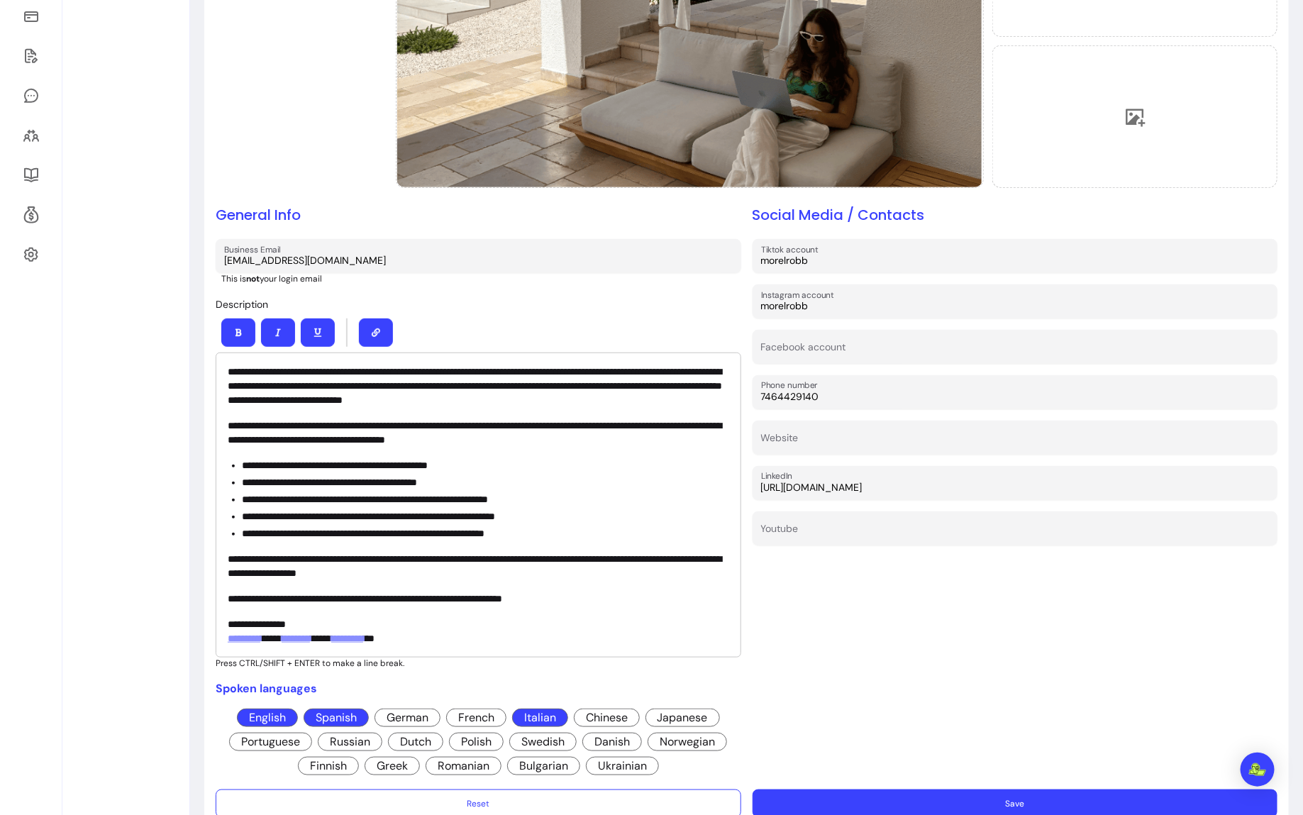
click at [326, 628] on p "**********" at bounding box center [479, 631] width 502 height 28
drag, startPoint x: 338, startPoint y: 383, endPoint x: 266, endPoint y: 382, distance: 71.6
click at [266, 382] on p "**********" at bounding box center [479, 386] width 502 height 43
click at [673, 389] on p "**********" at bounding box center [479, 386] width 502 height 43
click at [665, 395] on p "**********" at bounding box center [479, 386] width 502 height 43
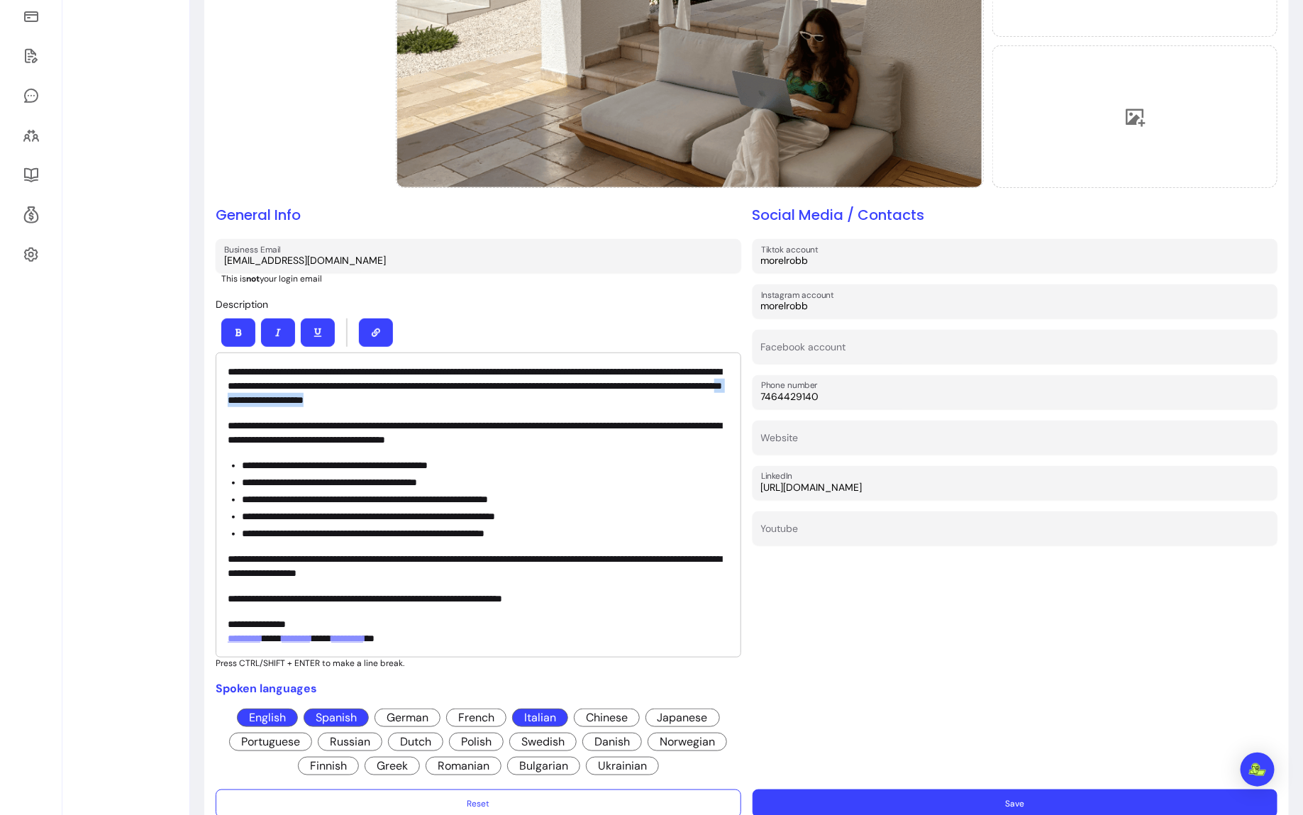
drag, startPoint x: 665, startPoint y: 395, endPoint x: 538, endPoint y: 405, distance: 127.4
click at [538, 406] on p "**********" at bounding box center [479, 386] width 502 height 43
click at [667, 387] on p "**********" at bounding box center [479, 386] width 502 height 43
click at [590, 411] on div "**********" at bounding box center [479, 505] width 526 height 305
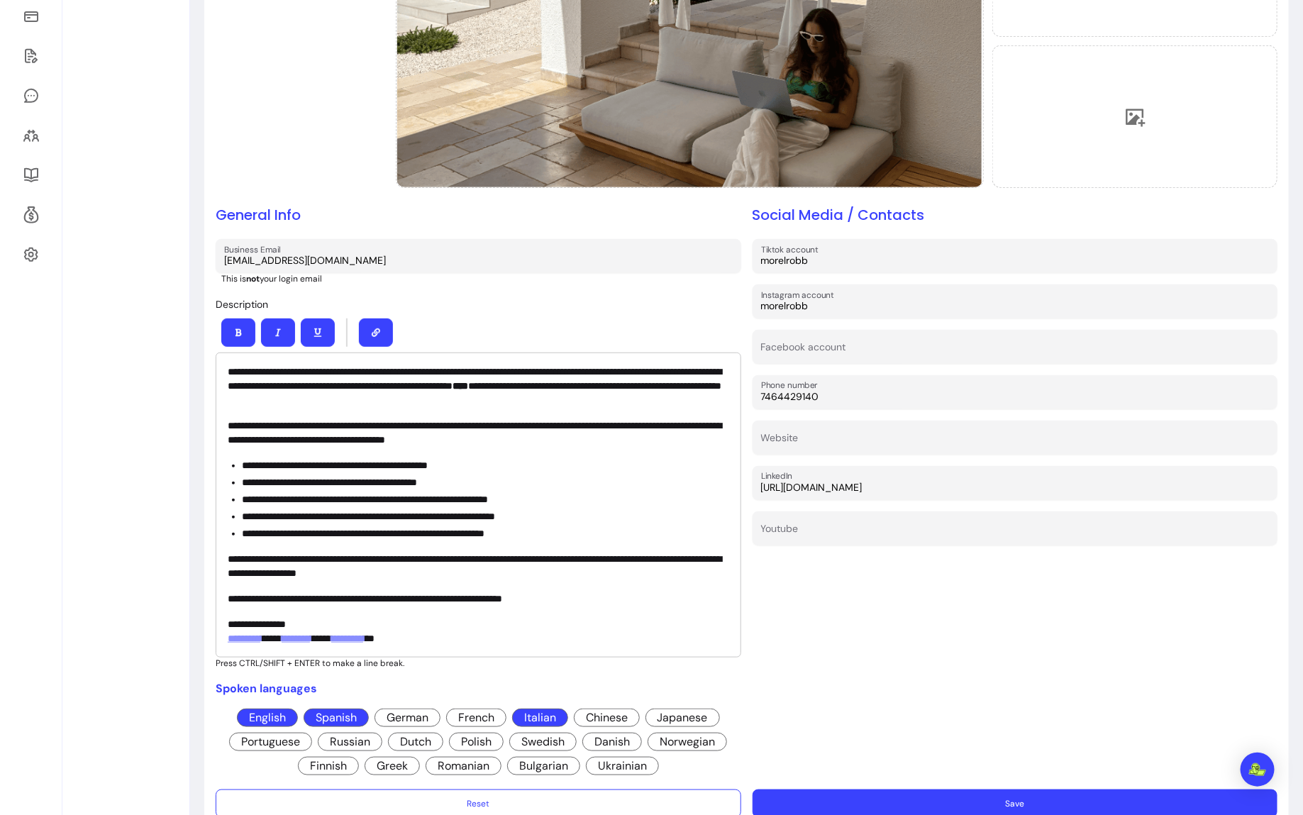
scroll to position [309, 0]
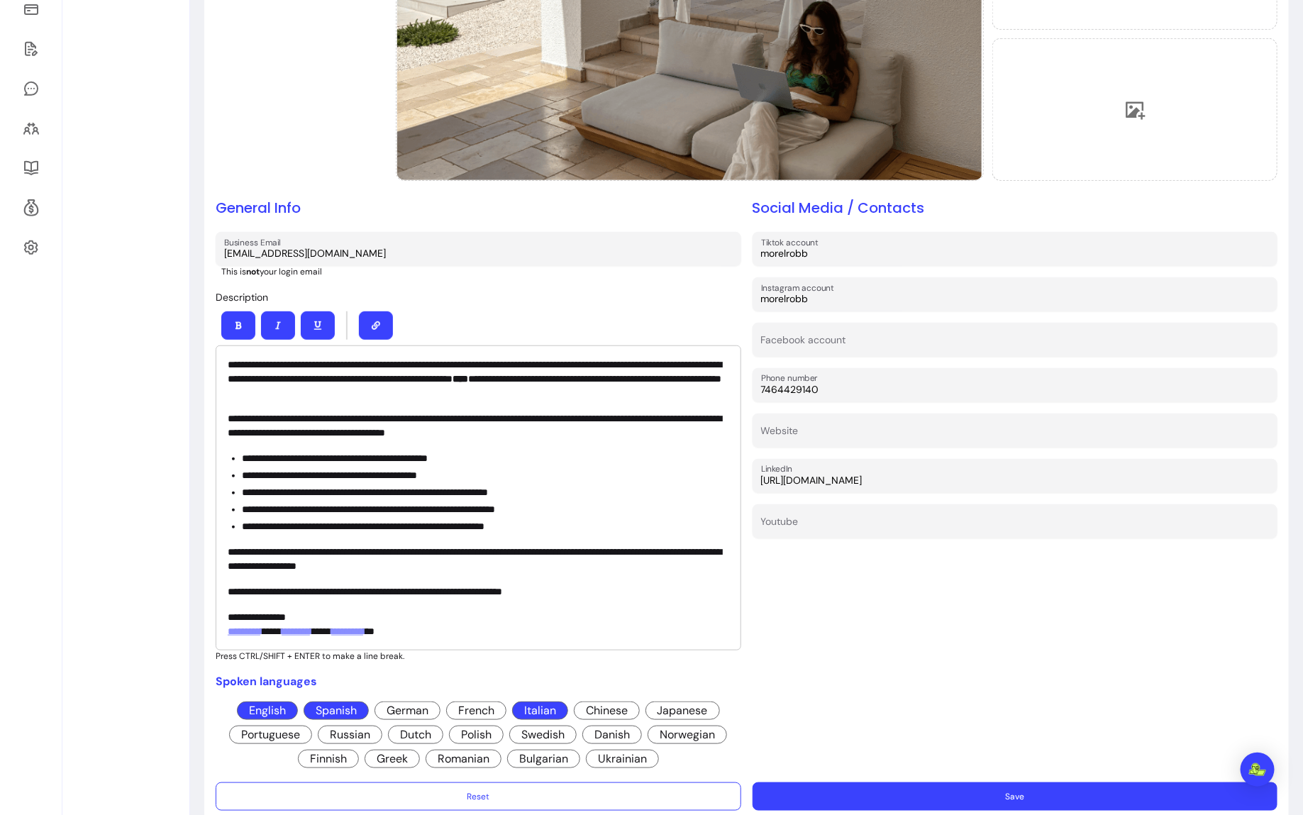
click at [275, 432] on p "**********" at bounding box center [479, 425] width 502 height 28
click at [298, 430] on p "**********" at bounding box center [479, 425] width 502 height 28
click at [370, 569] on p "**********" at bounding box center [479, 559] width 502 height 28
drag, startPoint x: 495, startPoint y: 567, endPoint x: 367, endPoint y: 568, distance: 127.7
click at [367, 568] on p "**********" at bounding box center [479, 559] width 502 height 28
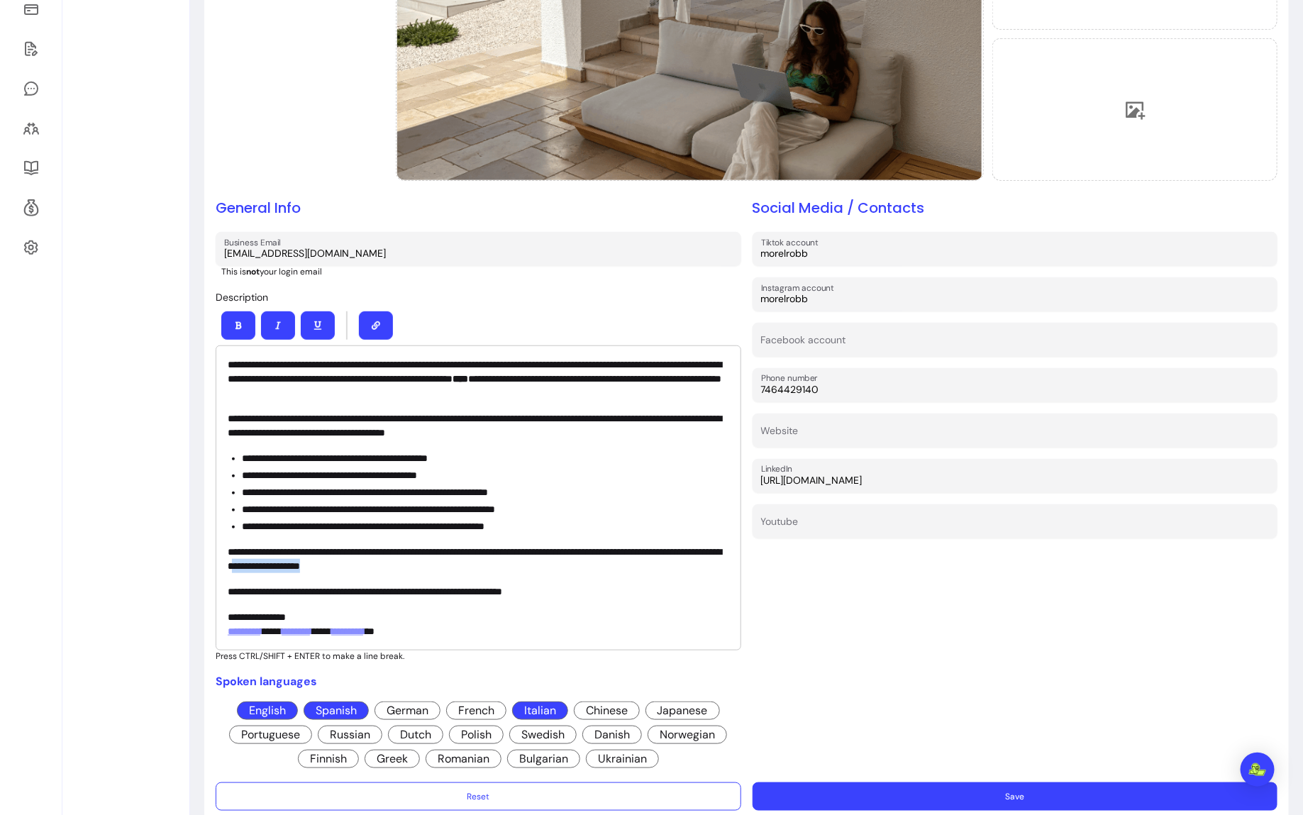
click at [270, 328] on button "button" at bounding box center [278, 325] width 34 height 28
click at [447, 593] on p "**********" at bounding box center [479, 591] width 502 height 14
click at [245, 631] on link "*********" at bounding box center [244, 631] width 33 height 10
click at [311, 626] on link "********" at bounding box center [296, 631] width 29 height 10
click at [493, 610] on p "**********" at bounding box center [479, 624] width 502 height 28
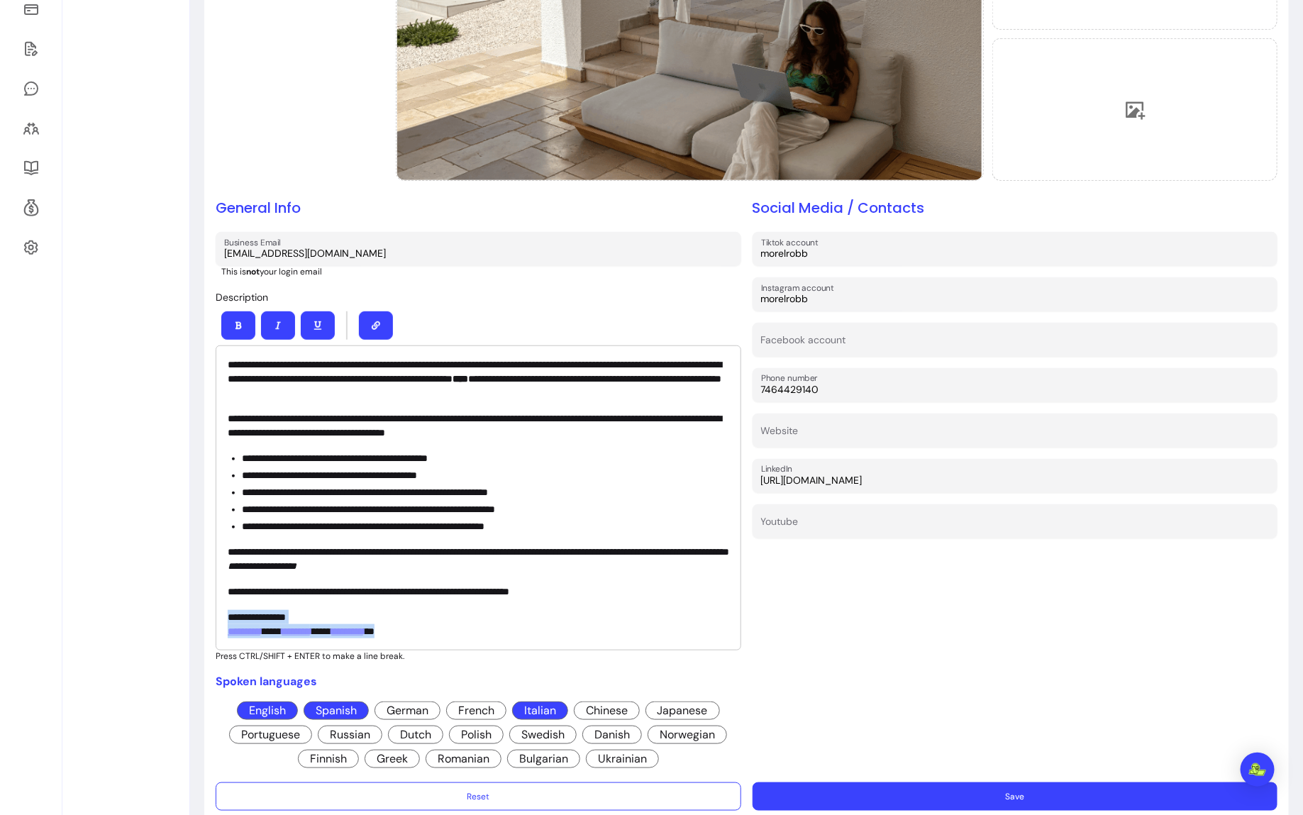
drag, startPoint x: 457, startPoint y: 631, endPoint x: 221, endPoint y: 610, distance: 237.2
click at [218, 616] on div "**********" at bounding box center [479, 497] width 526 height 305
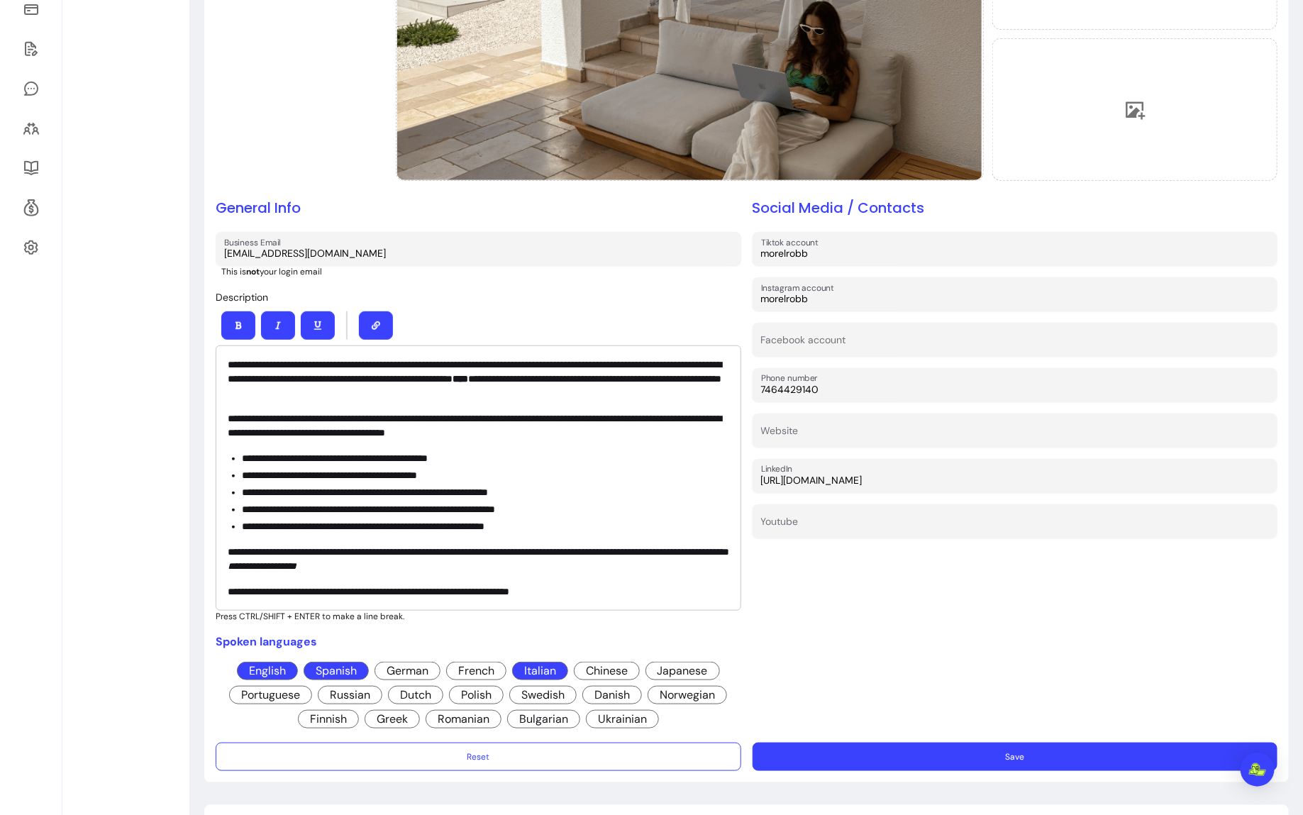
click at [872, 753] on button "Save" at bounding box center [1016, 757] width 526 height 28
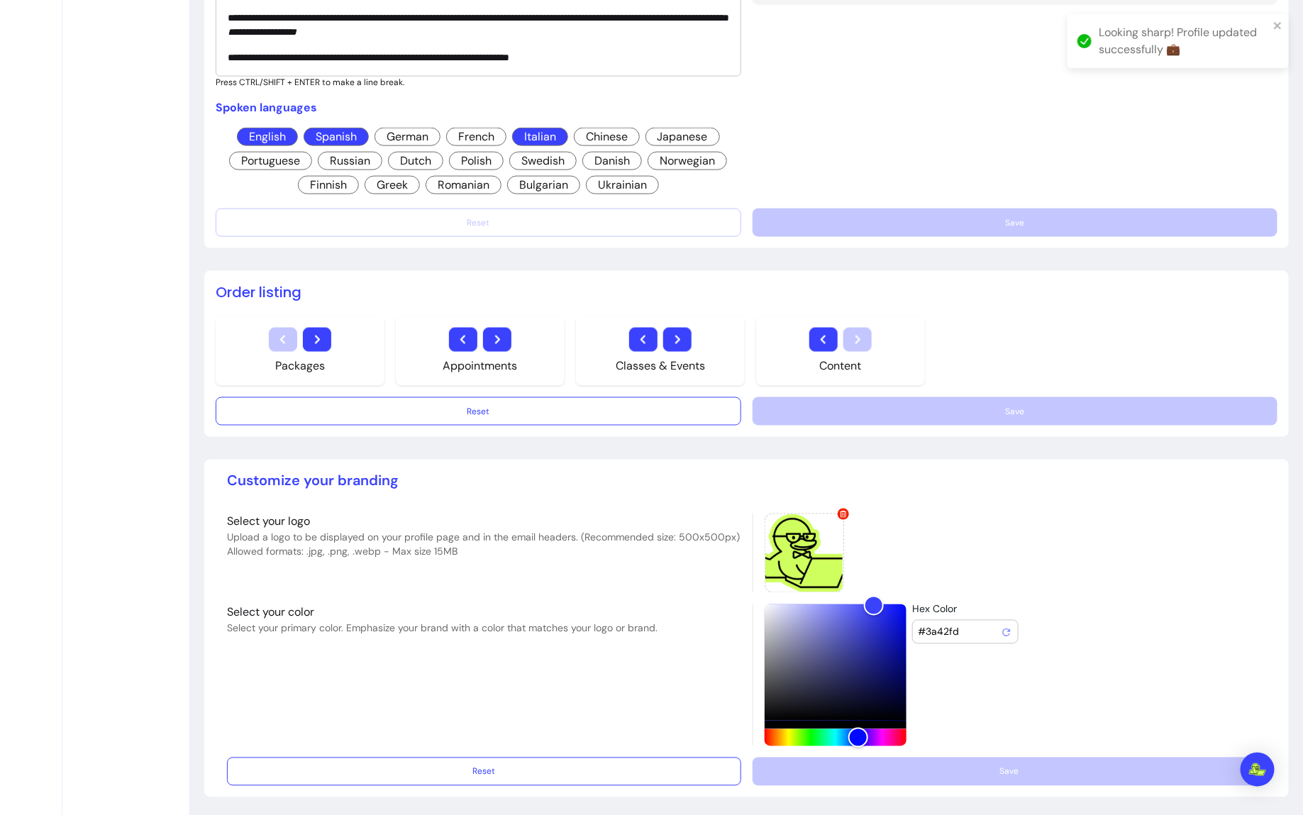
scroll to position [0, 0]
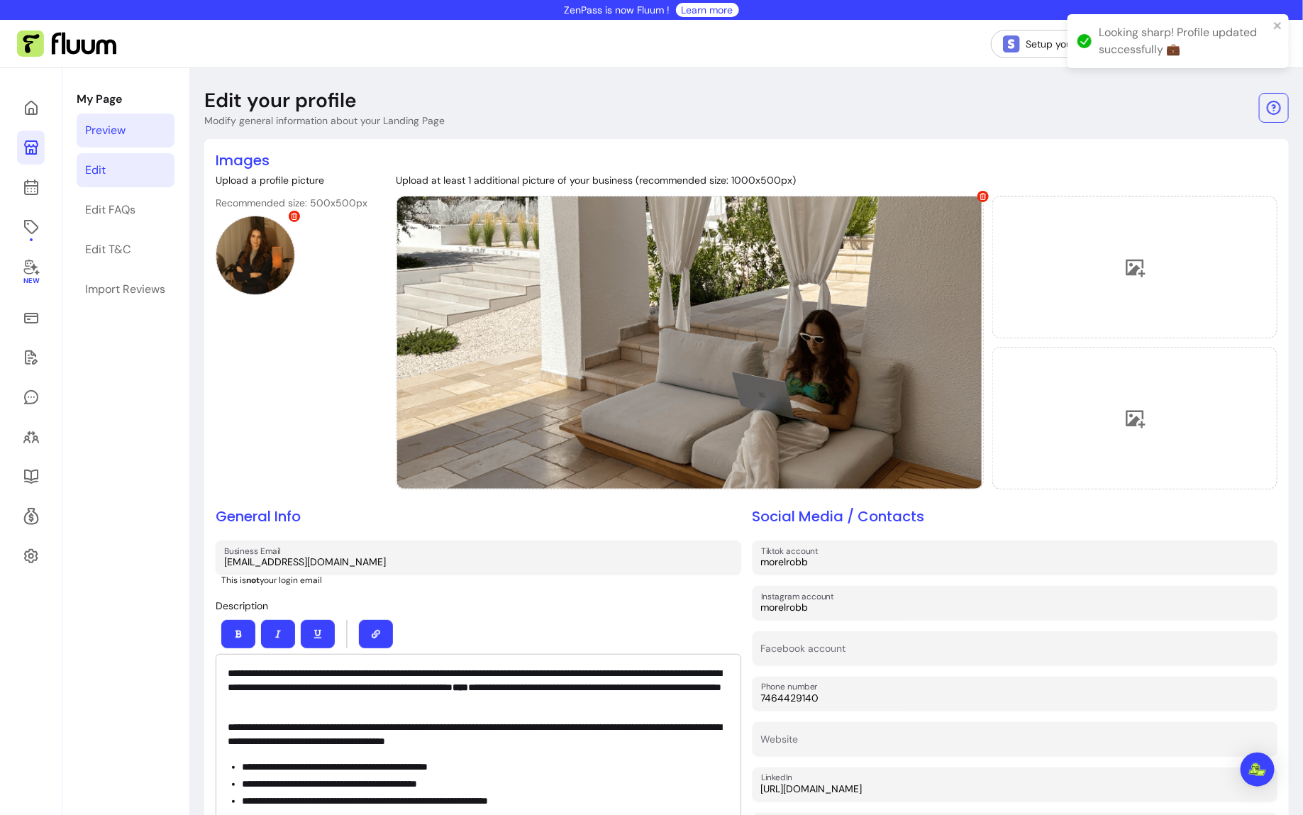
click at [106, 117] on link "Preview" at bounding box center [126, 130] width 98 height 34
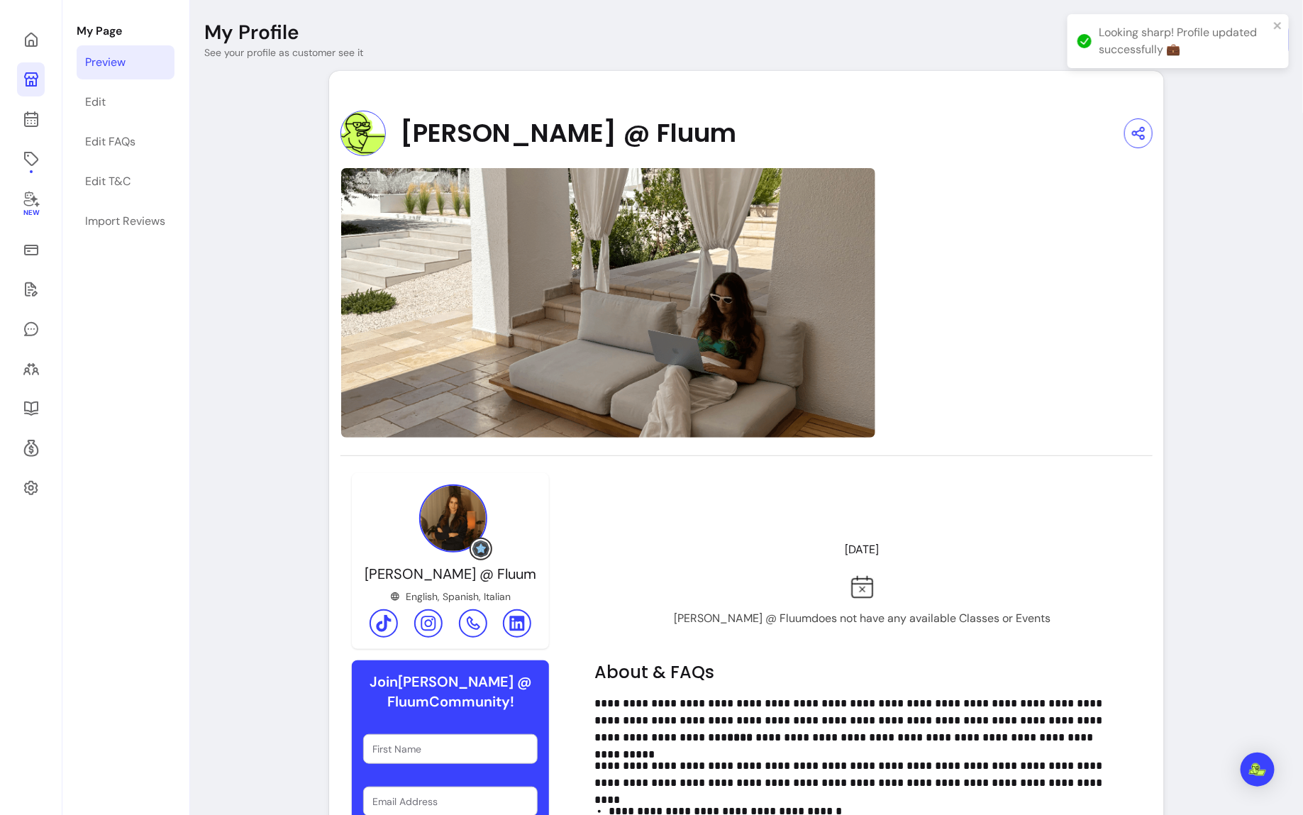
scroll to position [271, 0]
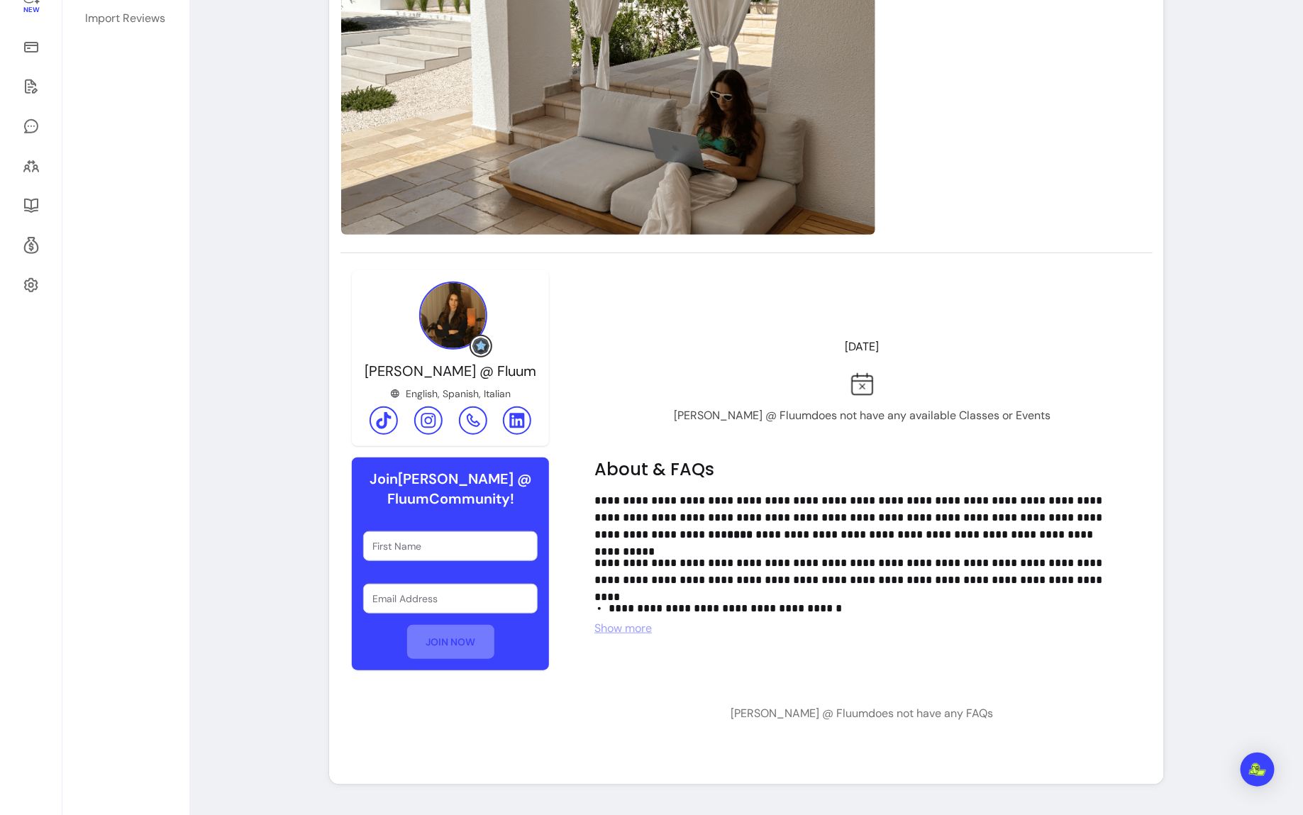
click at [611, 628] on span "Show more" at bounding box center [622, 628] width 57 height 15
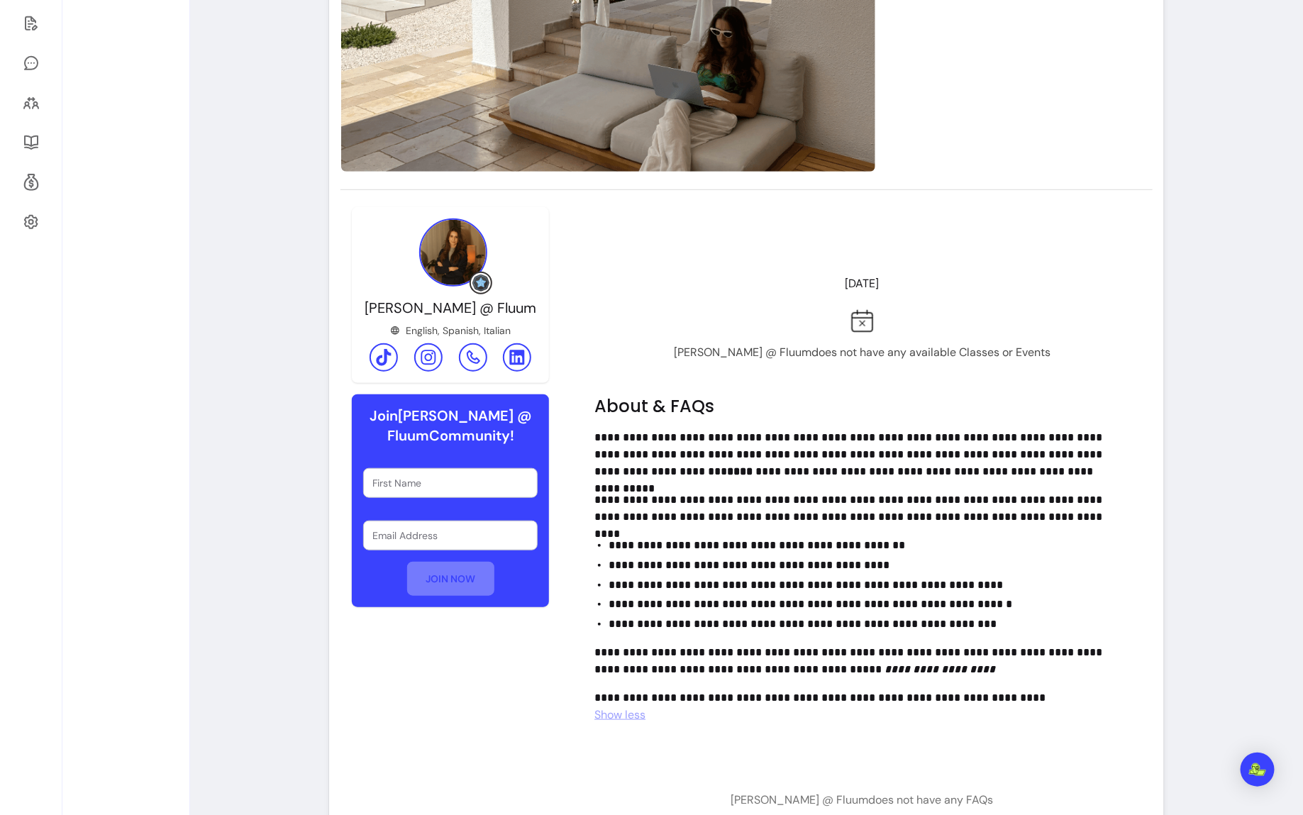
scroll to position [0, 0]
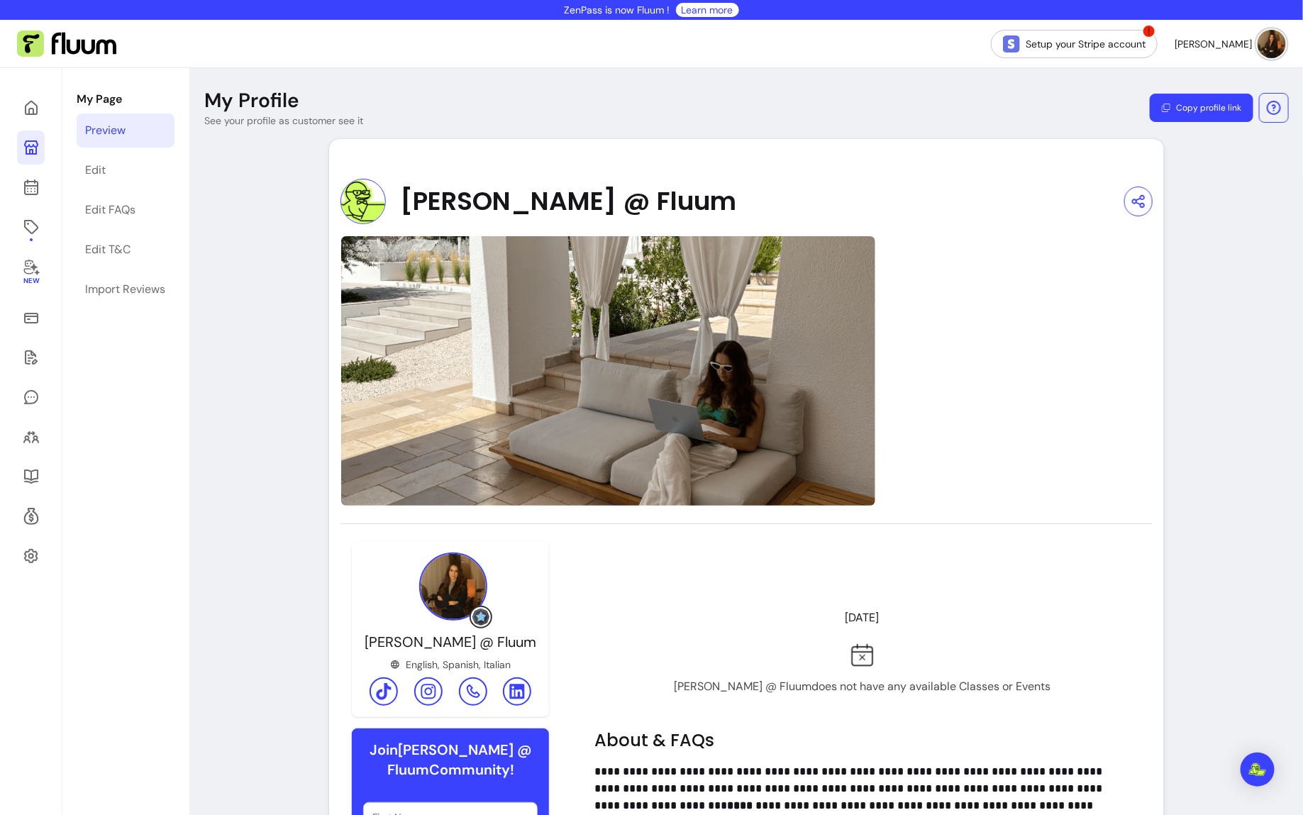
click at [72, 164] on div "My Page Preview Edit Edit FAQs Edit T&C Import Reviews" at bounding box center [125, 652] width 126 height 1168
click at [116, 170] on link "Edit" at bounding box center [126, 170] width 98 height 34
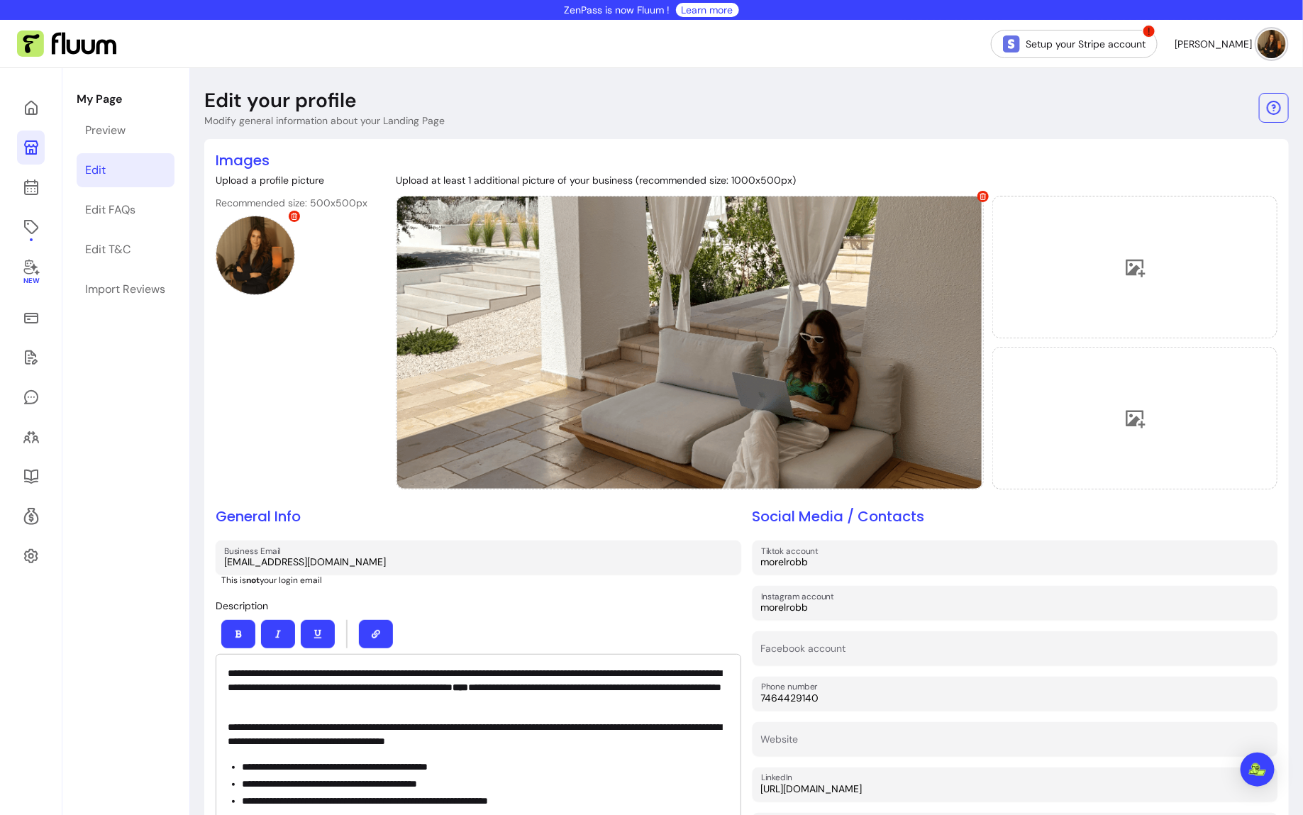
scroll to position [158, 0]
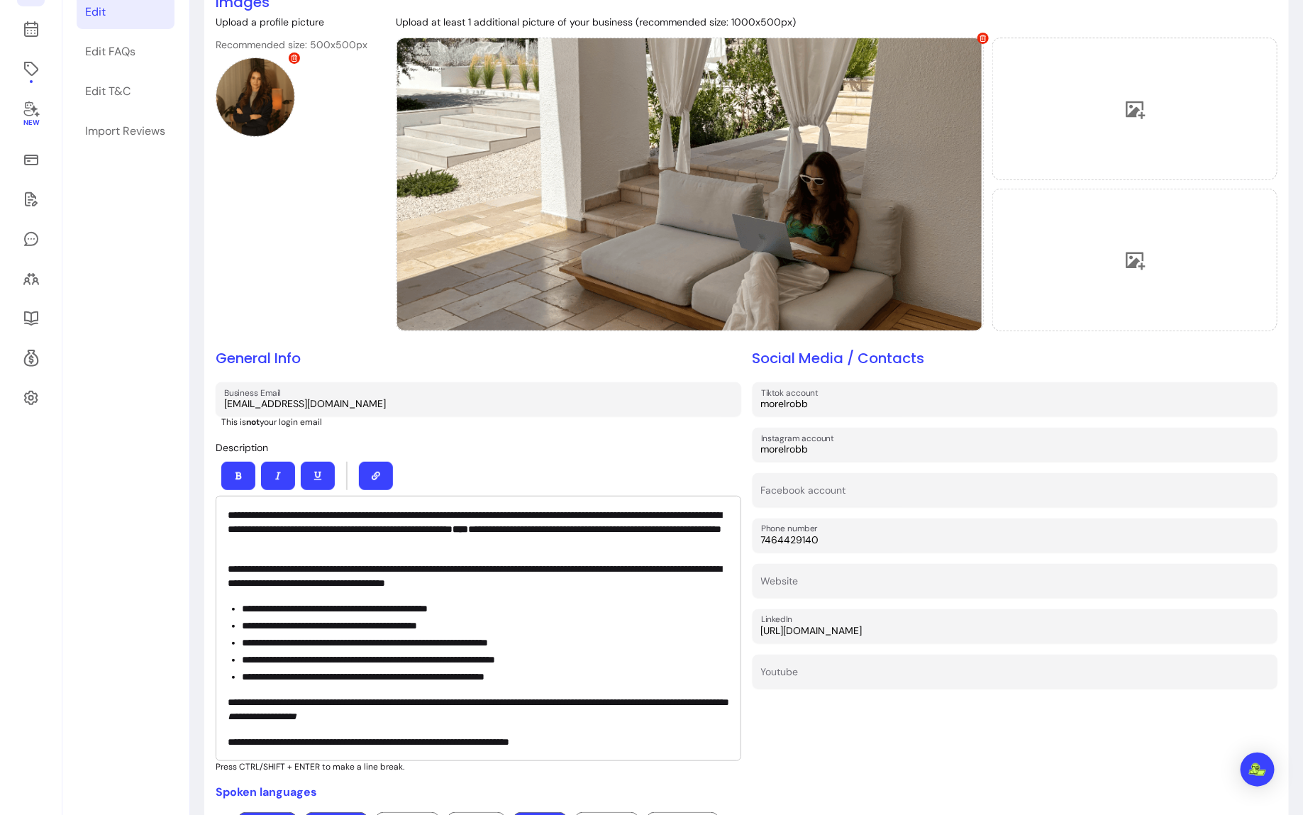
click at [570, 553] on div "**********" at bounding box center [479, 628] width 526 height 265
click at [564, 545] on p "**********" at bounding box center [479, 529] width 502 height 43
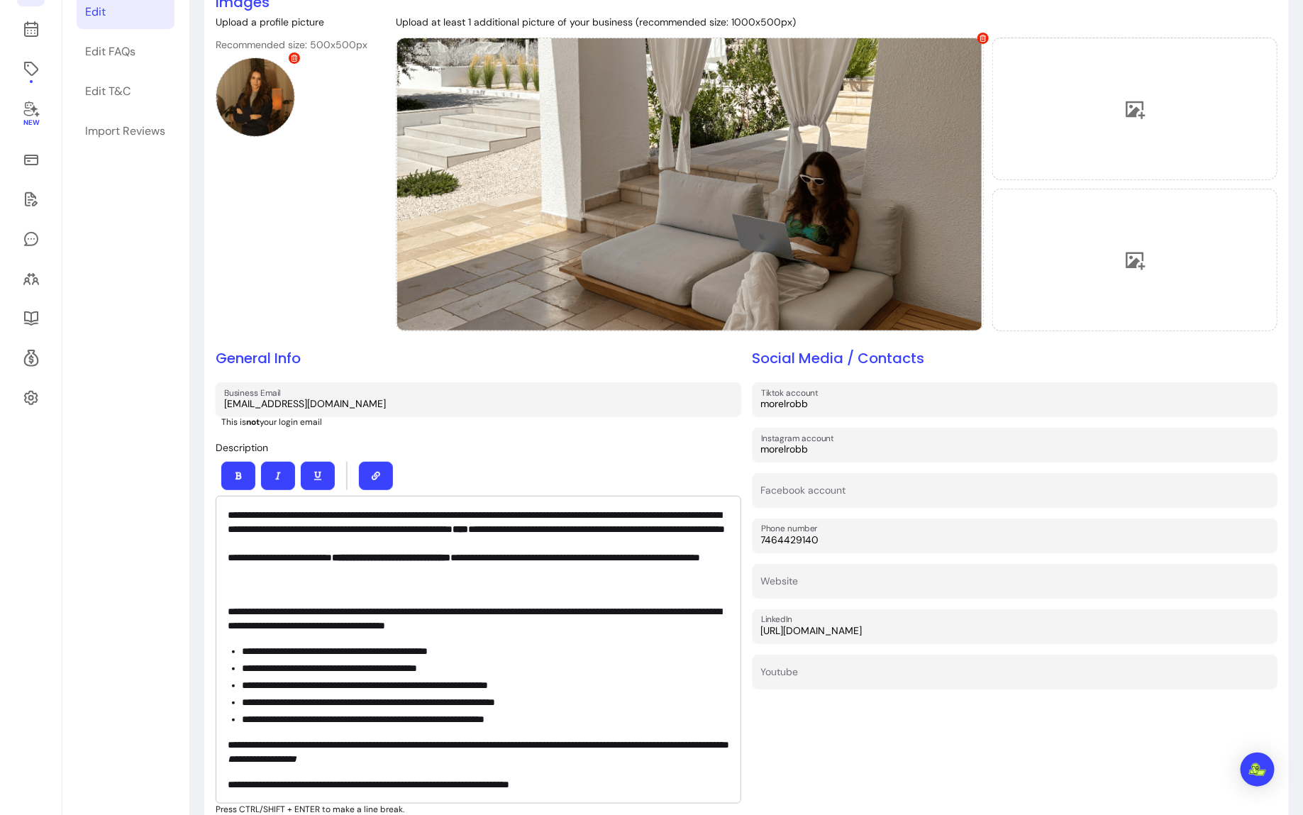
click at [468, 527] on strong "****" at bounding box center [461, 529] width 16 height 10
click at [240, 479] on icon "button" at bounding box center [238, 476] width 9 height 9
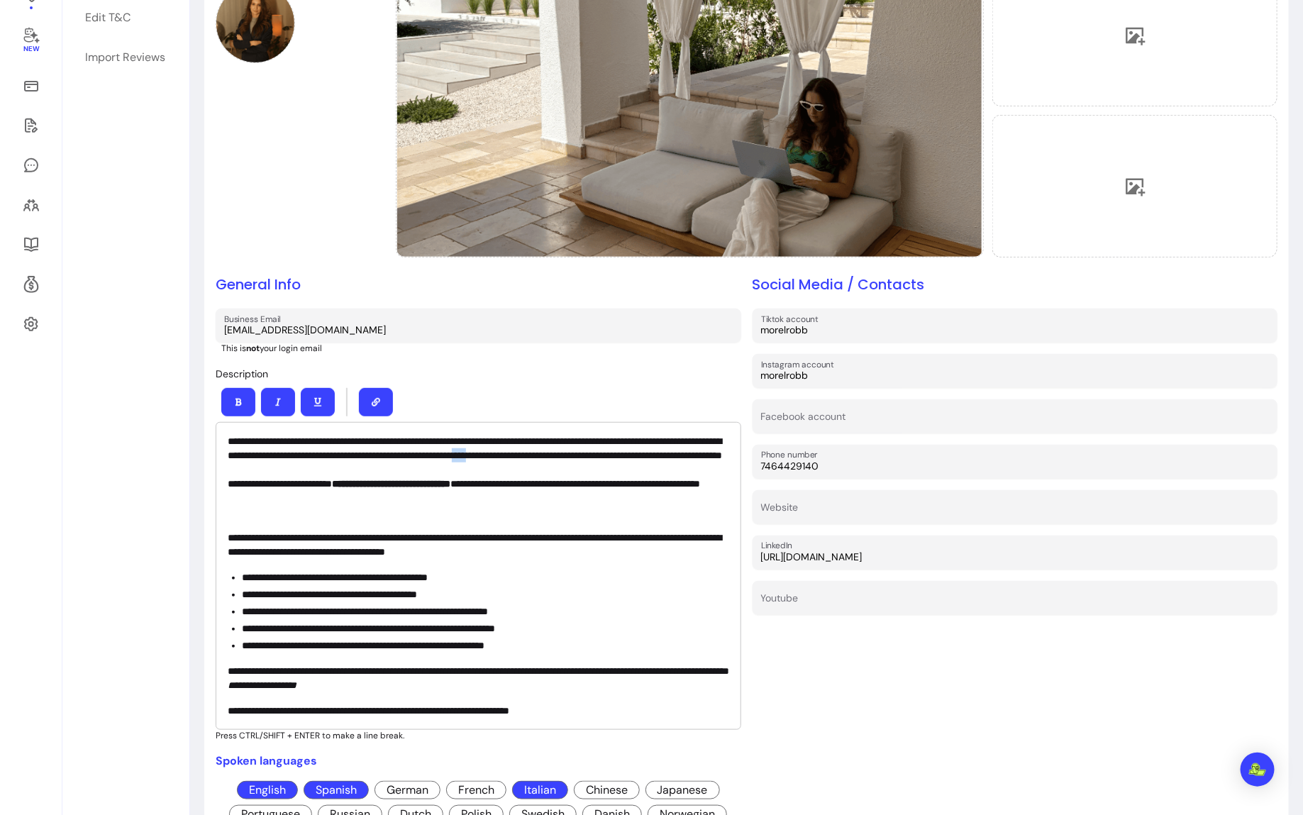
scroll to position [231, 0]
drag, startPoint x: 226, startPoint y: 555, endPoint x: 372, endPoint y: 556, distance: 146.8
click at [372, 556] on div "**********" at bounding box center [479, 577] width 526 height 308
click at [231, 413] on button "button" at bounding box center [238, 403] width 34 height 28
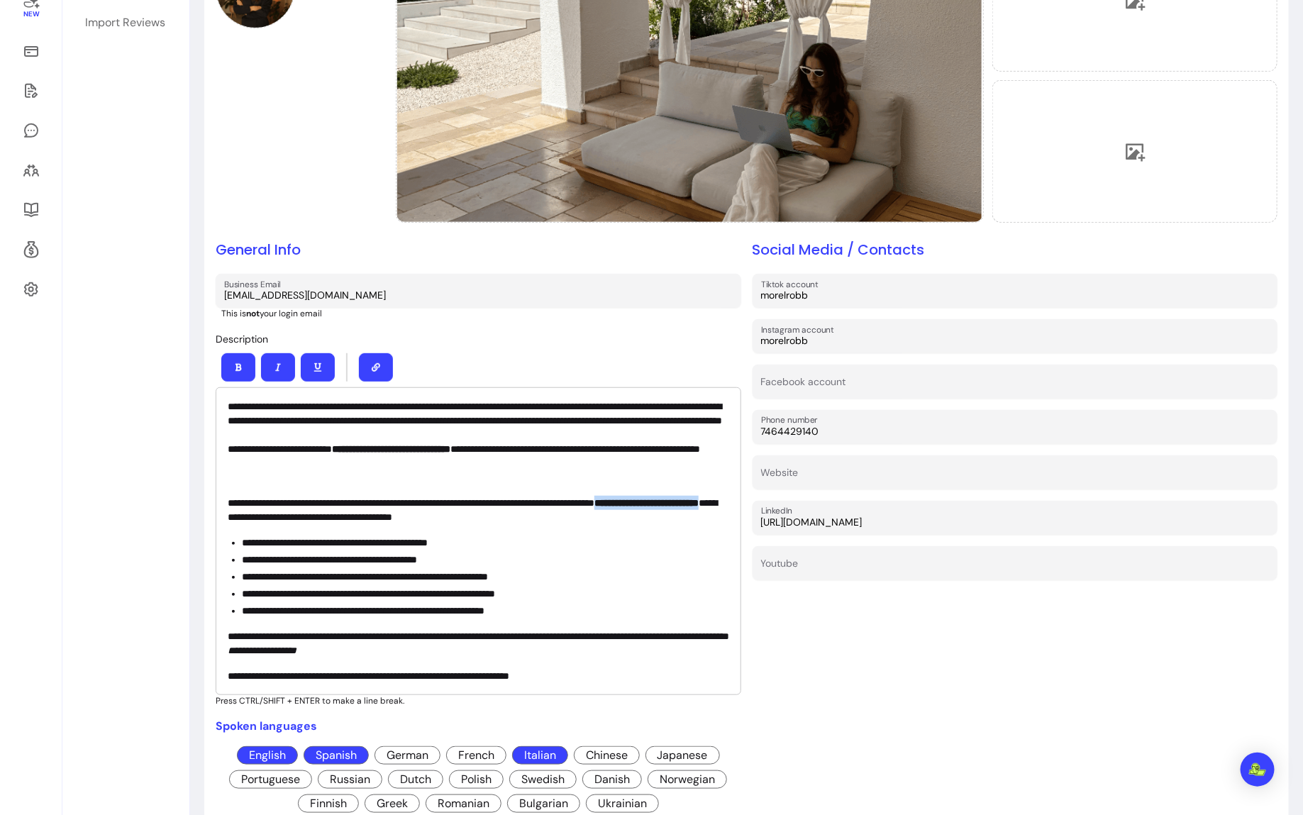
scroll to position [268, 0]
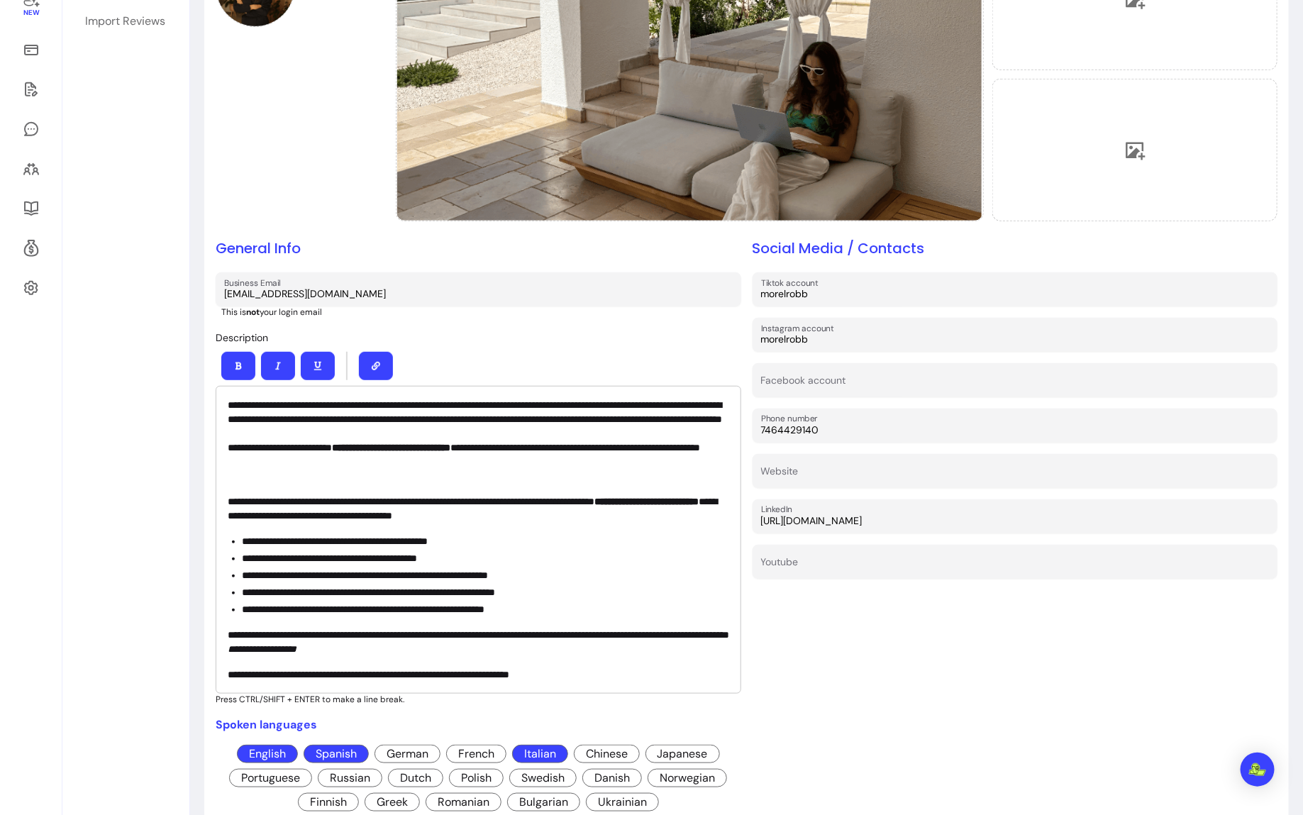
click at [472, 667] on p "**********" at bounding box center [479, 674] width 502 height 14
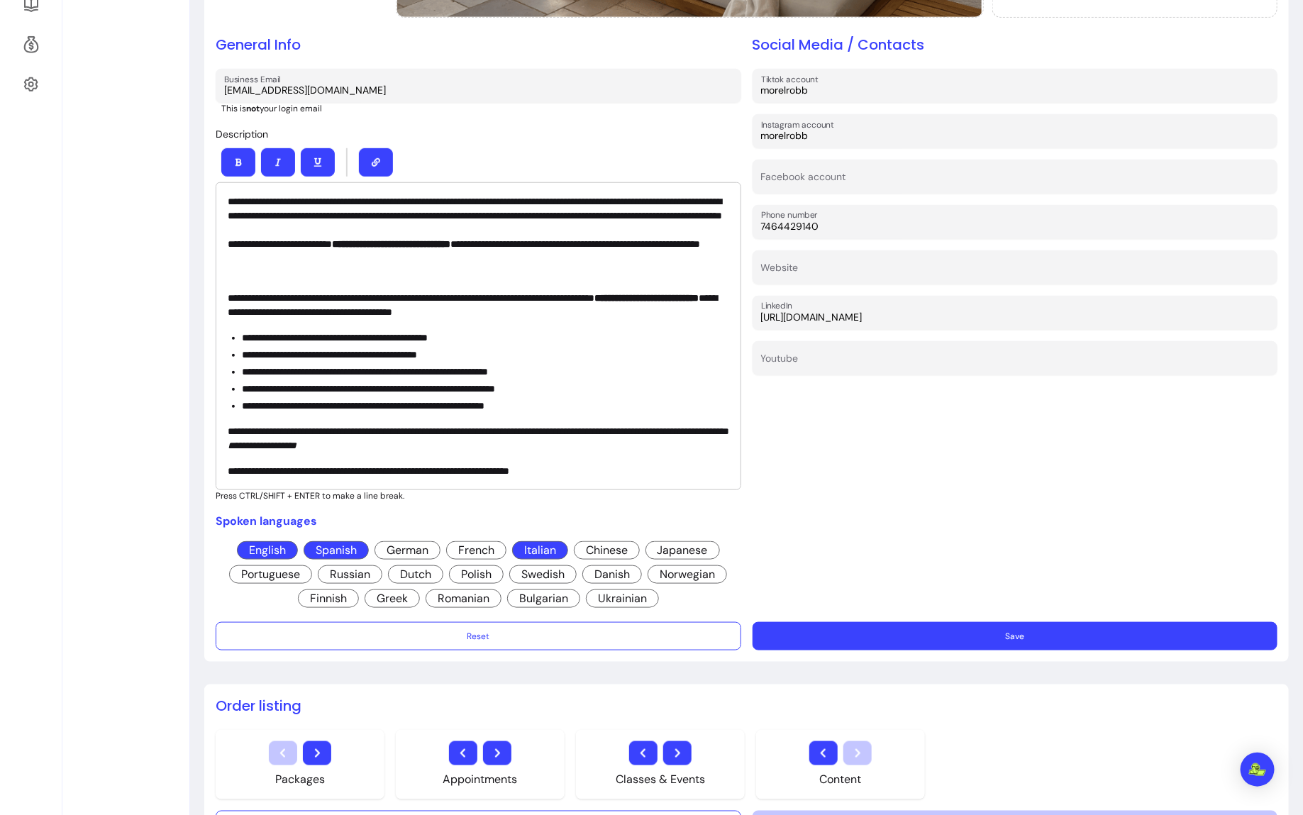
scroll to position [564, 0]
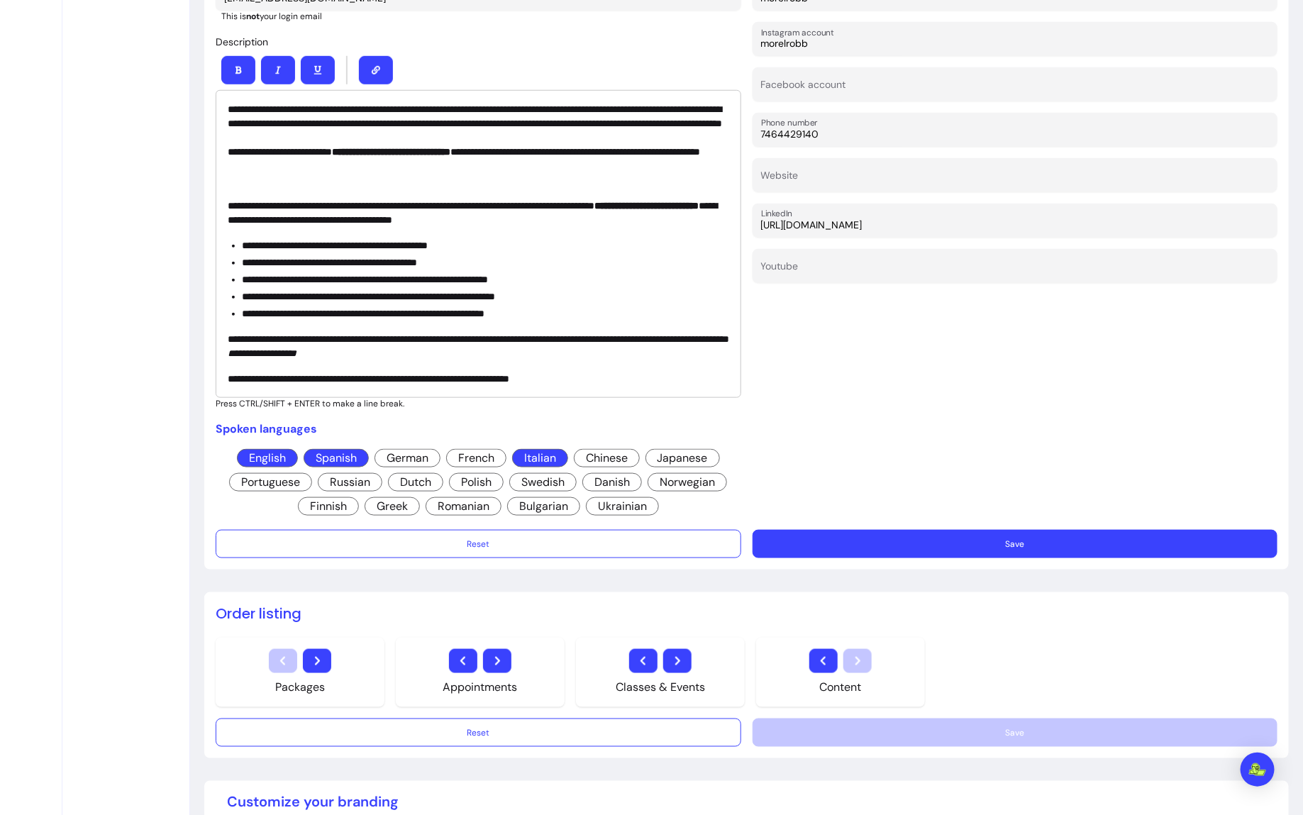
click at [921, 523] on div "**********" at bounding box center [747, 72] width 1062 height 972
click at [913, 534] on button "Save" at bounding box center [1016, 544] width 526 height 28
